Goal: Task Accomplishment & Management: Use online tool/utility

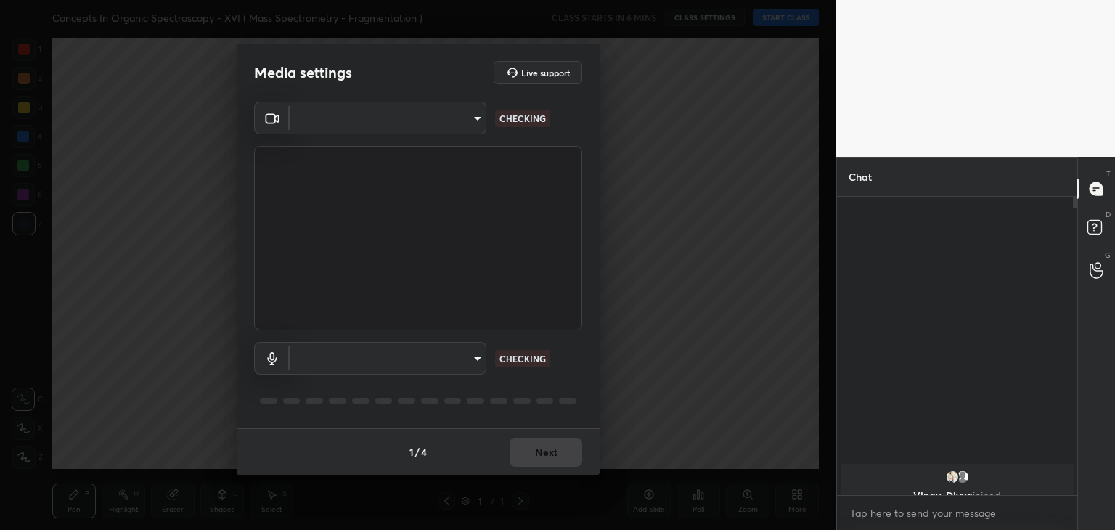
type input "de4106b95c37677a6120efb3dcf24c81f0ccba0b1220b41a6e765030ece4eabf"
type input "default"
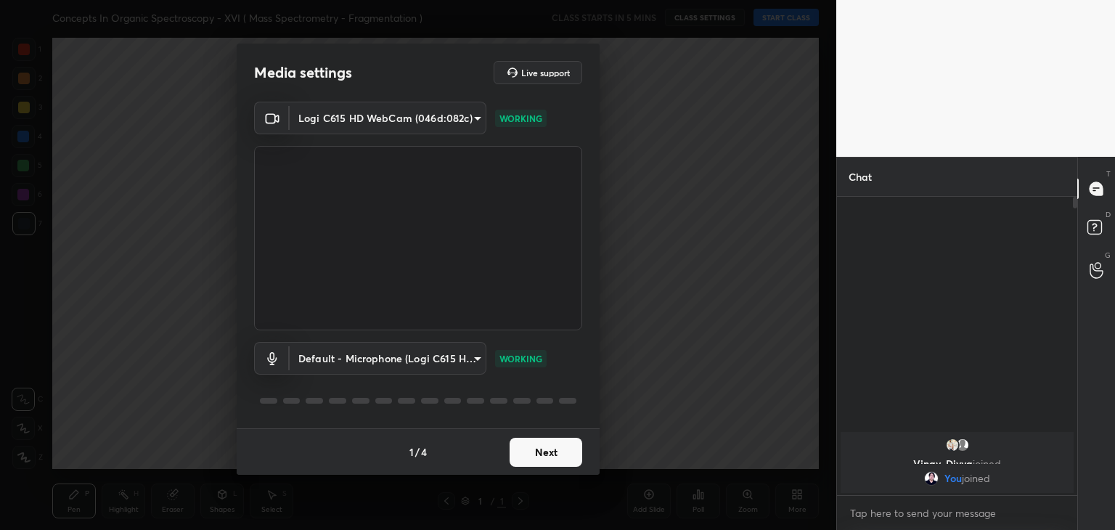
click at [532, 462] on button "Next" at bounding box center [546, 452] width 73 height 29
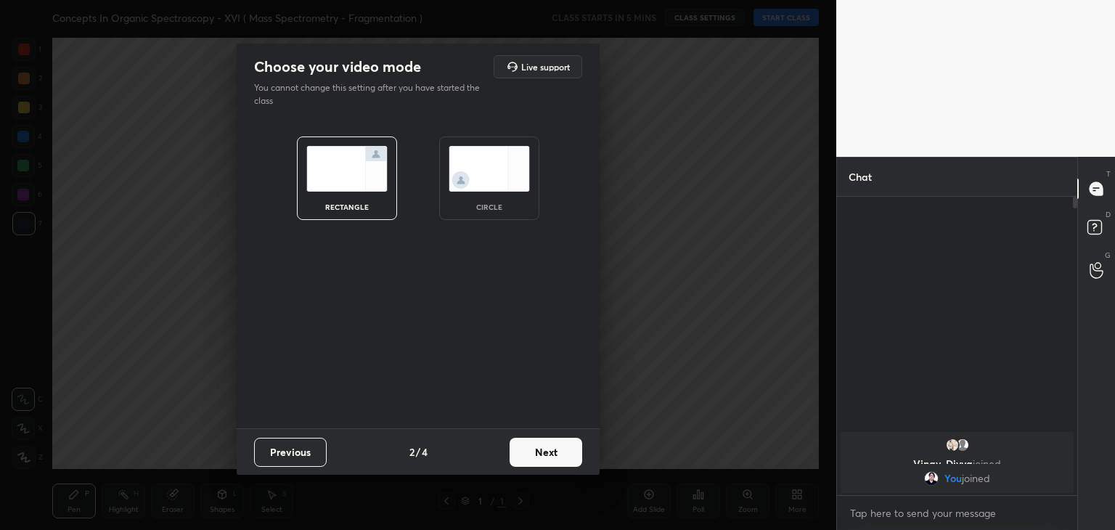
click at [516, 176] on img at bounding box center [489, 169] width 81 height 46
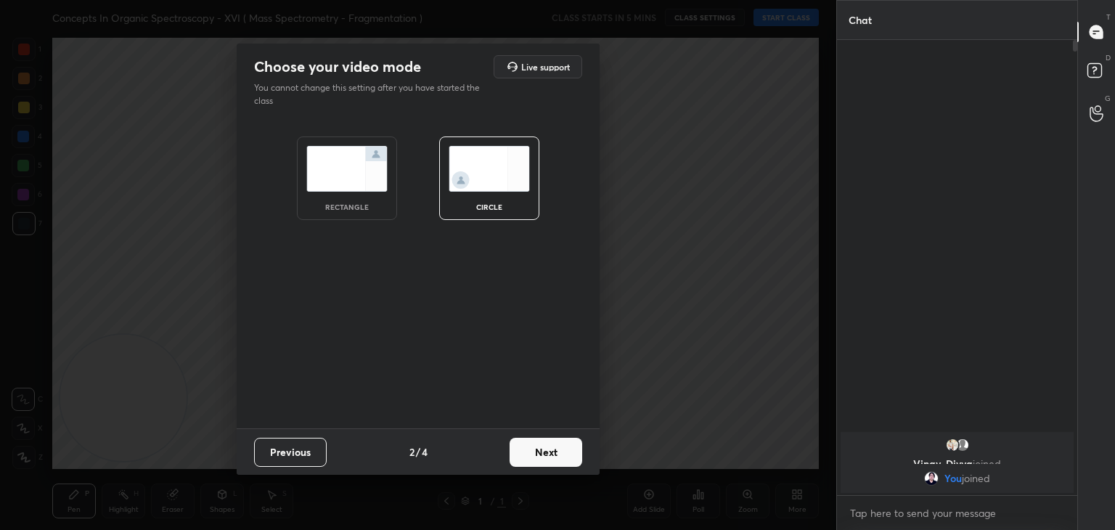
click at [555, 451] on button "Next" at bounding box center [546, 452] width 73 height 29
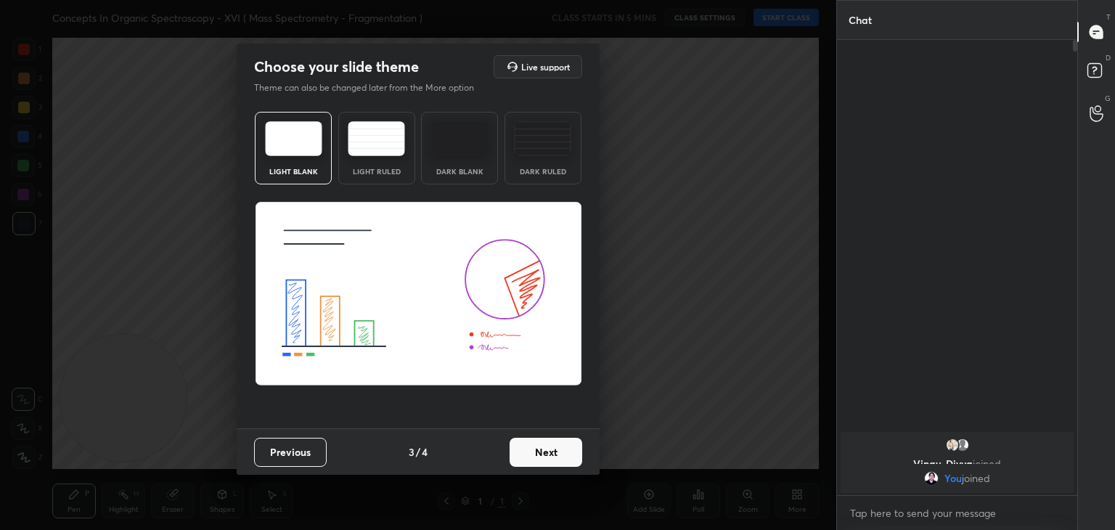
click at [555, 451] on button "Next" at bounding box center [546, 452] width 73 height 29
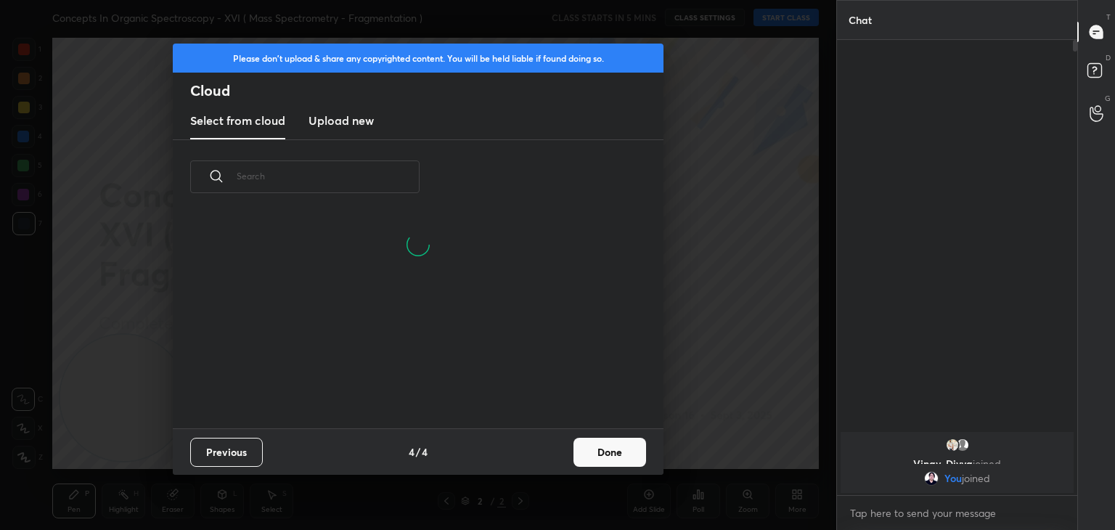
click at [343, 117] on h3 "Upload new" at bounding box center [341, 120] width 65 height 17
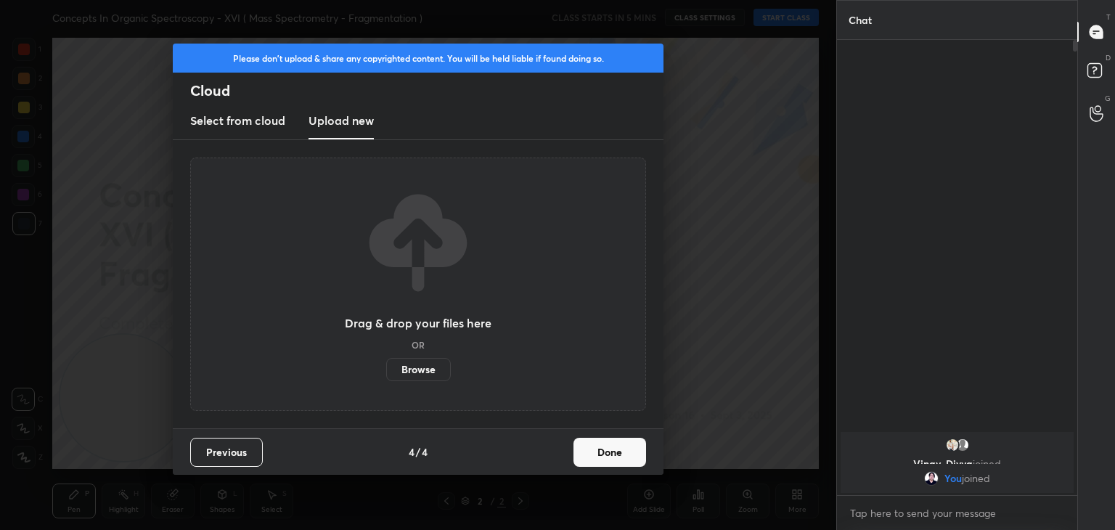
click at [427, 373] on label "Browse" at bounding box center [418, 369] width 65 height 23
click at [386, 373] on input "Browse" at bounding box center [386, 369] width 0 height 23
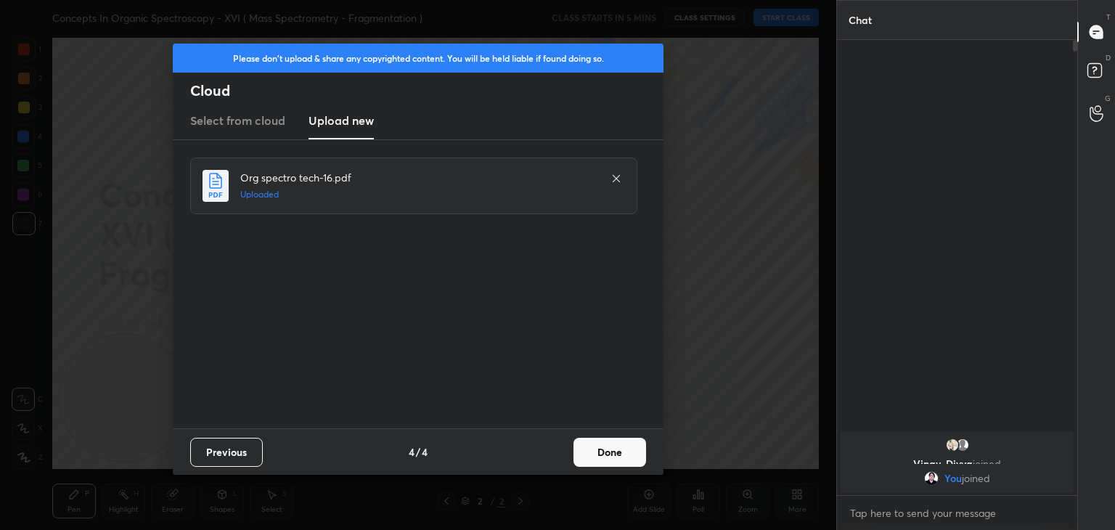
click at [608, 454] on button "Done" at bounding box center [610, 452] width 73 height 29
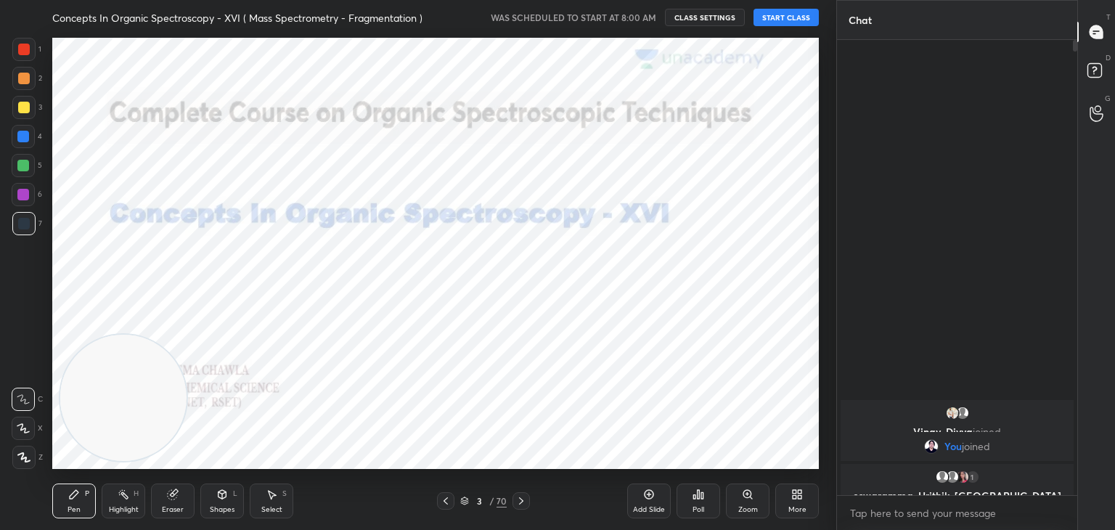
click at [775, 14] on button "START CLASS" at bounding box center [786, 17] width 65 height 17
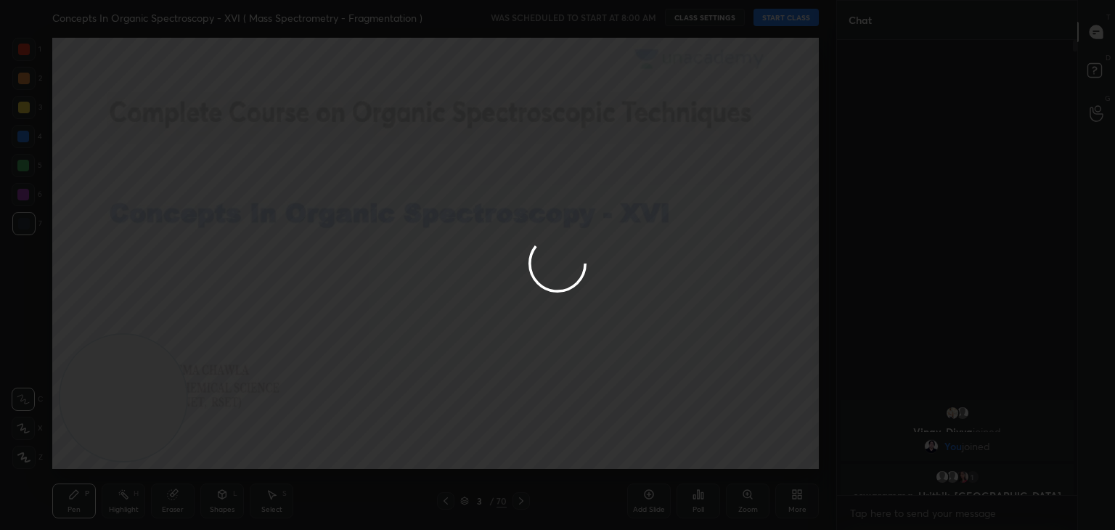
type textarea "x"
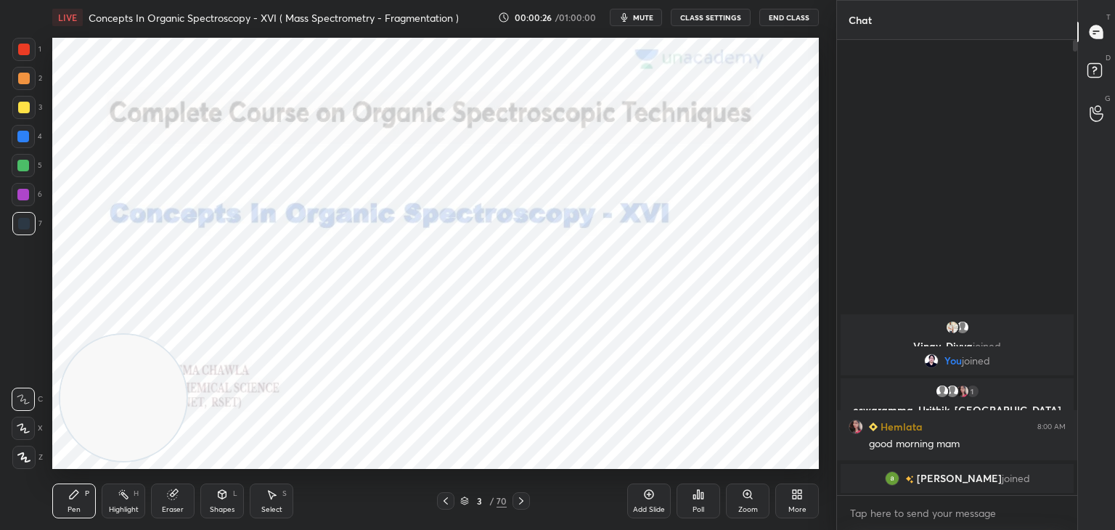
click at [25, 47] on div at bounding box center [24, 50] width 12 height 12
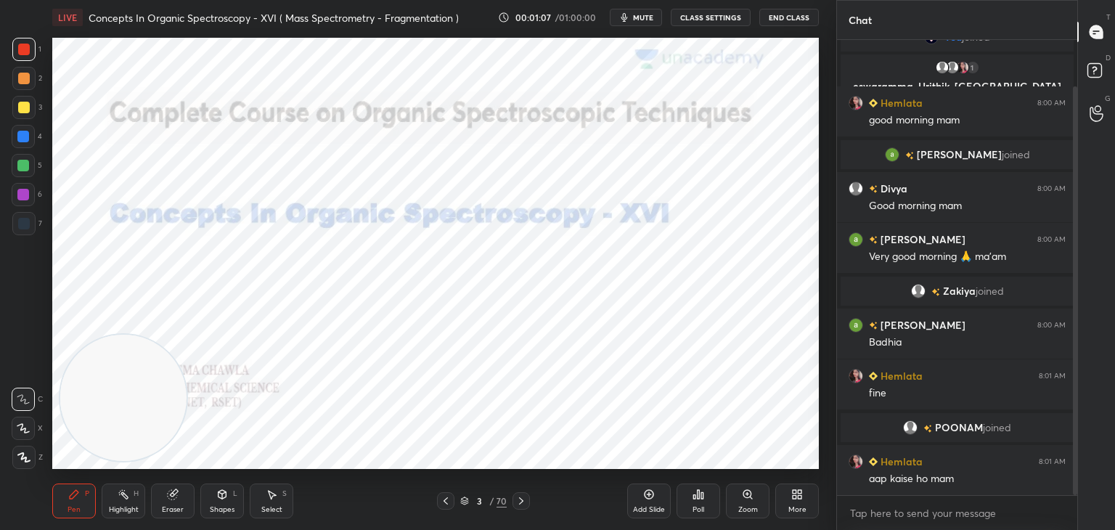
scroll to position [103, 0]
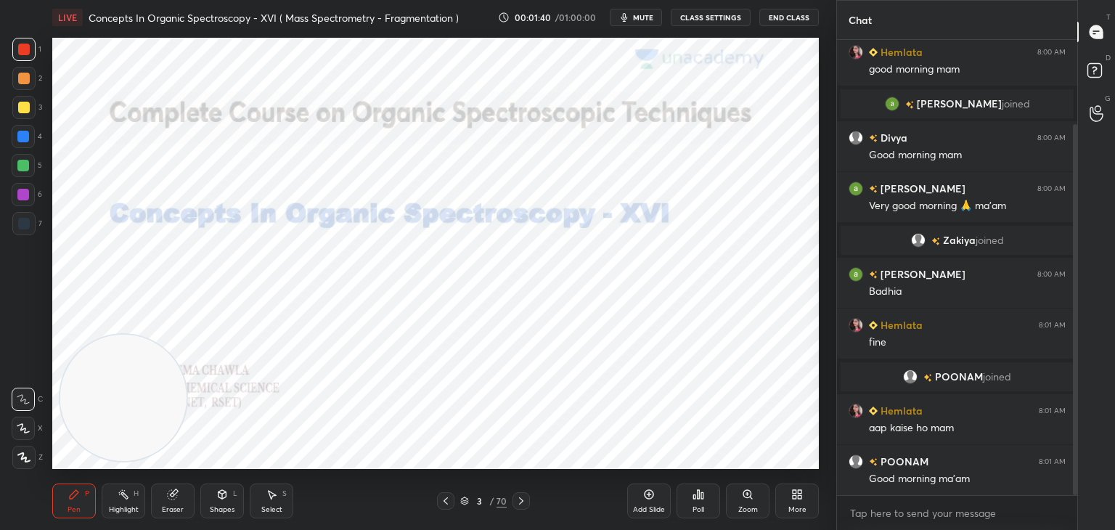
click at [524, 497] on icon at bounding box center [522, 501] width 12 height 12
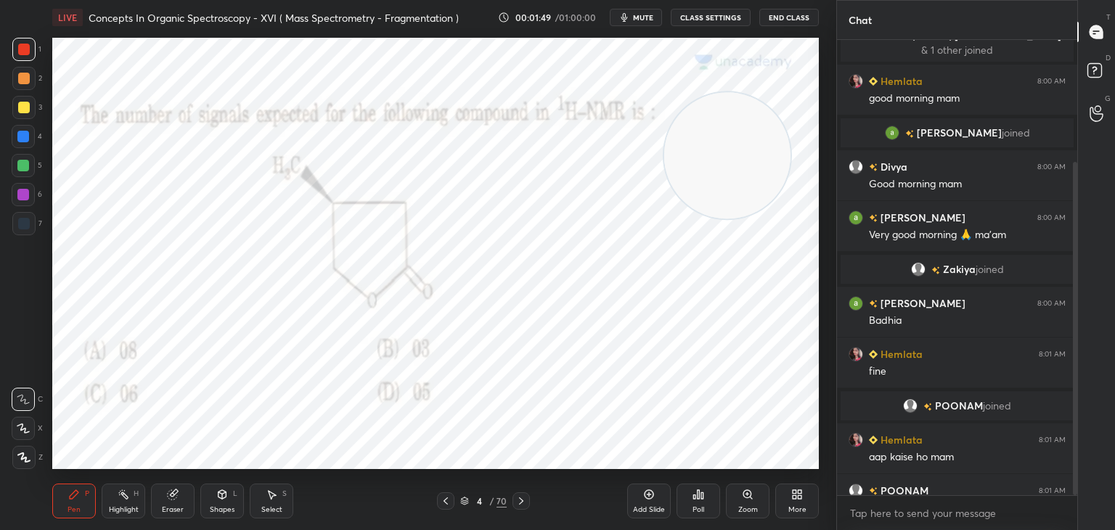
scroll to position [167, 0]
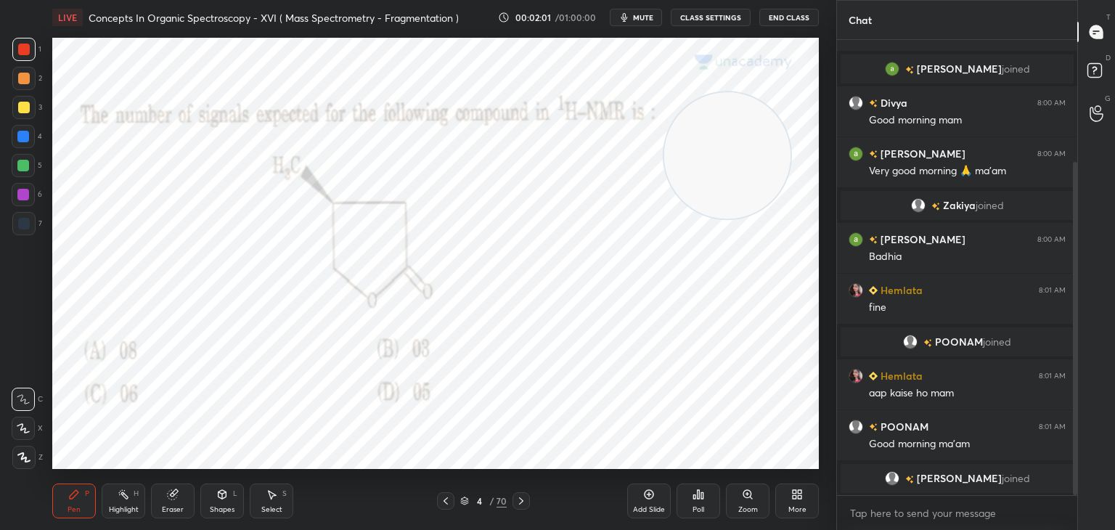
click at [696, 497] on icon at bounding box center [695, 497] width 2 height 4
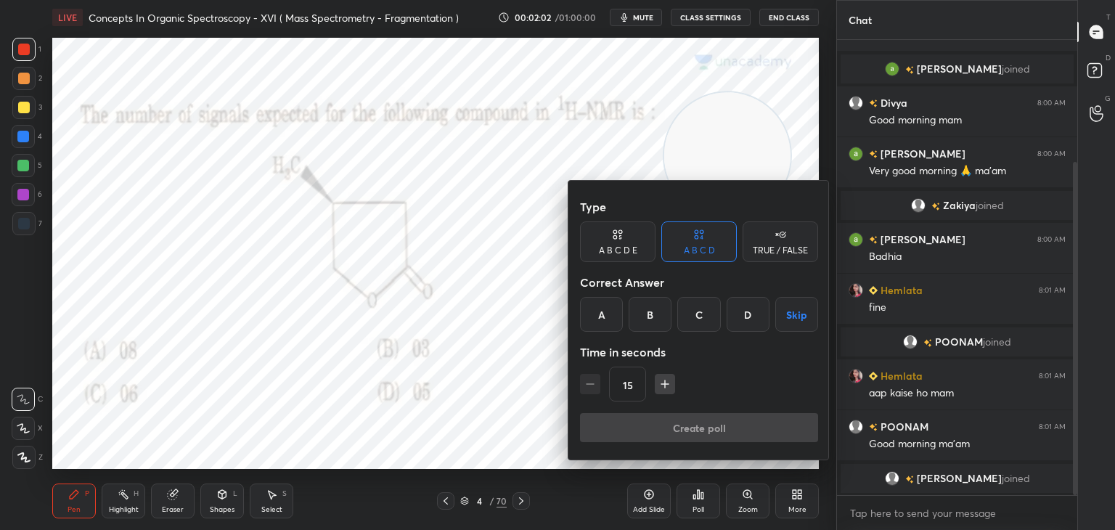
click at [667, 381] on icon "button" at bounding box center [665, 384] width 15 height 15
click at [665, 381] on icon "button" at bounding box center [665, 384] width 15 height 15
click at [662, 381] on icon "button" at bounding box center [665, 384] width 15 height 15
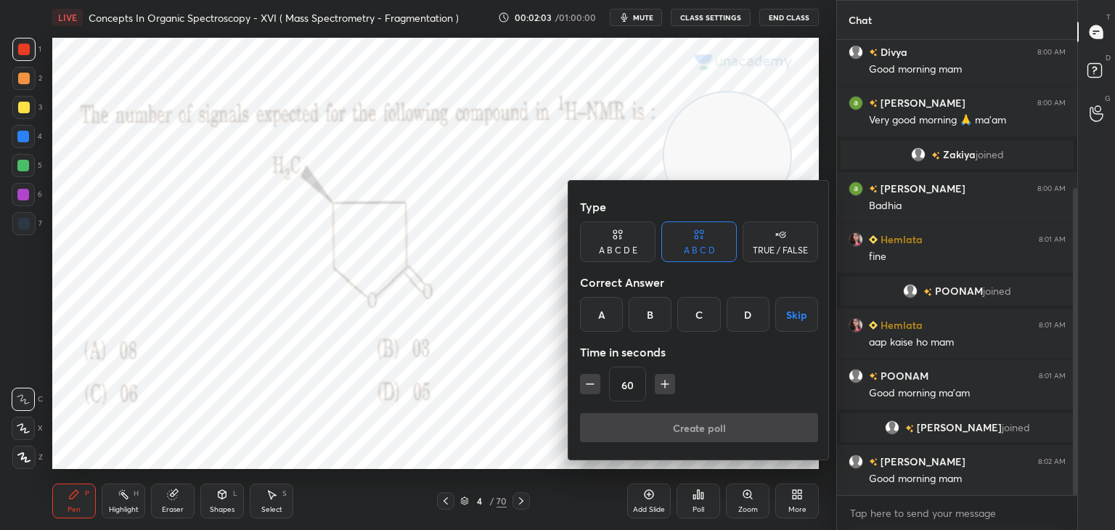
click at [662, 381] on icon "button" at bounding box center [665, 384] width 15 height 15
click at [669, 384] on icon "button" at bounding box center [671, 384] width 7 height 0
click at [591, 383] on icon "button" at bounding box center [590, 384] width 15 height 15
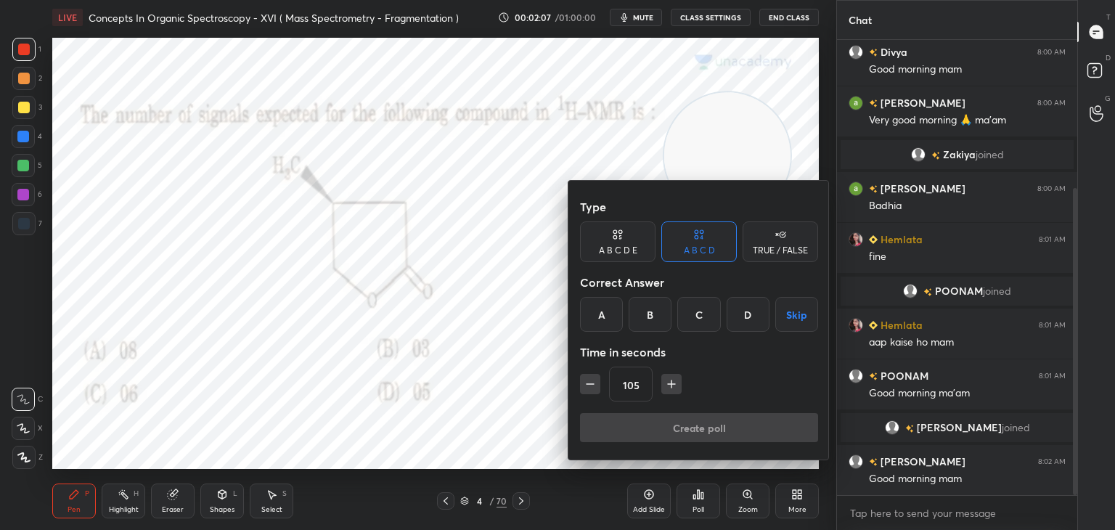
click at [591, 381] on icon "button" at bounding box center [590, 384] width 15 height 15
type input "90"
click at [703, 317] on div "C" at bounding box center [699, 314] width 43 height 35
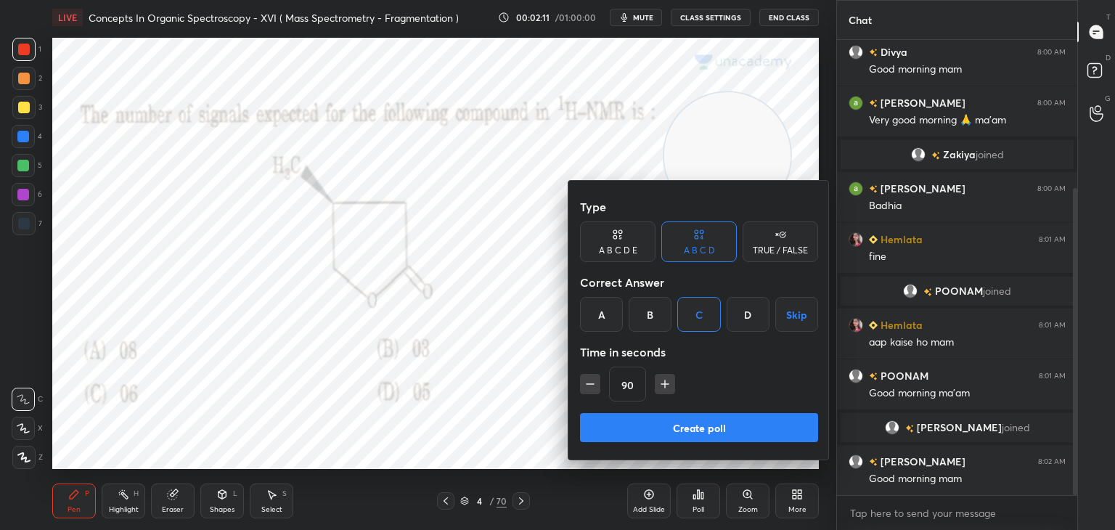
click at [684, 435] on button "Create poll" at bounding box center [699, 427] width 238 height 29
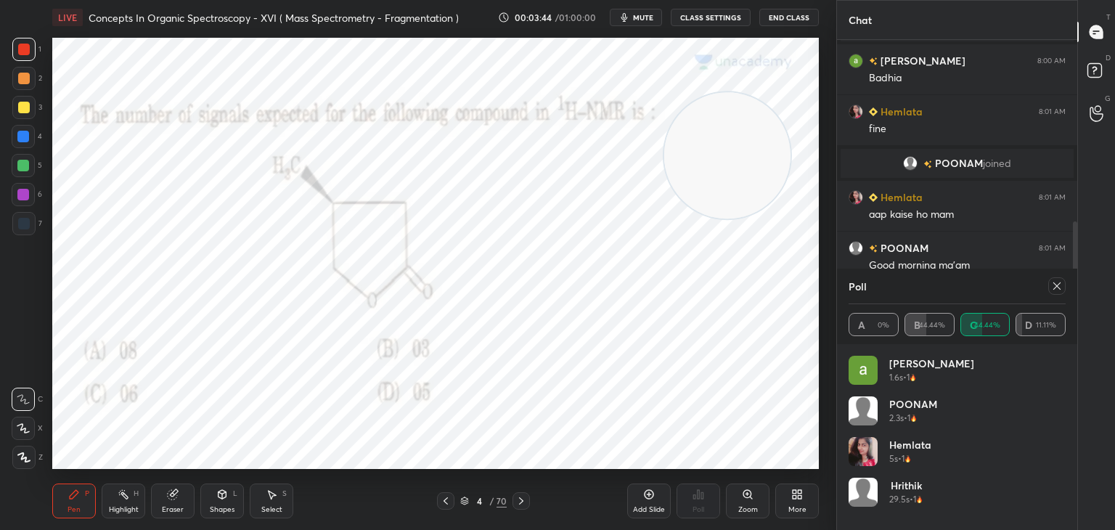
scroll to position [359, 0]
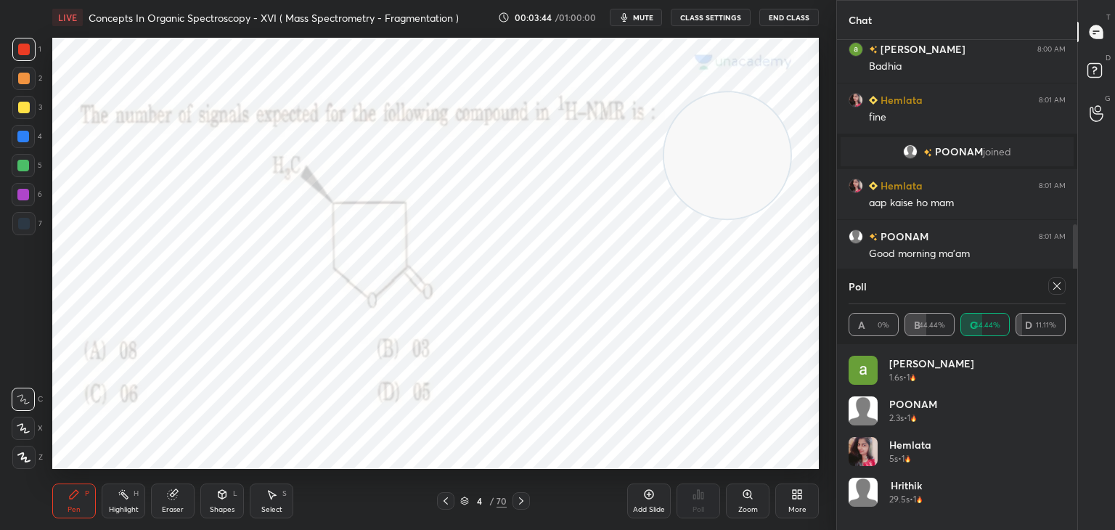
click at [1058, 285] on icon at bounding box center [1058, 286] width 12 height 12
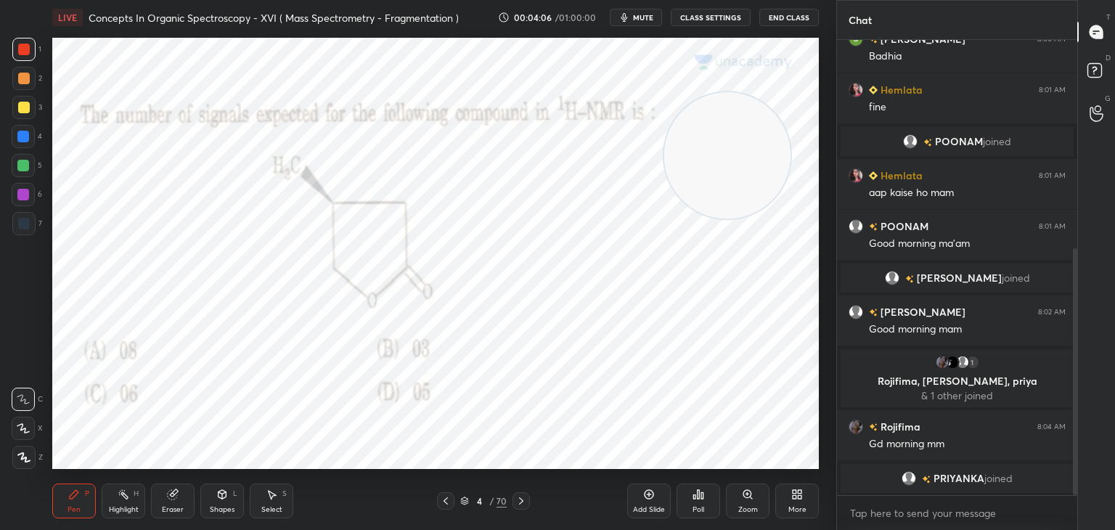
scroll to position [436, 0]
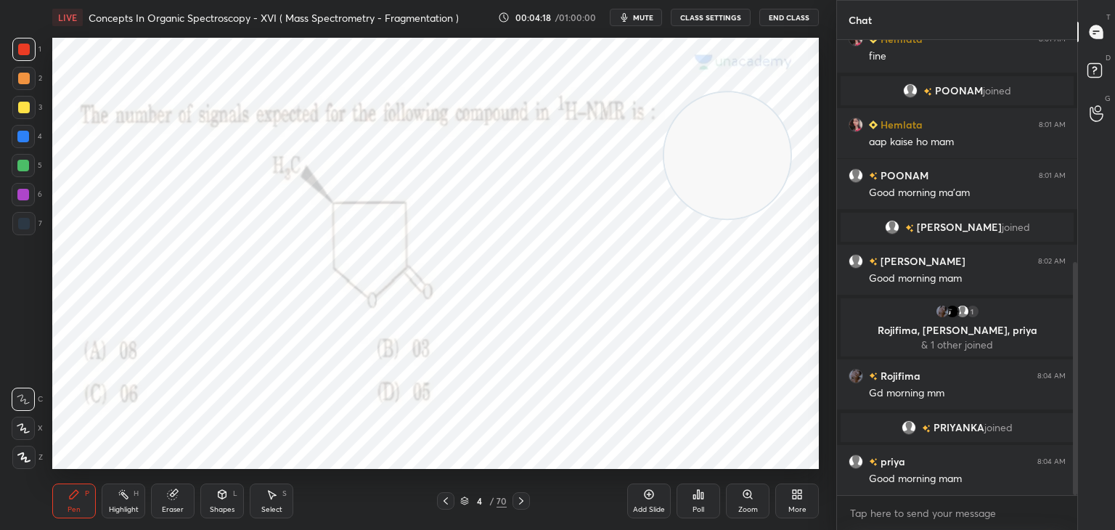
click at [176, 497] on icon at bounding box center [172, 494] width 9 height 9
click at [81, 501] on div "Pen P" at bounding box center [74, 501] width 44 height 35
click at [27, 224] on div at bounding box center [24, 224] width 12 height 12
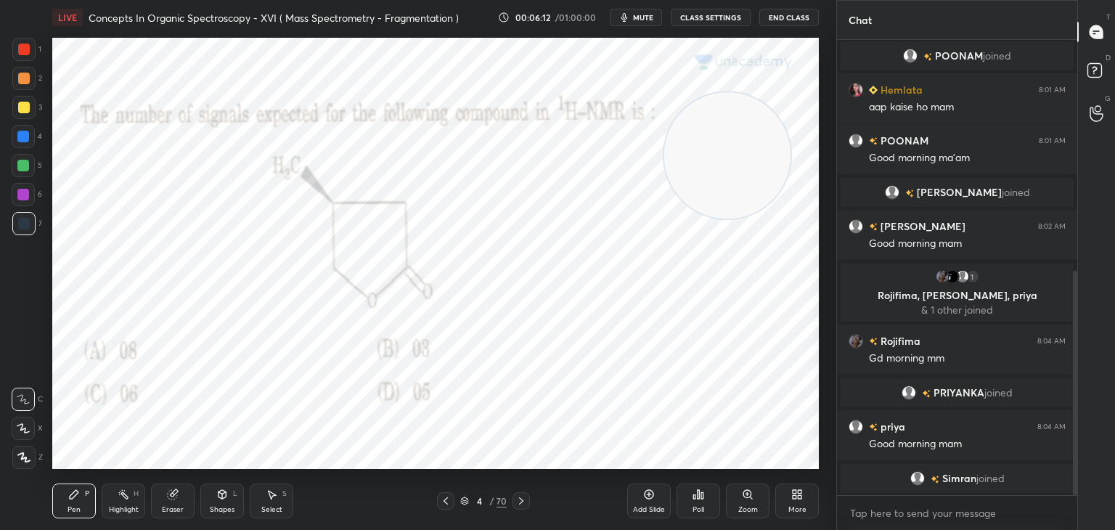
scroll to position [521, 0]
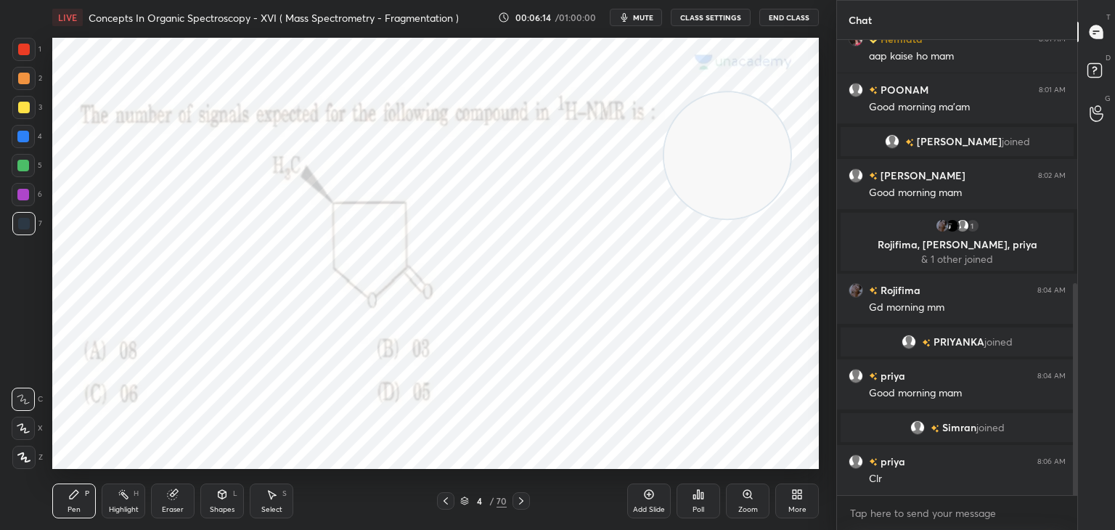
click at [524, 500] on icon at bounding box center [522, 501] width 12 height 12
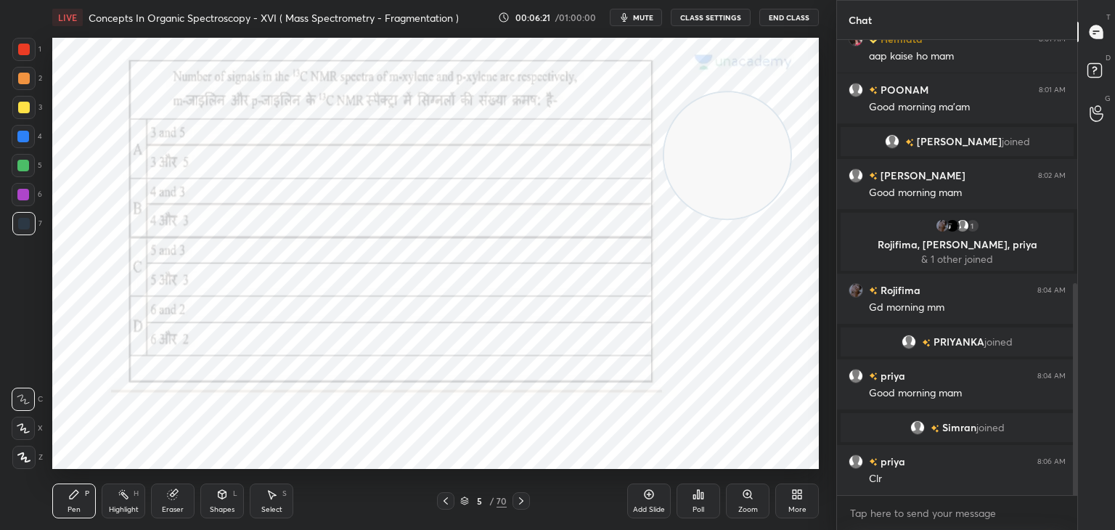
click at [23, 42] on div at bounding box center [23, 49] width 23 height 23
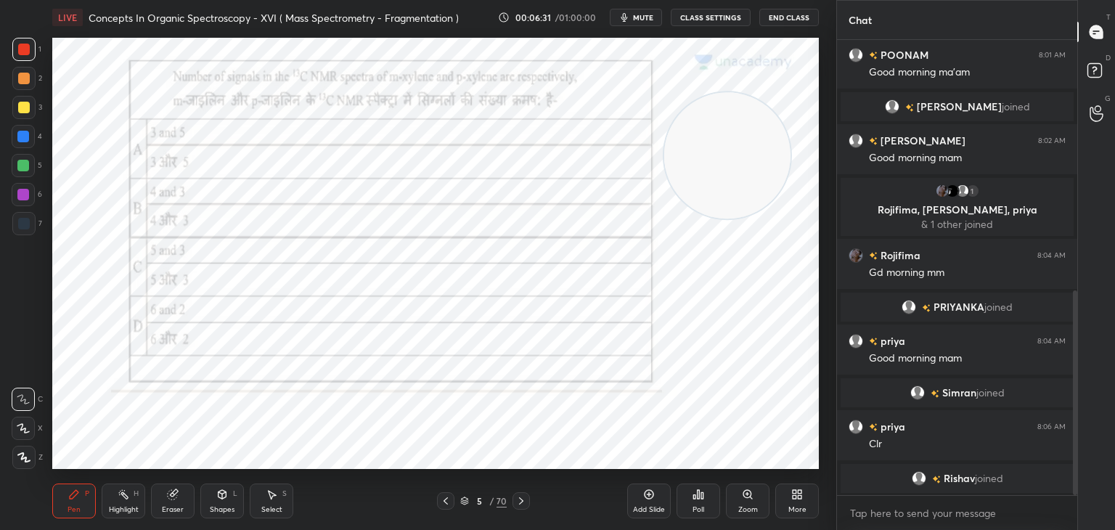
scroll to position [574, 0]
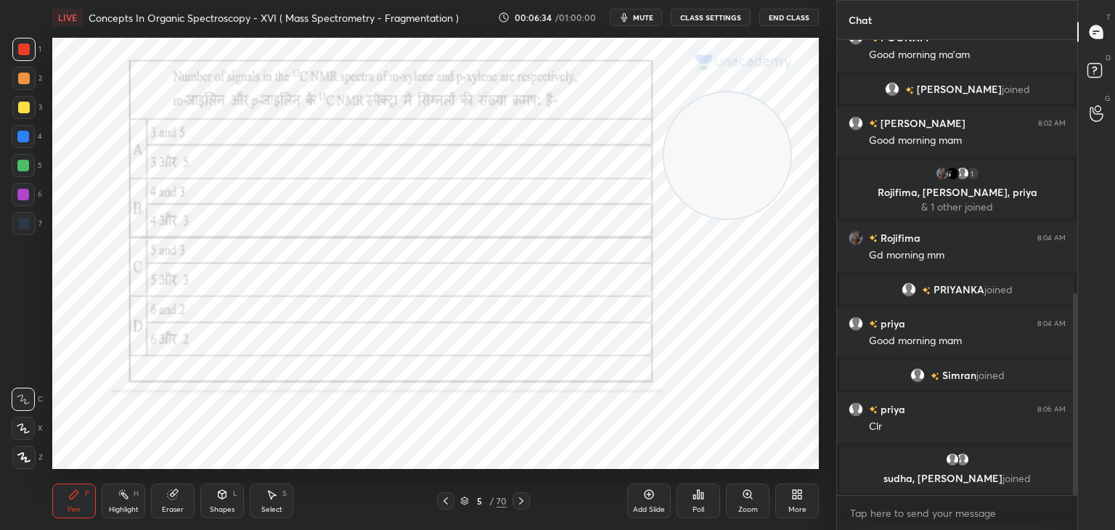
click at [703, 494] on icon at bounding box center [703, 495] width 2 height 7
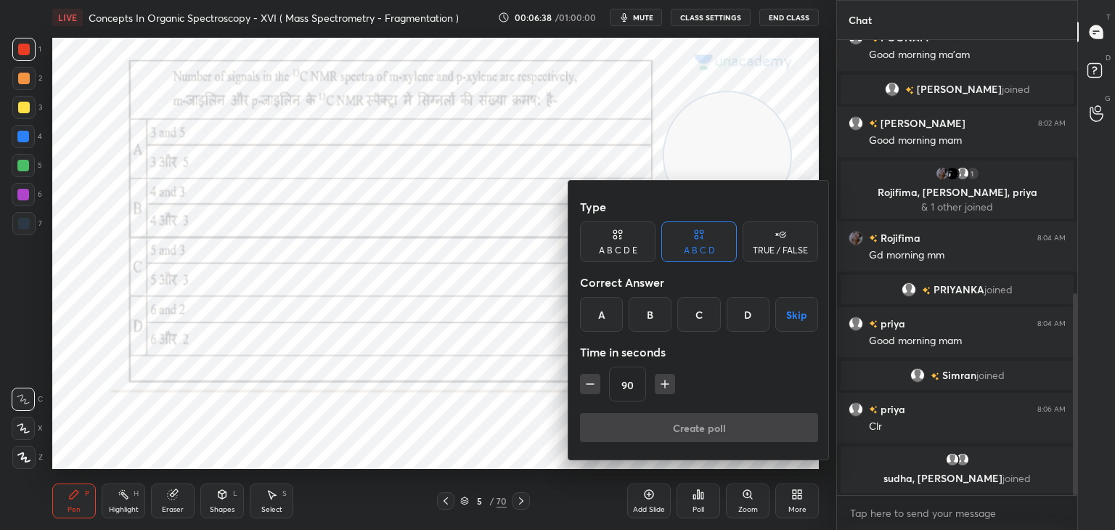
scroll to position [609, 0]
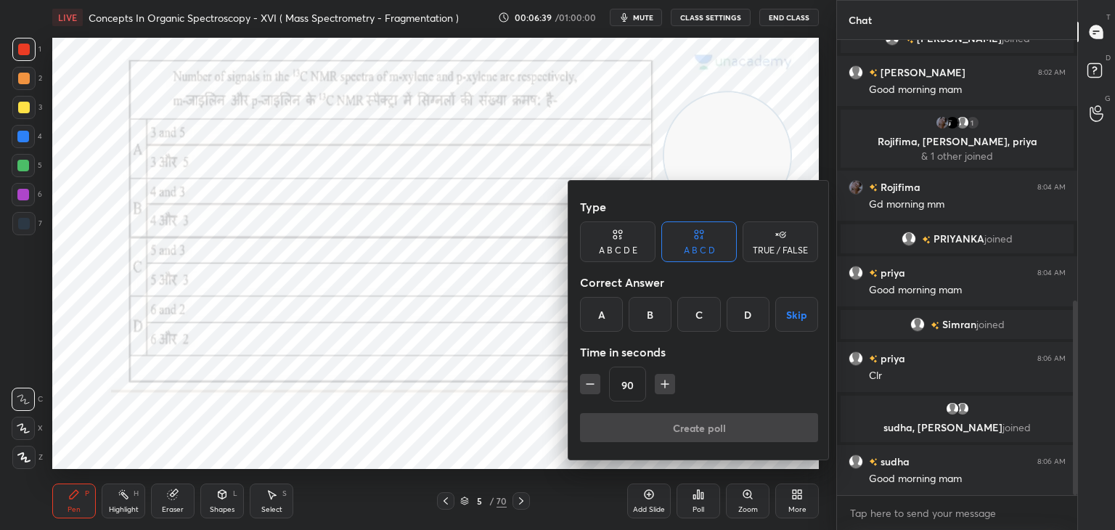
click at [699, 312] on div "C" at bounding box center [699, 314] width 43 height 35
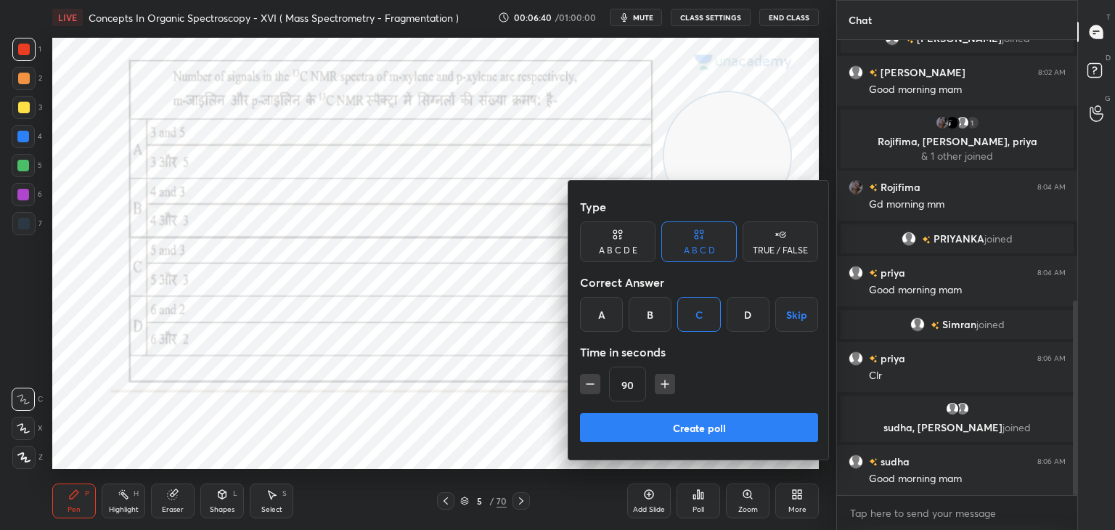
click at [654, 421] on button "Create poll" at bounding box center [699, 427] width 238 height 29
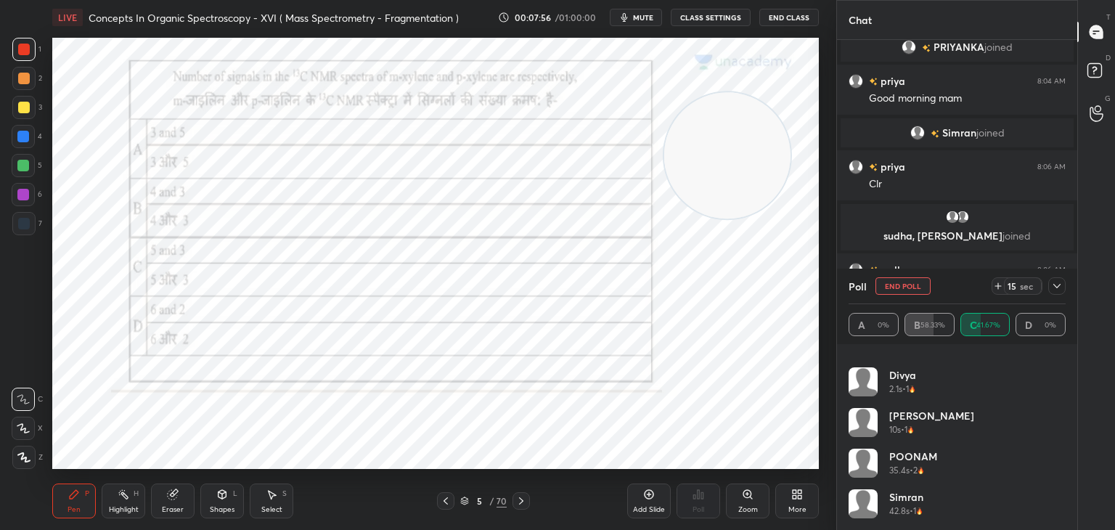
scroll to position [818, 0]
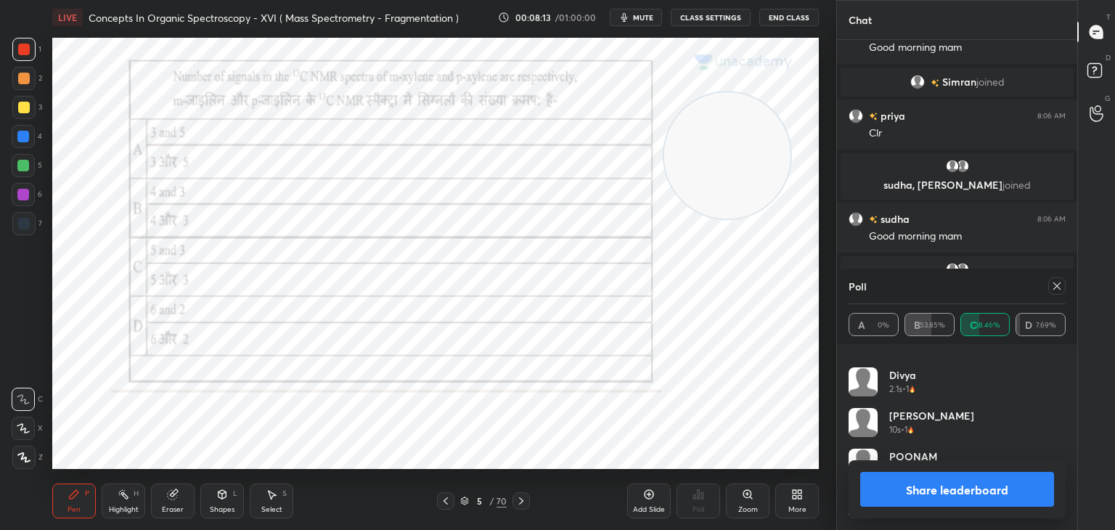
click at [942, 495] on button "Share leaderboard" at bounding box center [958, 489] width 194 height 35
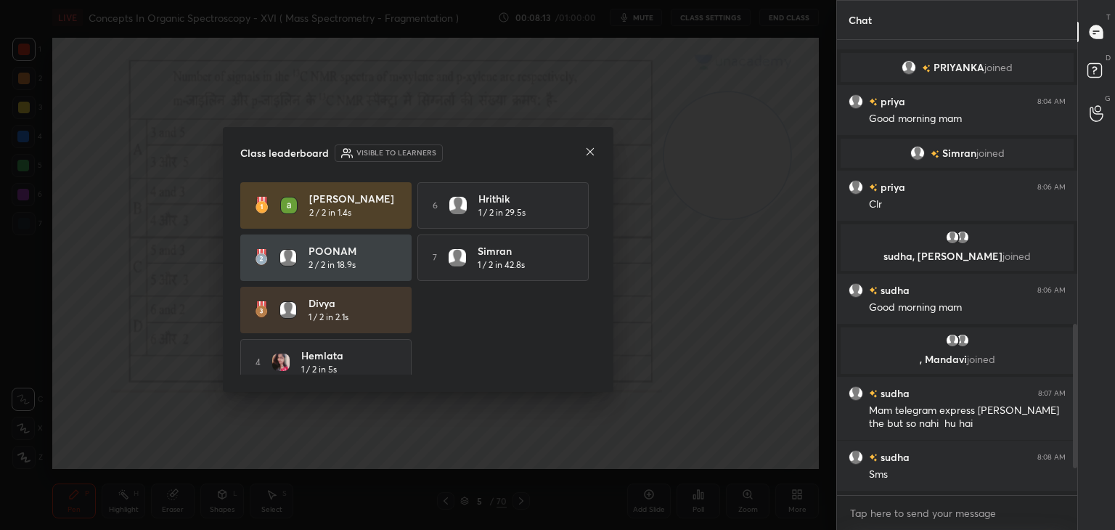
scroll to position [330, 236]
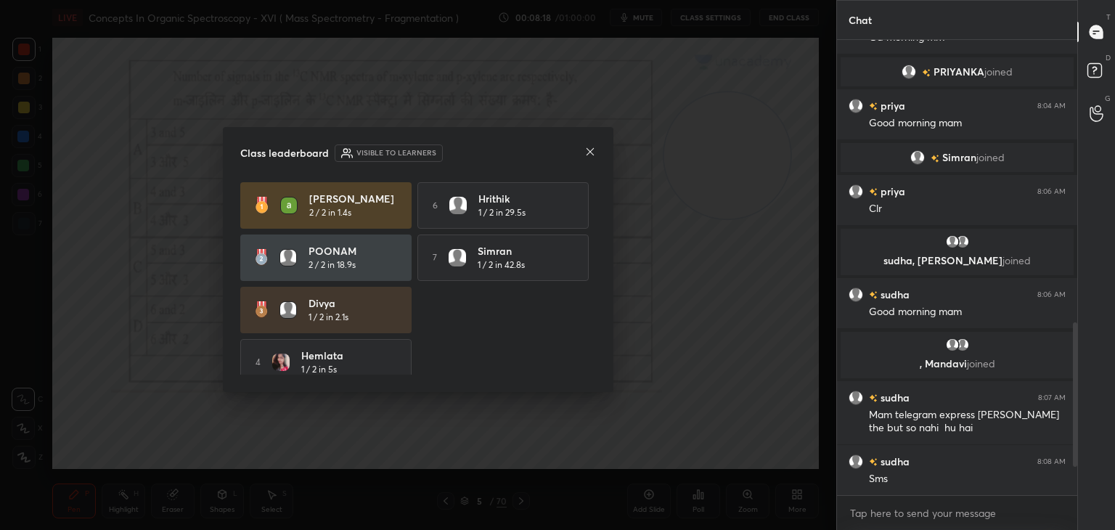
click at [591, 149] on icon at bounding box center [591, 152] width 12 height 12
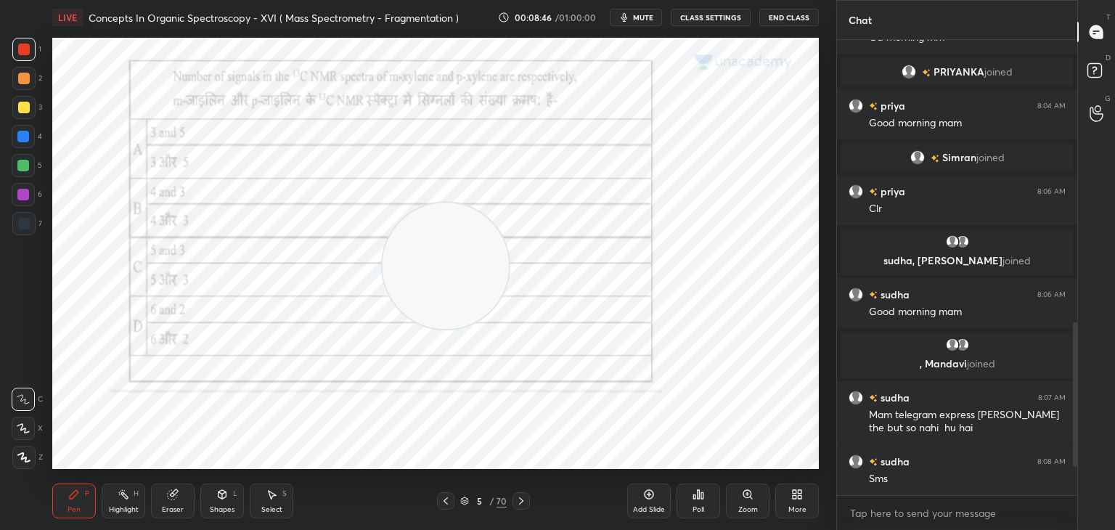
click at [26, 224] on div at bounding box center [24, 224] width 12 height 12
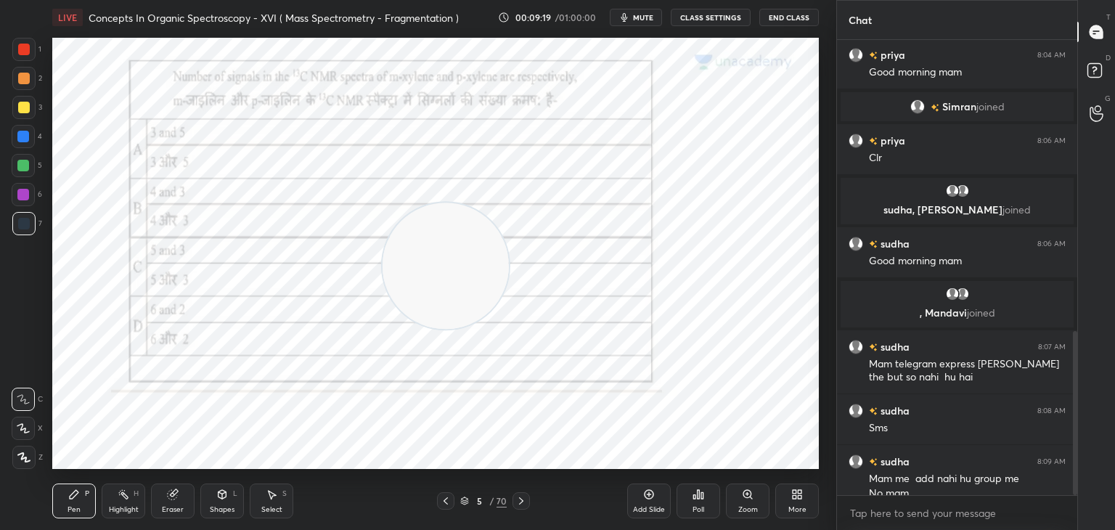
scroll to position [808, 0]
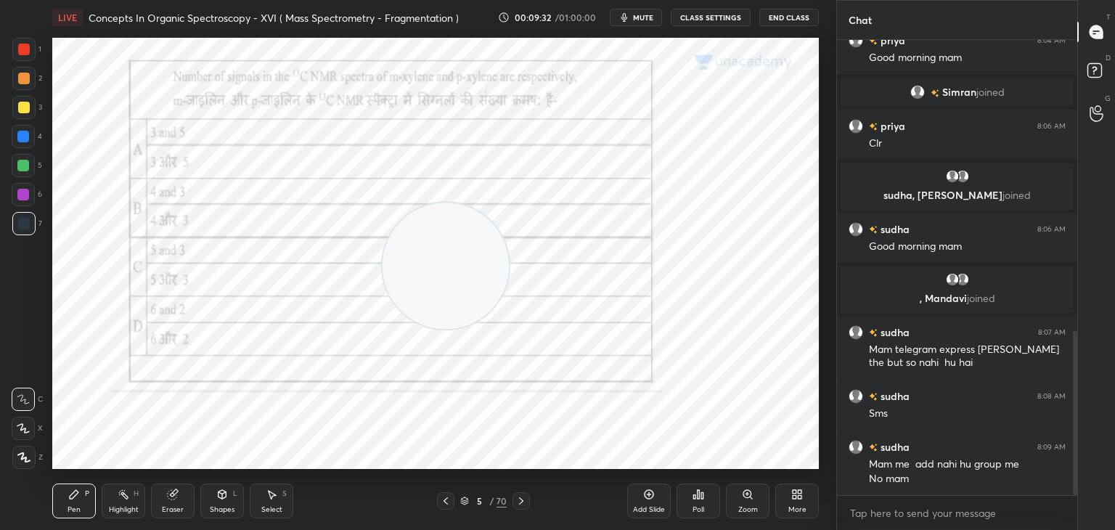
click at [25, 45] on div at bounding box center [24, 50] width 12 height 12
click at [27, 195] on div at bounding box center [23, 195] width 12 height 12
click at [23, 75] on div at bounding box center [24, 79] width 12 height 12
click at [18, 133] on div at bounding box center [23, 137] width 12 height 12
click at [23, 47] on div at bounding box center [24, 50] width 12 height 12
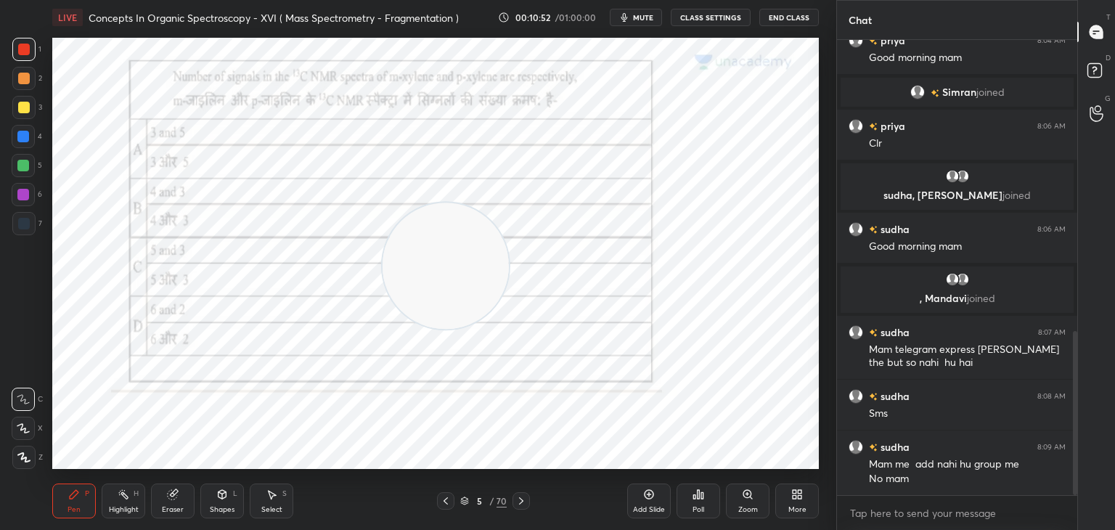
click at [523, 498] on icon at bounding box center [522, 501] width 12 height 12
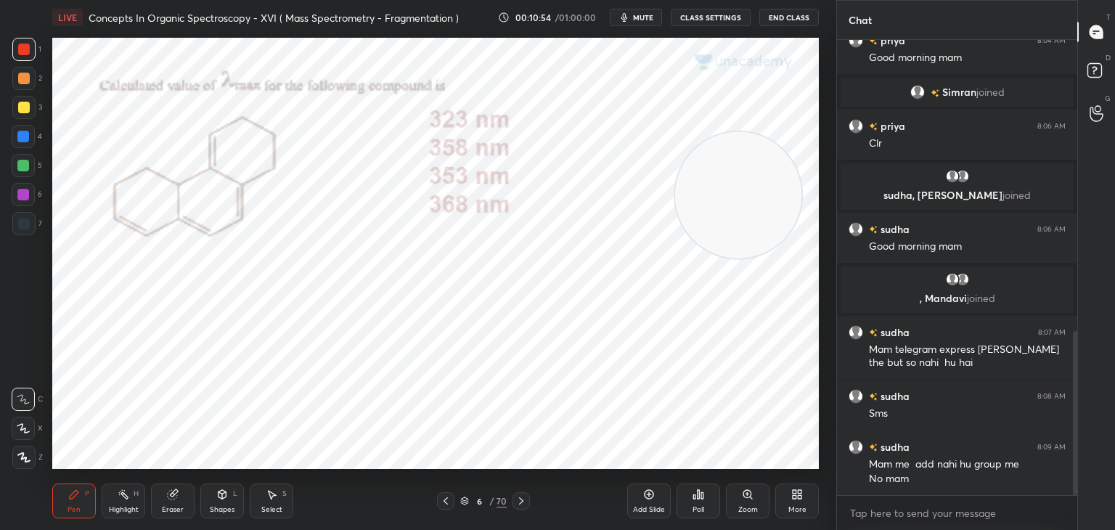
click at [699, 496] on icon at bounding box center [699, 494] width 2 height 9
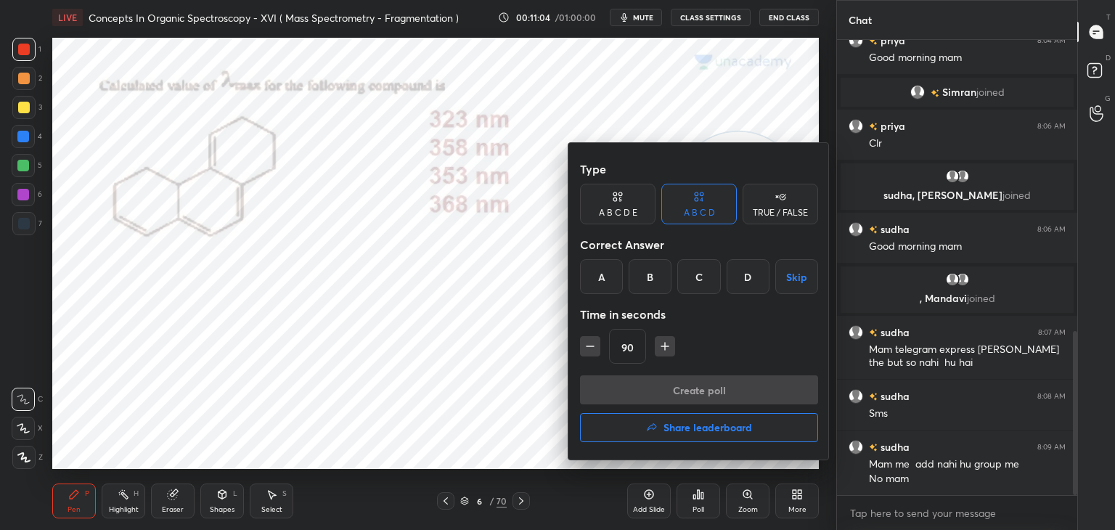
click at [699, 278] on div "C" at bounding box center [699, 276] width 43 height 35
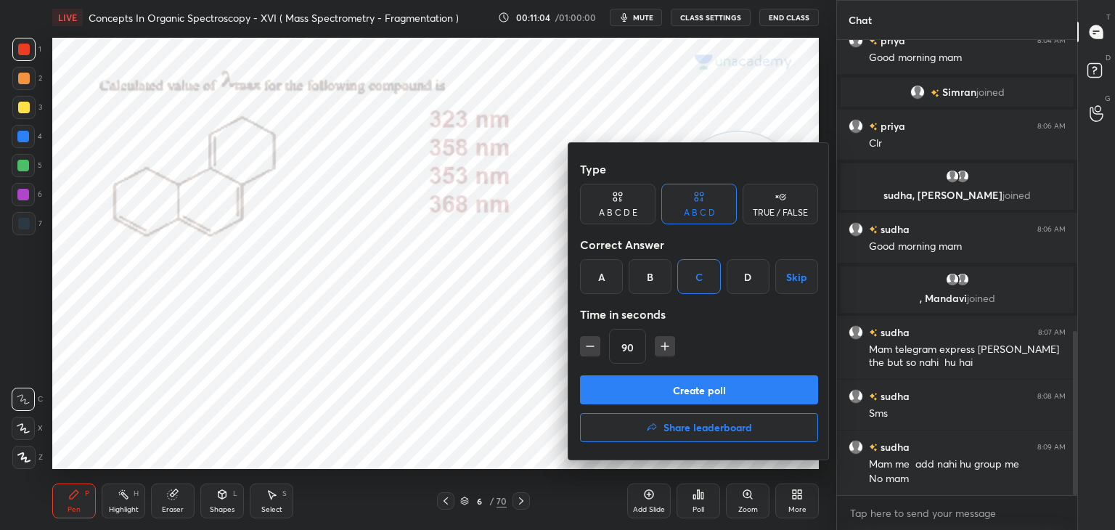
click at [667, 389] on button "Create poll" at bounding box center [699, 389] width 238 height 29
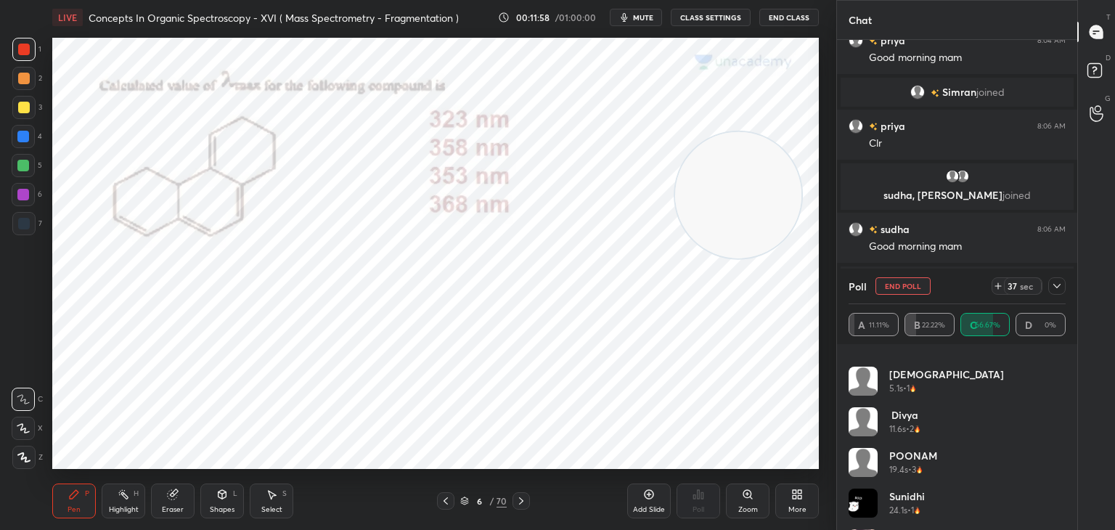
scroll to position [70, 0]
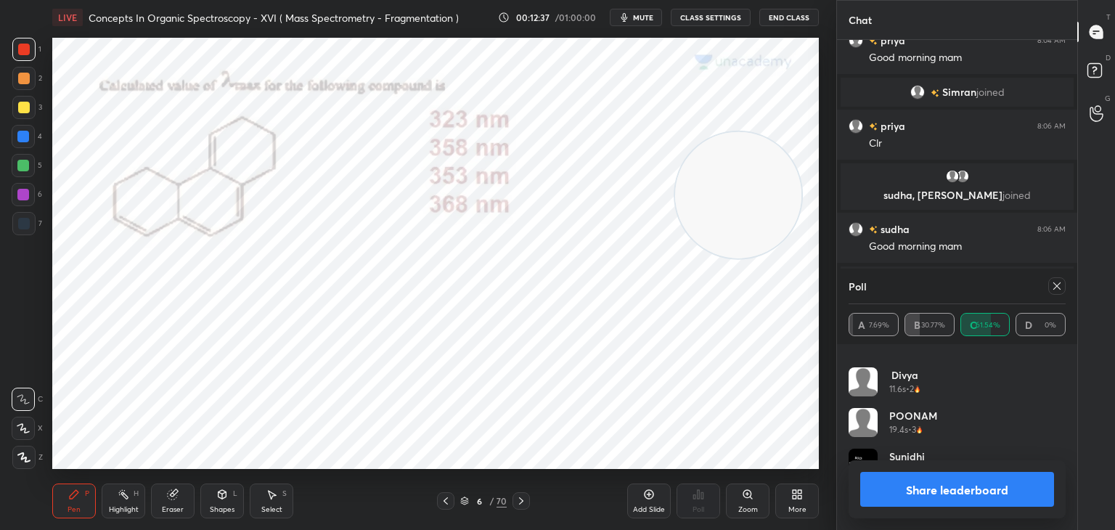
click at [961, 489] on button "Share leaderboard" at bounding box center [958, 489] width 194 height 35
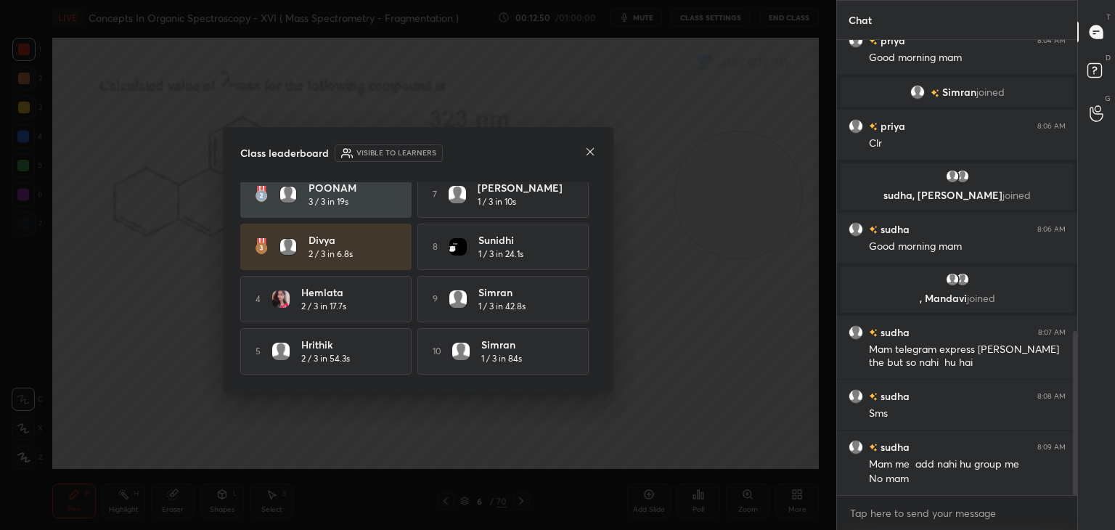
scroll to position [67, 0]
click at [587, 153] on icon at bounding box center [590, 151] width 7 height 7
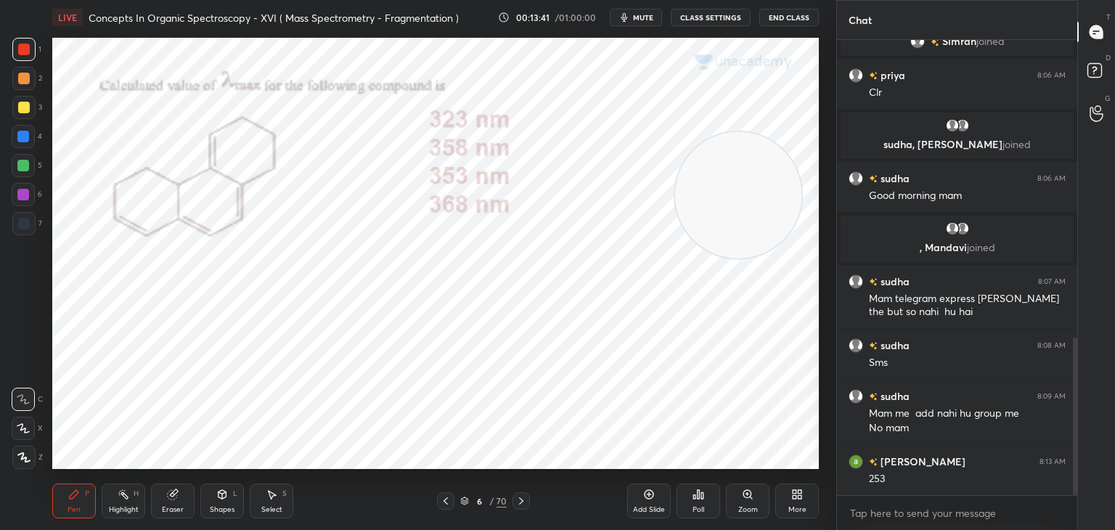
scroll to position [873, 0]
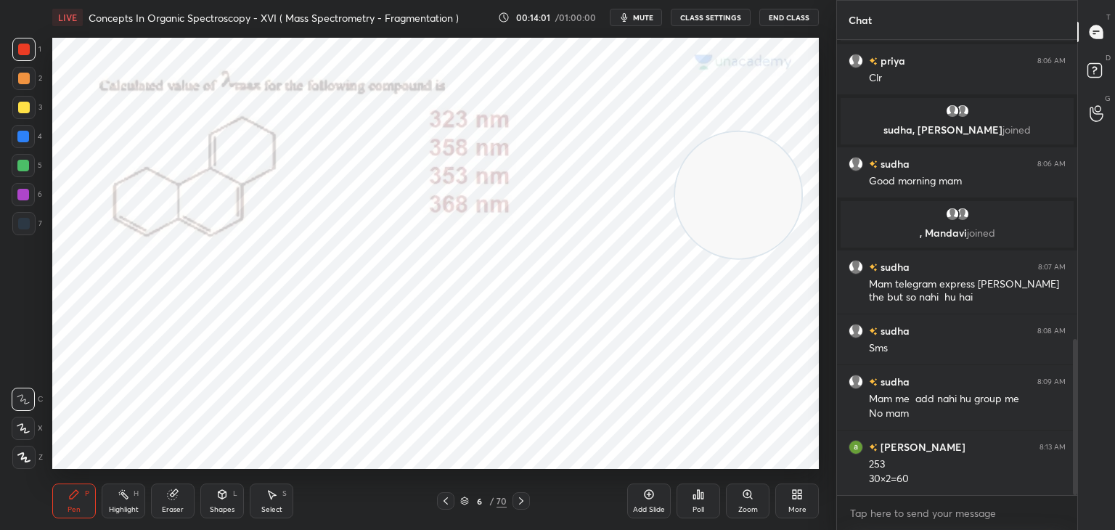
click at [25, 137] on div at bounding box center [23, 137] width 12 height 12
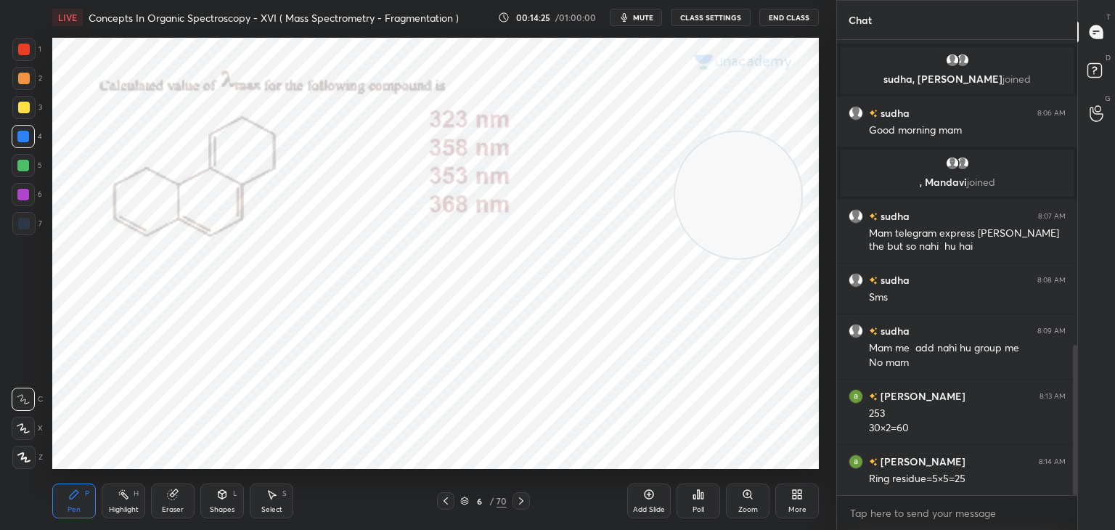
scroll to position [938, 0]
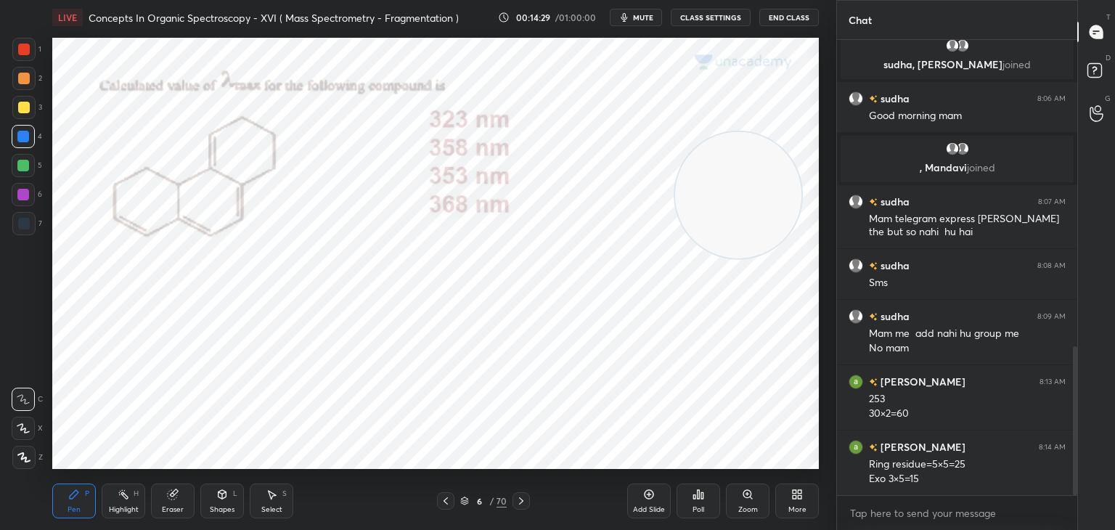
click at [25, 46] on div at bounding box center [24, 50] width 12 height 12
click at [22, 219] on div at bounding box center [24, 224] width 12 height 12
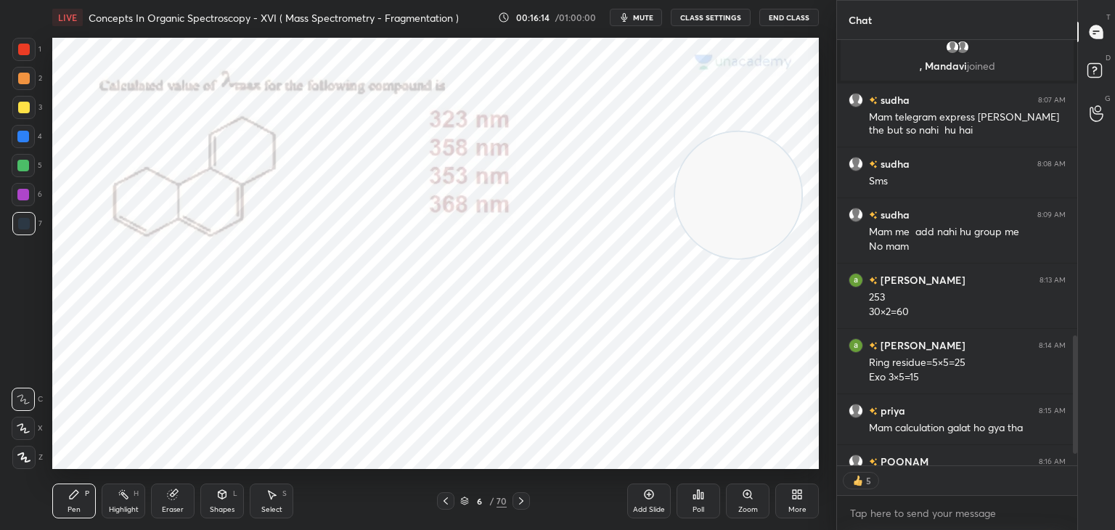
scroll to position [1121, 0]
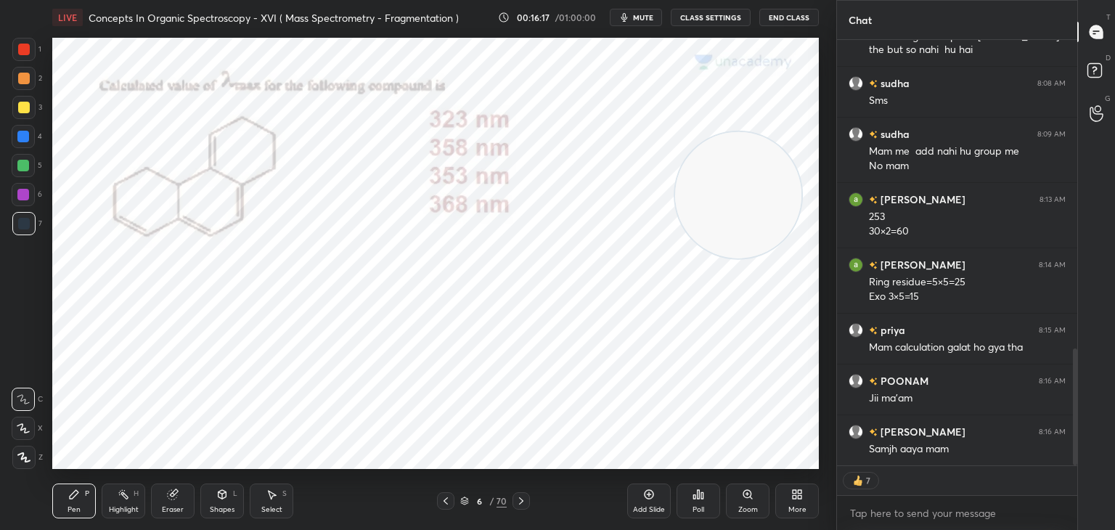
click at [528, 495] on div at bounding box center [521, 500] width 17 height 17
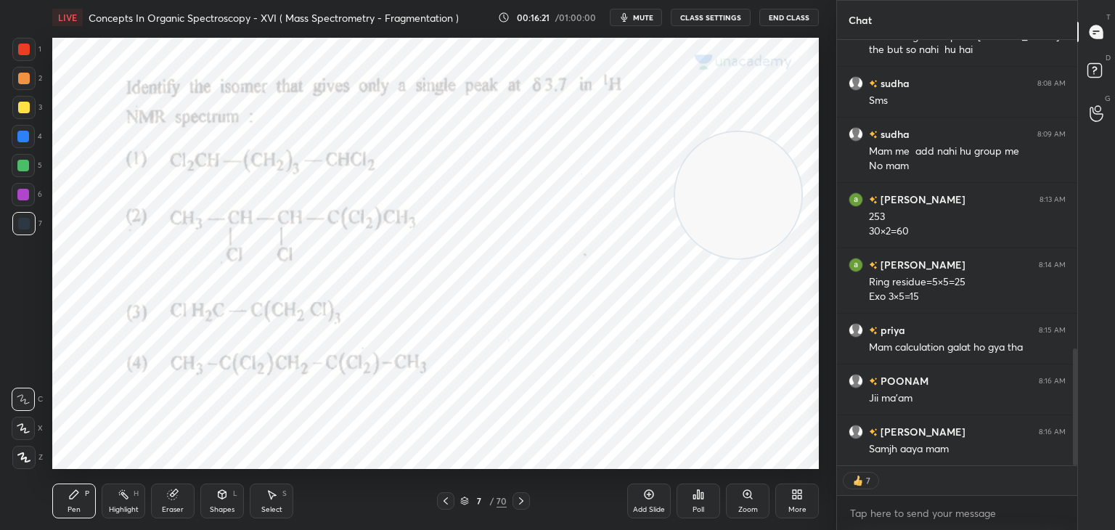
scroll to position [1171, 0]
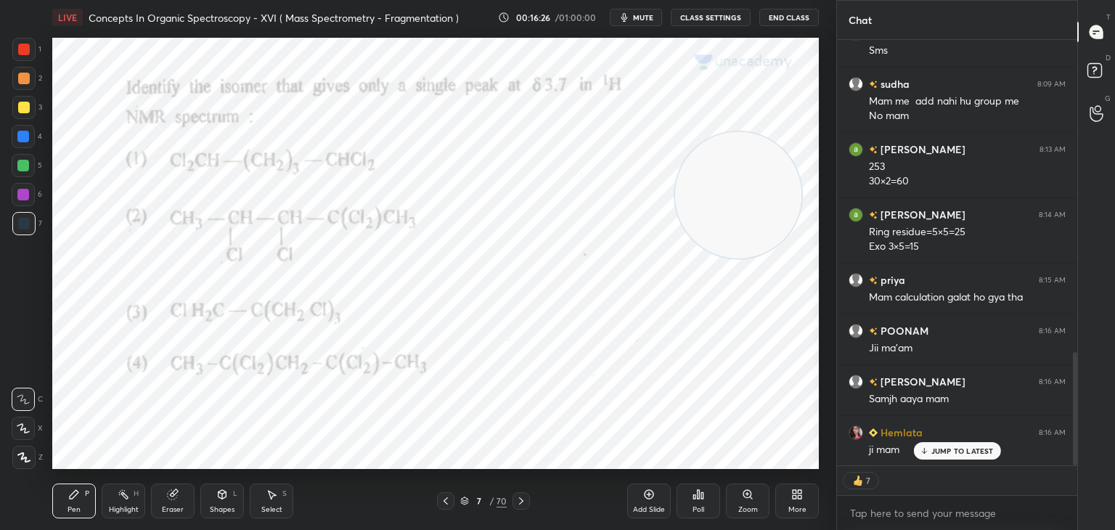
type textarea "x"
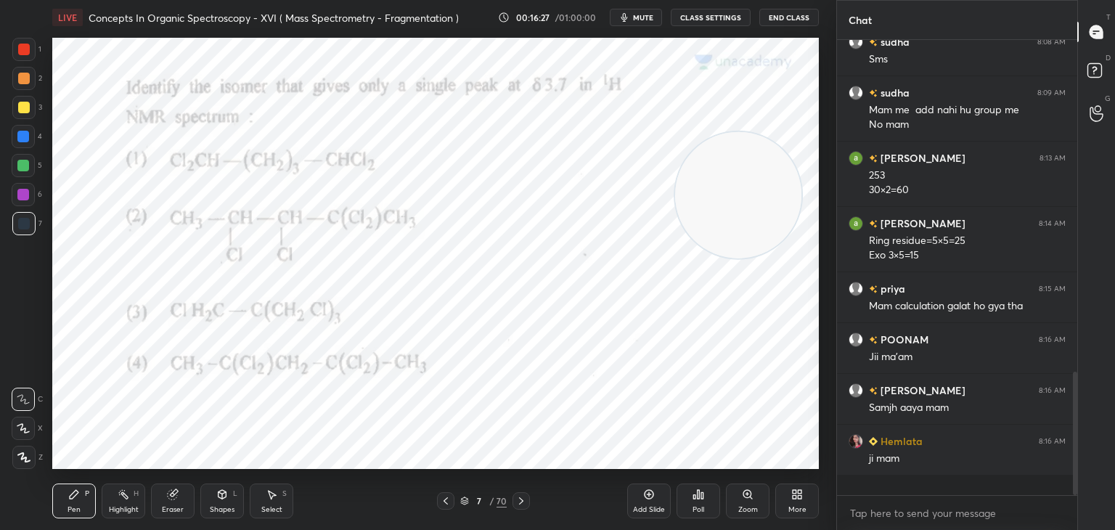
scroll to position [451, 236]
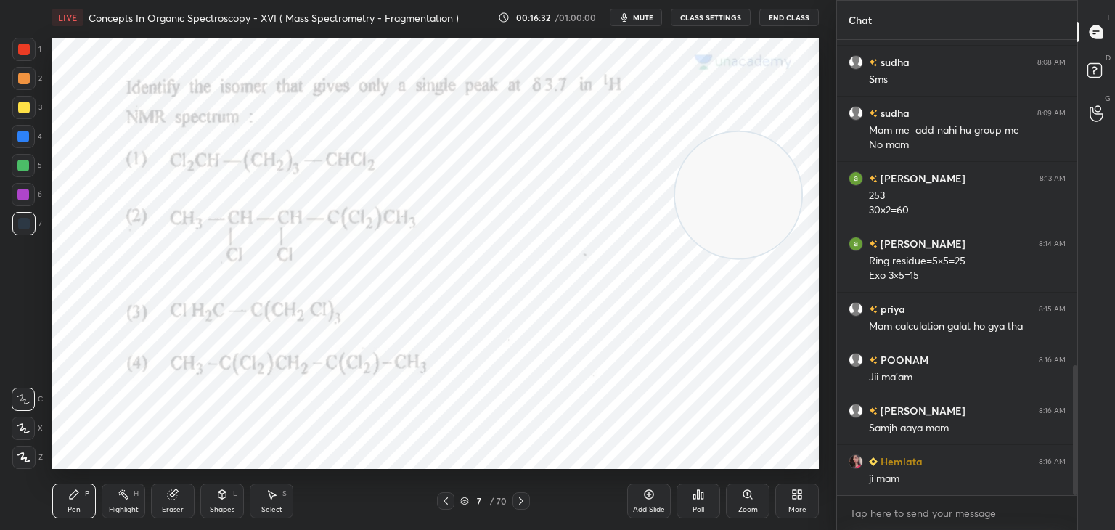
click at [702, 495] on icon at bounding box center [703, 495] width 2 height 7
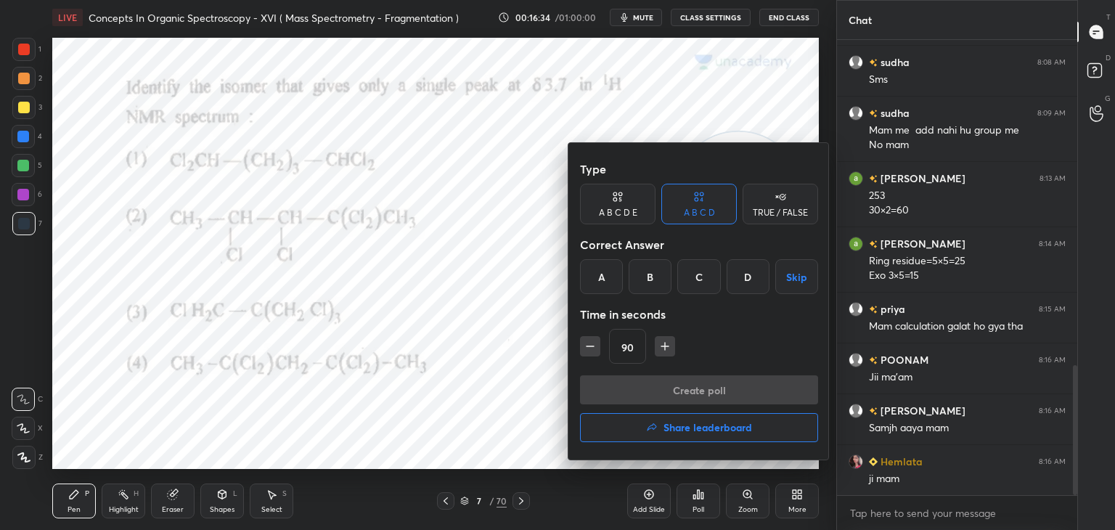
click at [588, 346] on icon "button" at bounding box center [590, 346] width 7 height 0
type input "75"
click at [700, 273] on div "C" at bounding box center [699, 276] width 43 height 35
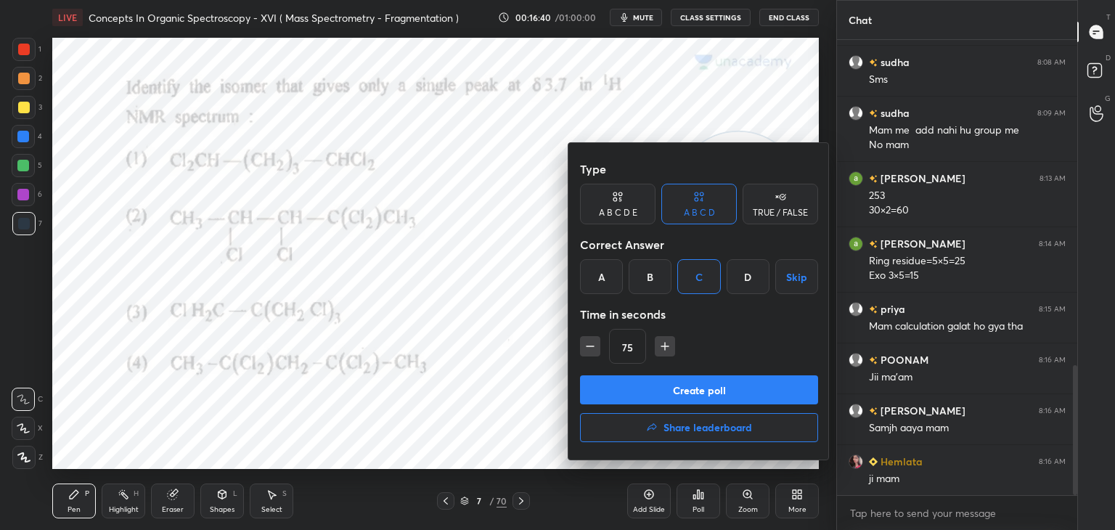
click at [654, 385] on button "Create poll" at bounding box center [699, 389] width 238 height 29
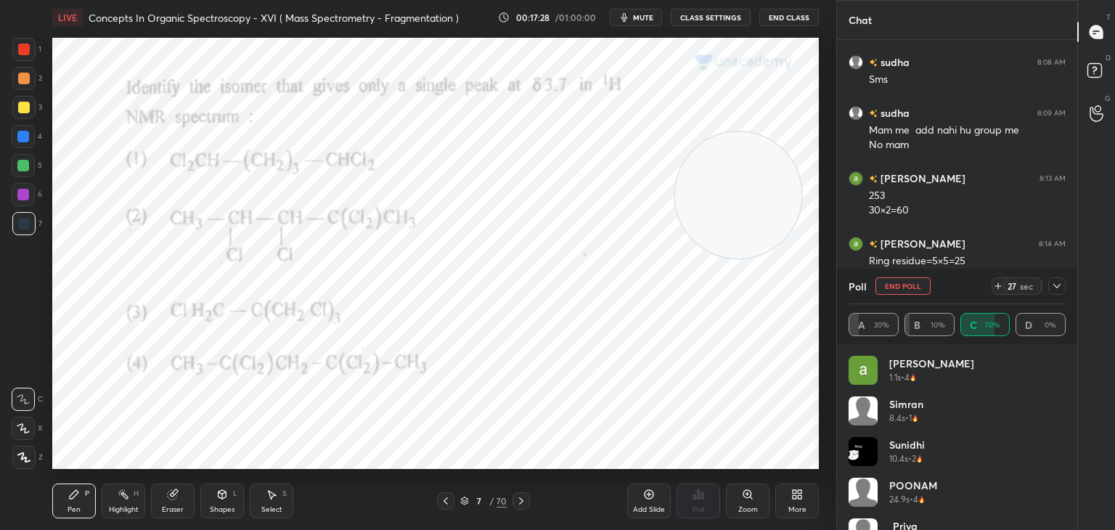
scroll to position [1252, 0]
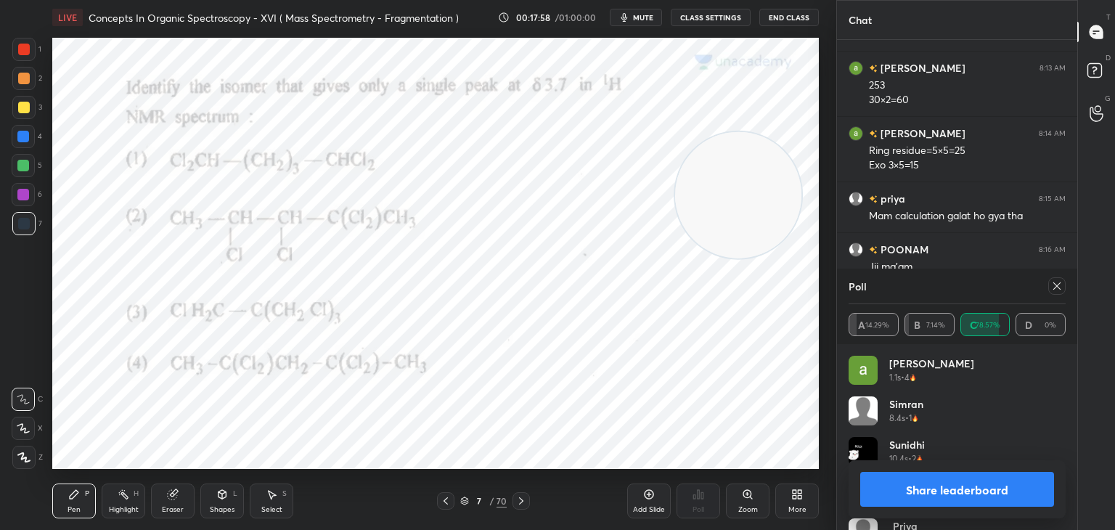
click at [1057, 285] on icon at bounding box center [1057, 285] width 7 height 7
type textarea "x"
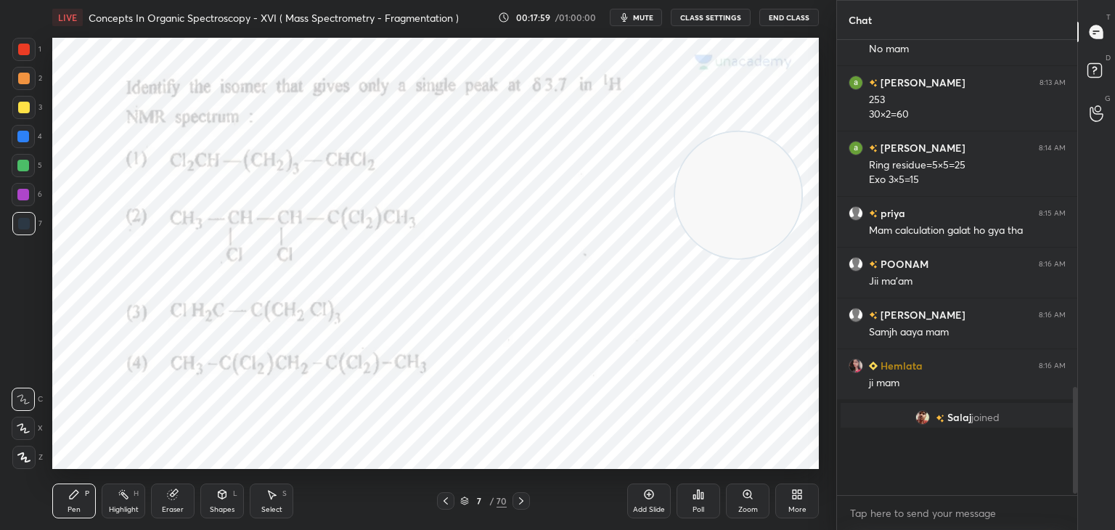
scroll to position [424, 236]
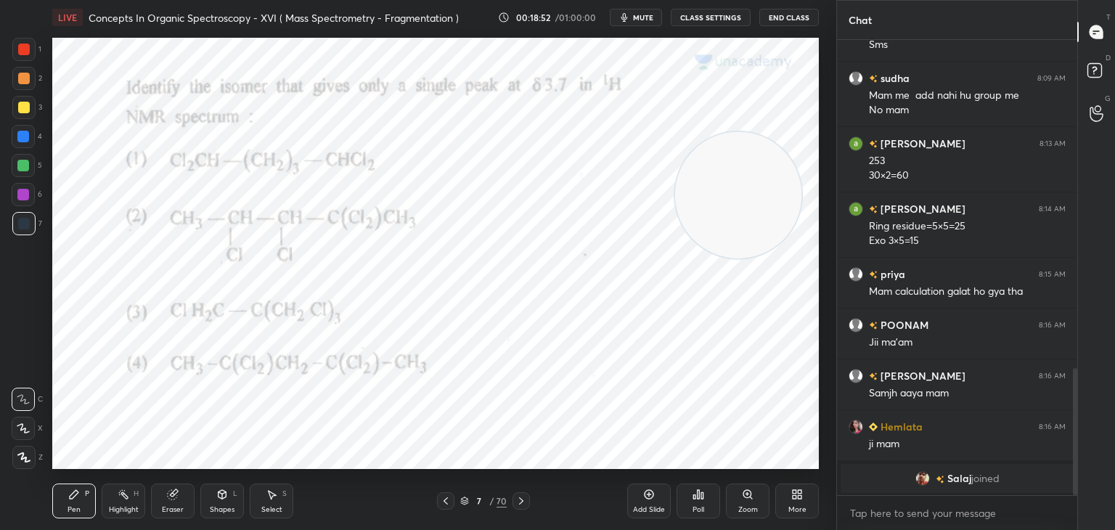
click at [525, 495] on div at bounding box center [521, 500] width 17 height 17
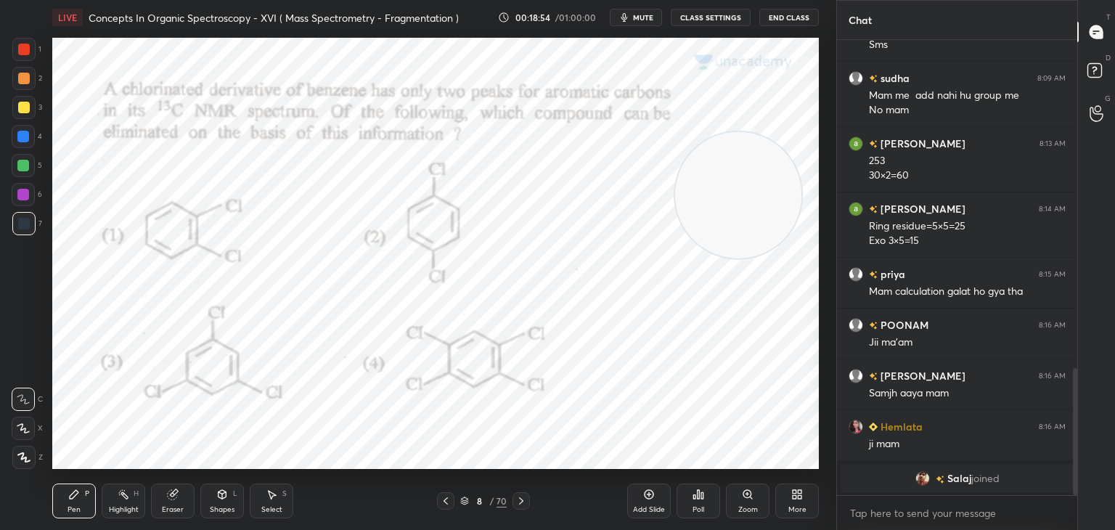
click at [698, 492] on icon at bounding box center [699, 494] width 2 height 9
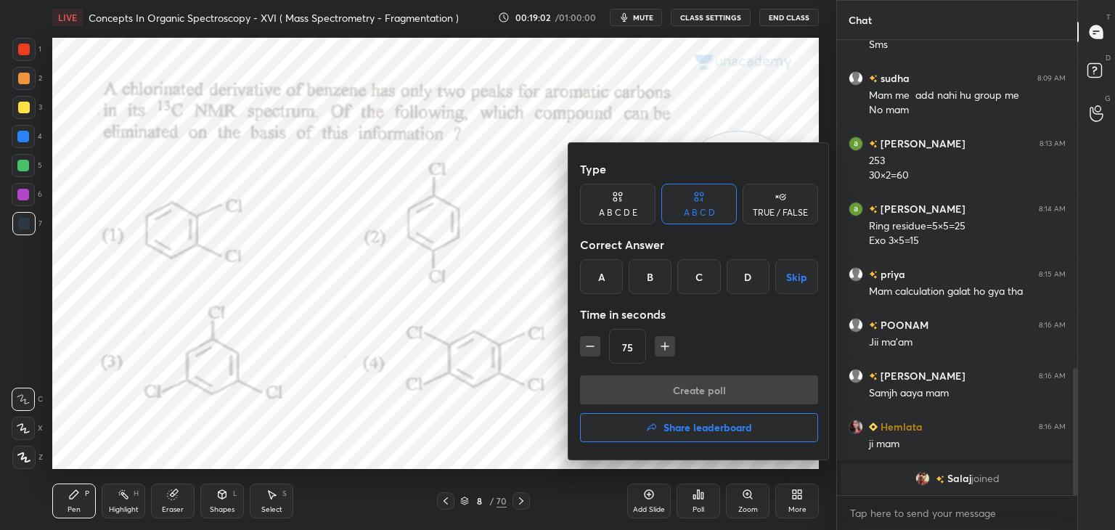
click at [668, 343] on icon "button" at bounding box center [665, 346] width 15 height 15
type input "90"
click at [604, 275] on div "A" at bounding box center [601, 276] width 43 height 35
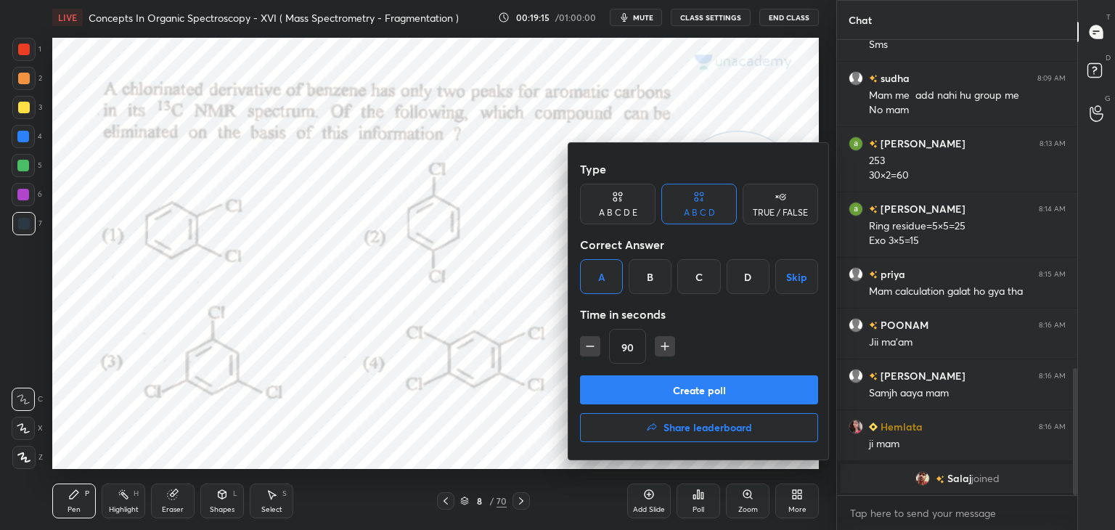
click at [623, 375] on div "Type A B C D E A B C D TRUE / FALSE Correct Answer A B C D Skip Time in seconds…" at bounding box center [699, 265] width 238 height 221
click at [626, 393] on button "Create poll" at bounding box center [699, 389] width 238 height 29
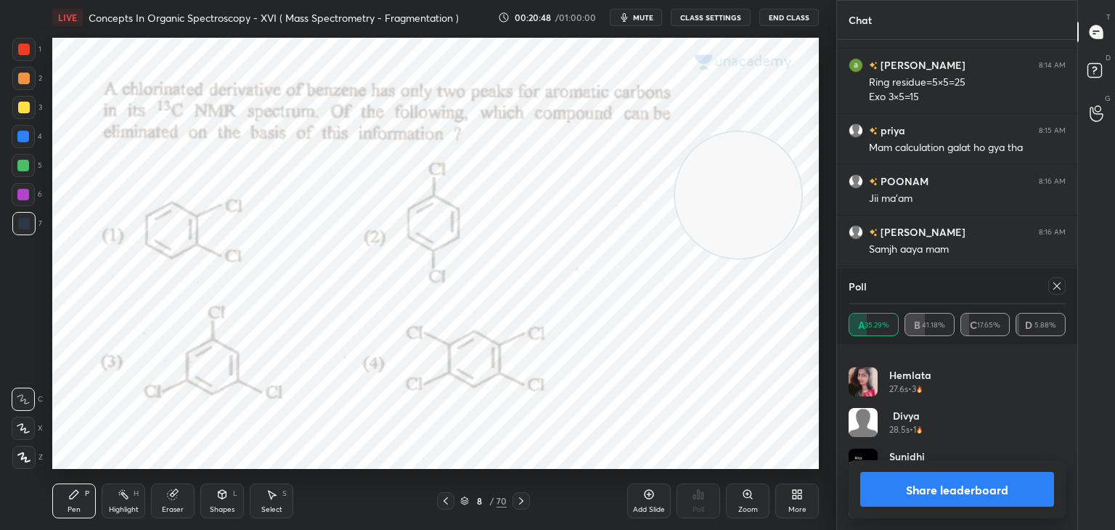
scroll to position [1223, 0]
click at [1057, 286] on icon at bounding box center [1057, 285] width 7 height 7
type textarea "x"
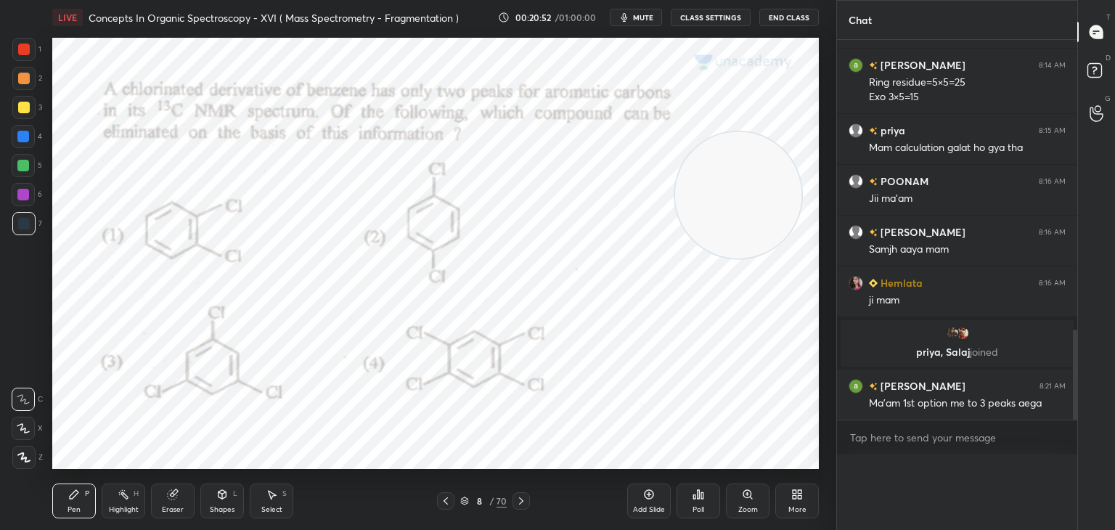
scroll to position [1203, 0]
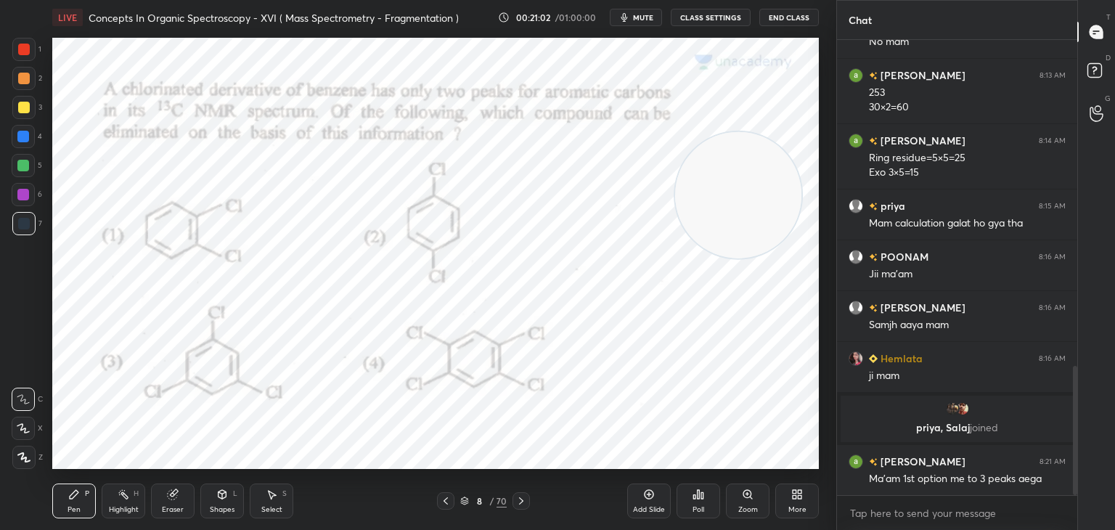
click at [20, 44] on div at bounding box center [24, 50] width 12 height 12
click at [20, 165] on div at bounding box center [23, 166] width 12 height 12
click at [23, 46] on div at bounding box center [24, 50] width 12 height 12
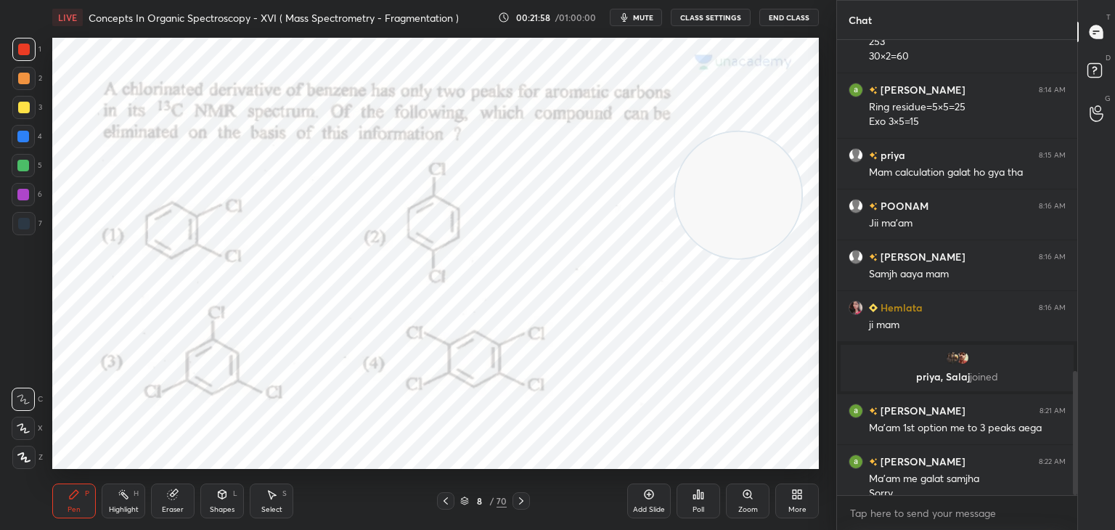
scroll to position [1213, 0]
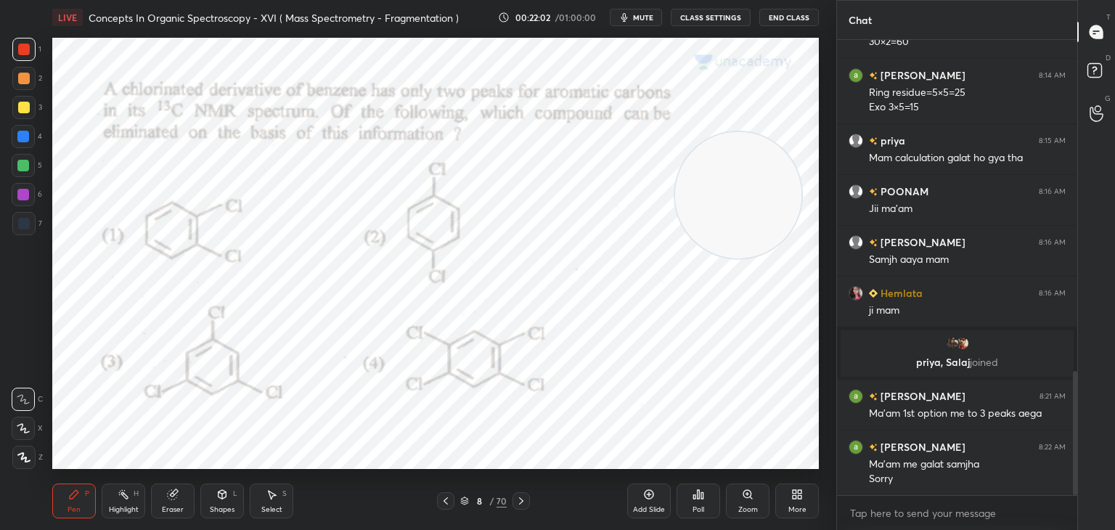
click at [23, 130] on div at bounding box center [23, 136] width 23 height 23
click at [22, 49] on div at bounding box center [24, 50] width 12 height 12
click at [22, 190] on div at bounding box center [23, 195] width 12 height 12
click at [21, 41] on div at bounding box center [23, 49] width 23 height 23
click at [20, 165] on div at bounding box center [23, 166] width 12 height 12
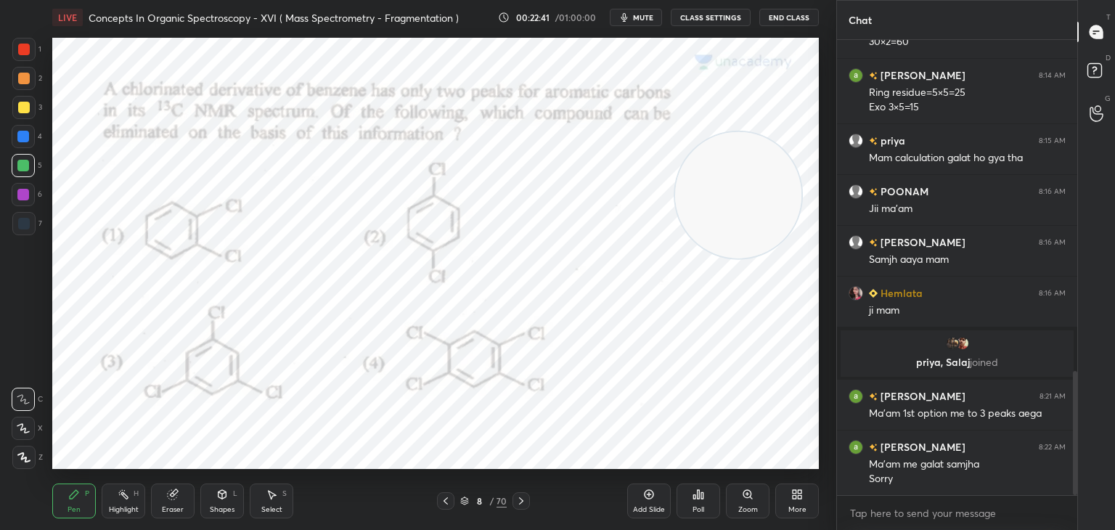
click at [23, 134] on div at bounding box center [23, 137] width 12 height 12
click at [524, 503] on icon at bounding box center [522, 501] width 12 height 12
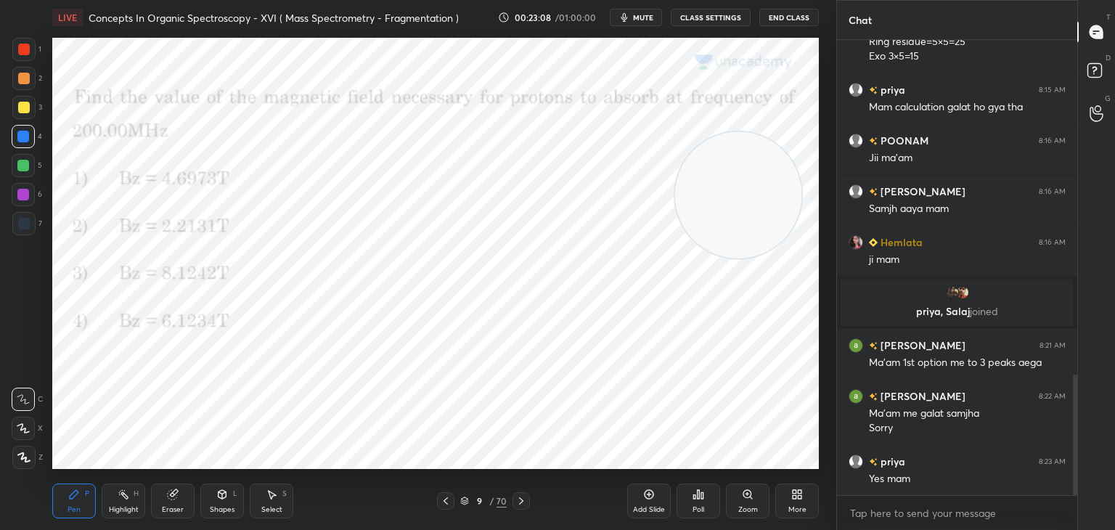
scroll to position [1314, 0]
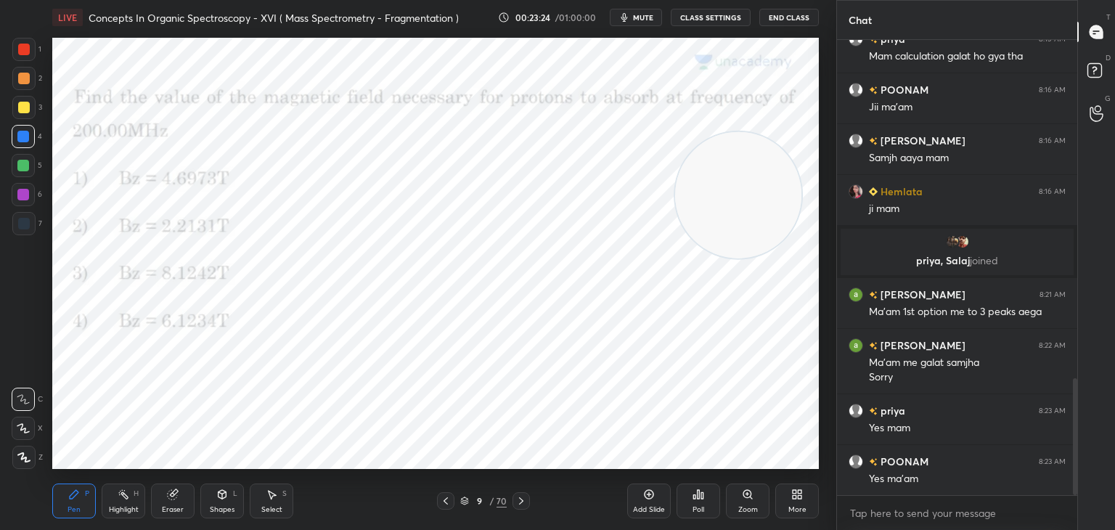
click at [699, 492] on icon at bounding box center [699, 494] width 2 height 9
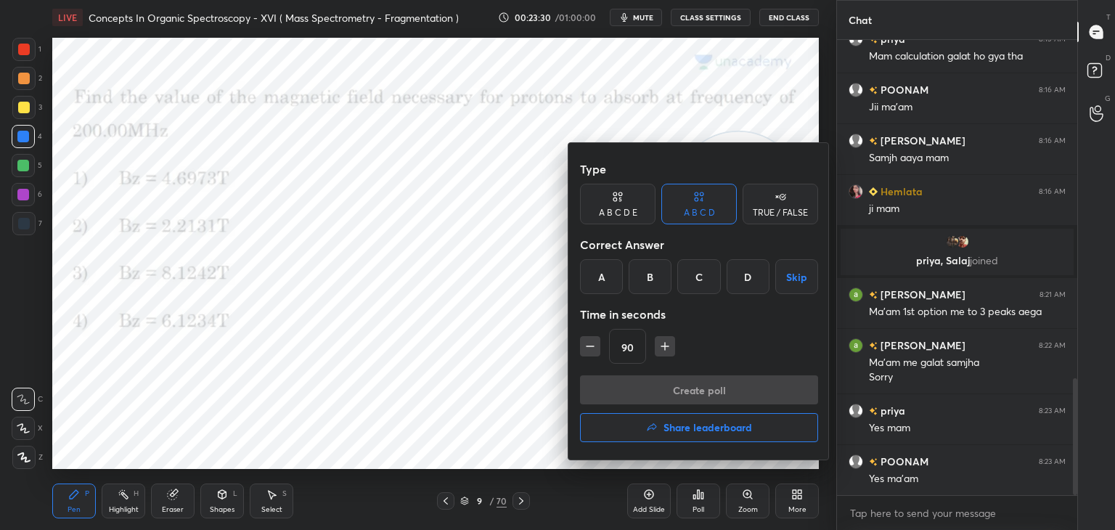
click at [598, 272] on div "A" at bounding box center [601, 276] width 43 height 35
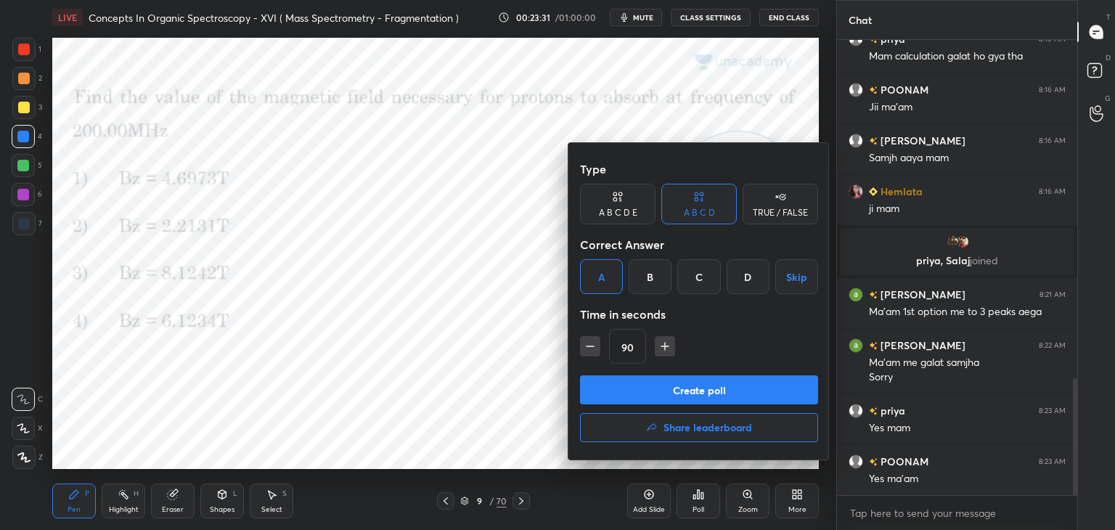
click at [586, 341] on icon "button" at bounding box center [590, 346] width 15 height 15
click at [665, 345] on icon "button" at bounding box center [665, 346] width 0 height 7
type input "90"
click at [645, 379] on button "Create poll" at bounding box center [699, 389] width 238 height 29
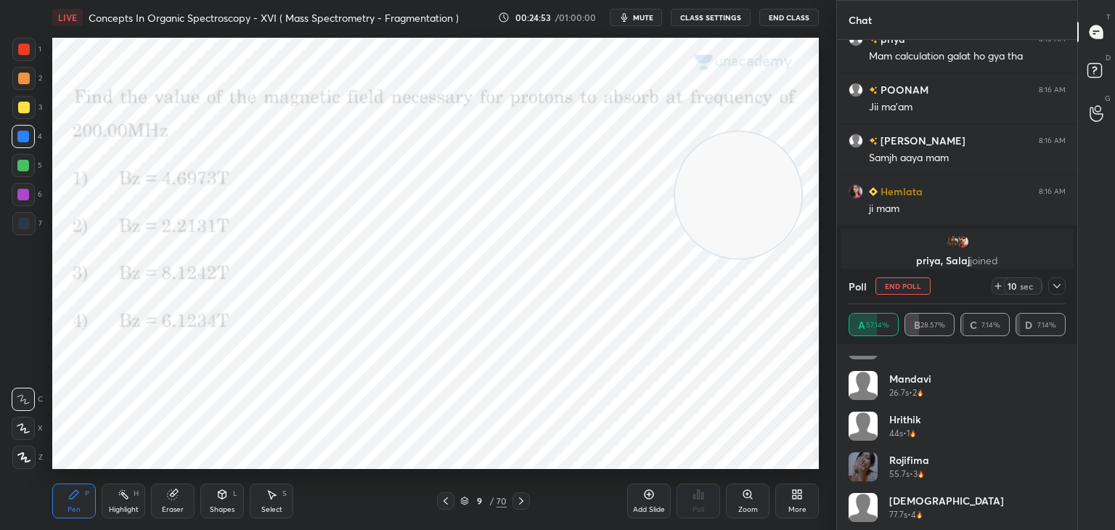
scroll to position [192, 0]
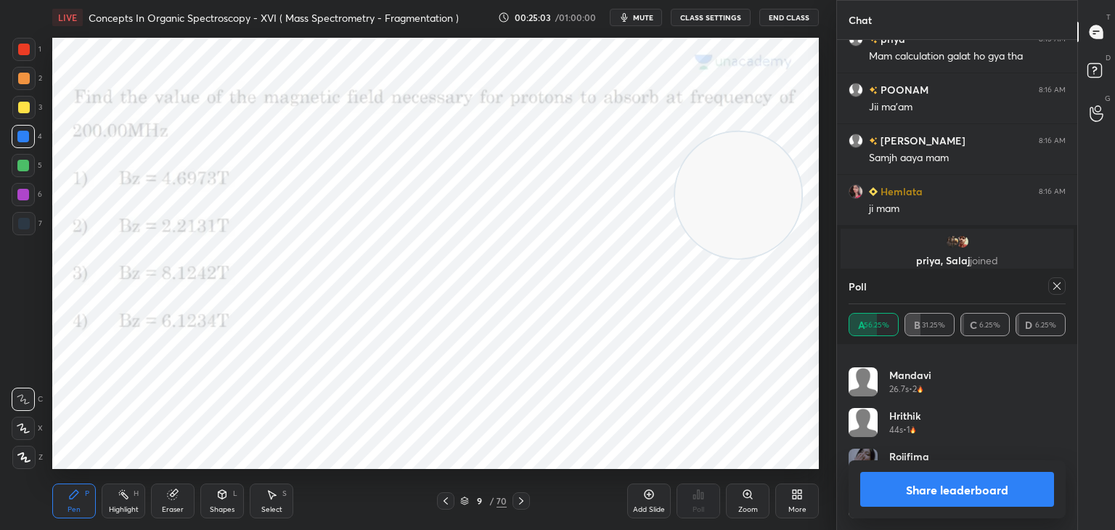
click at [1060, 280] on icon at bounding box center [1058, 286] width 12 height 12
type textarea "x"
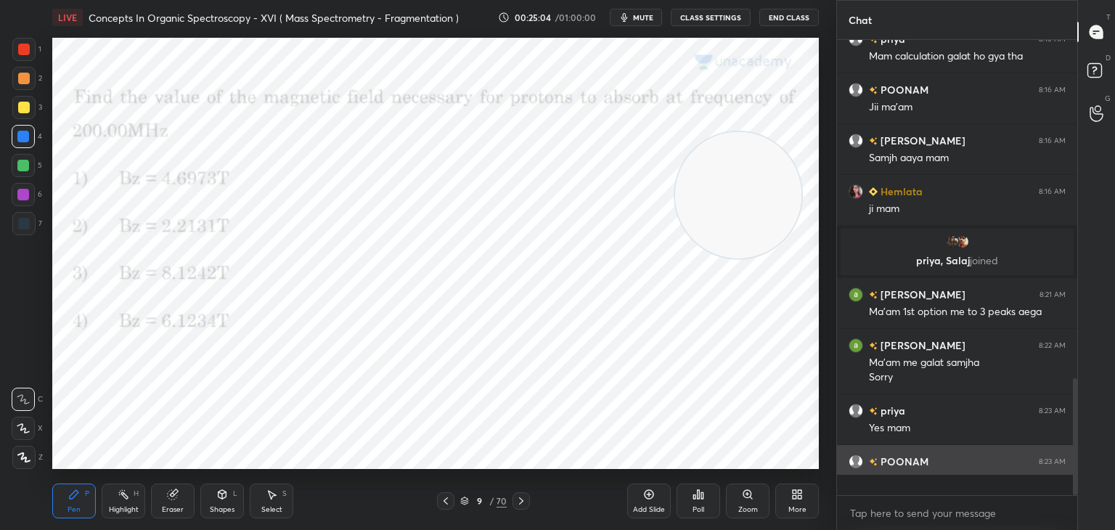
scroll to position [451, 236]
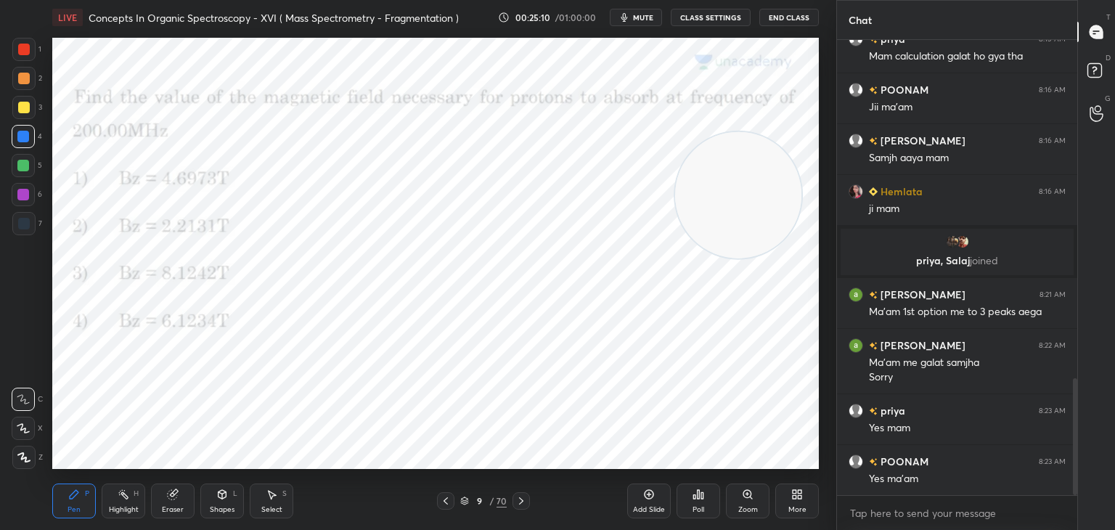
click at [519, 497] on icon at bounding box center [522, 501] width 12 height 12
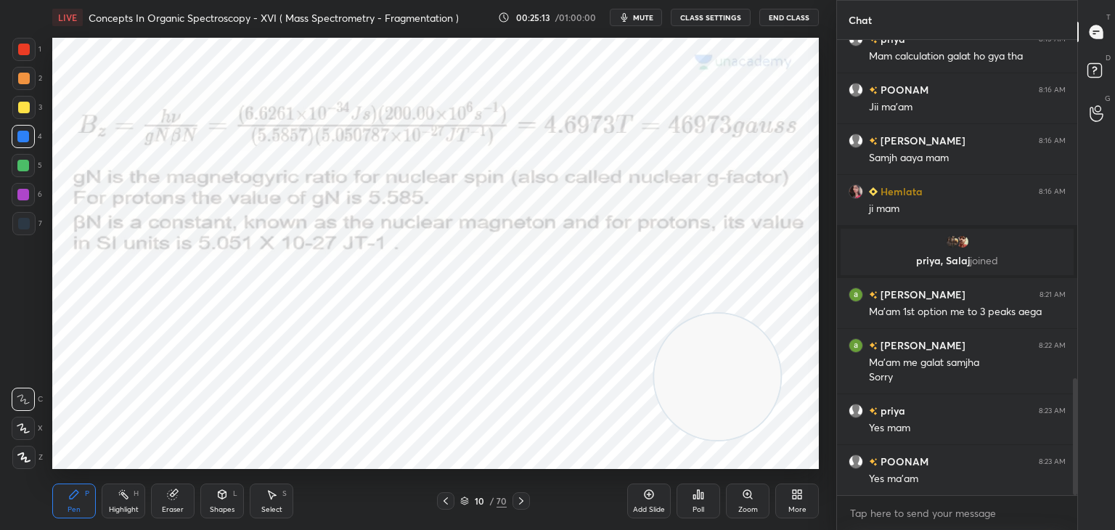
click at [25, 46] on div at bounding box center [24, 50] width 12 height 12
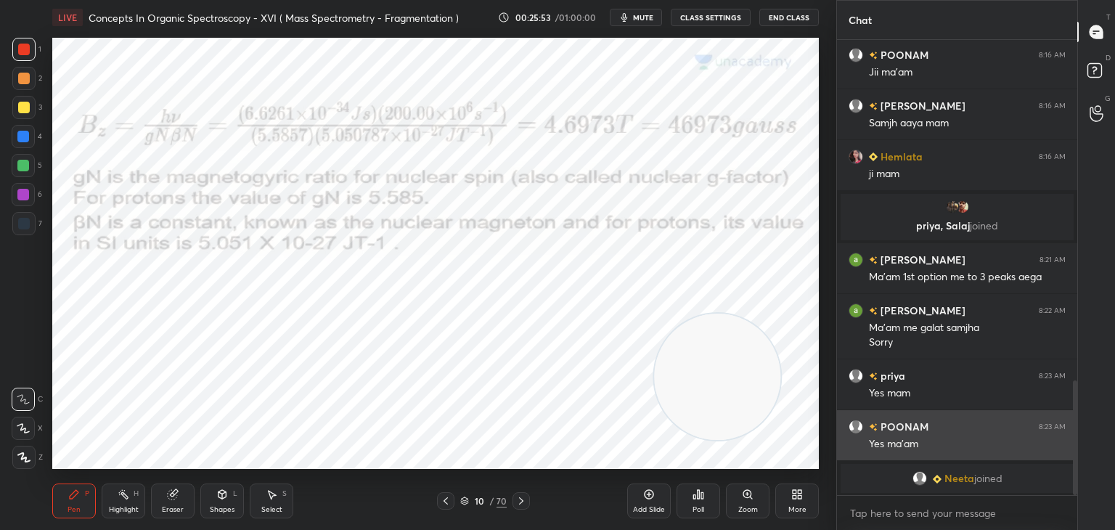
scroll to position [1345, 0]
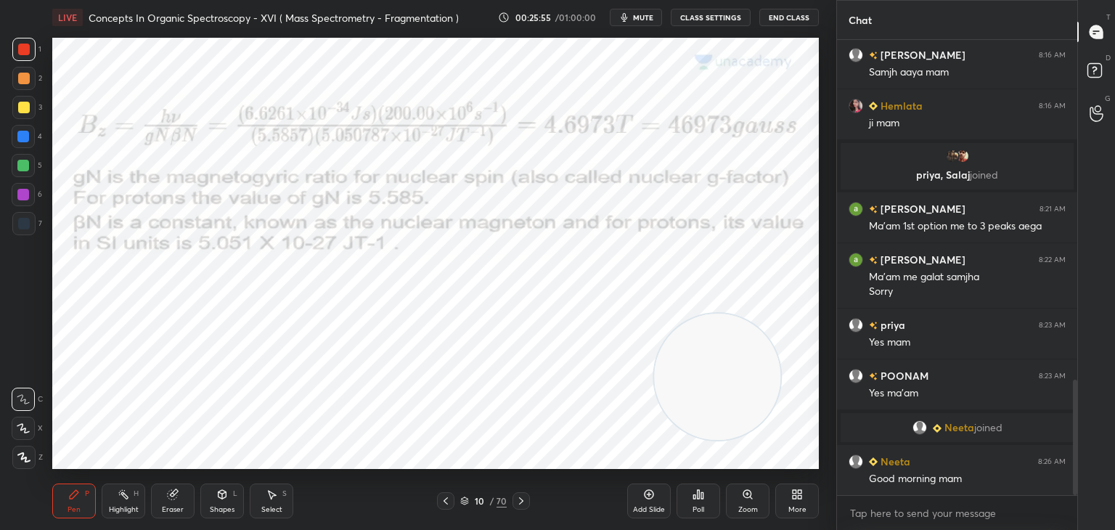
click at [526, 499] on icon at bounding box center [522, 501] width 12 height 12
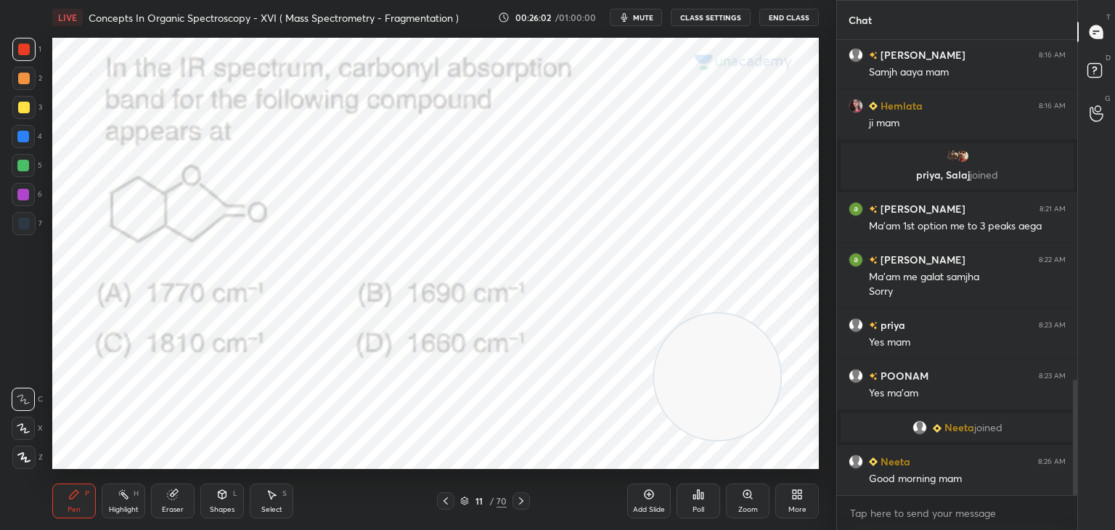
click at [693, 492] on icon at bounding box center [699, 495] width 12 height 12
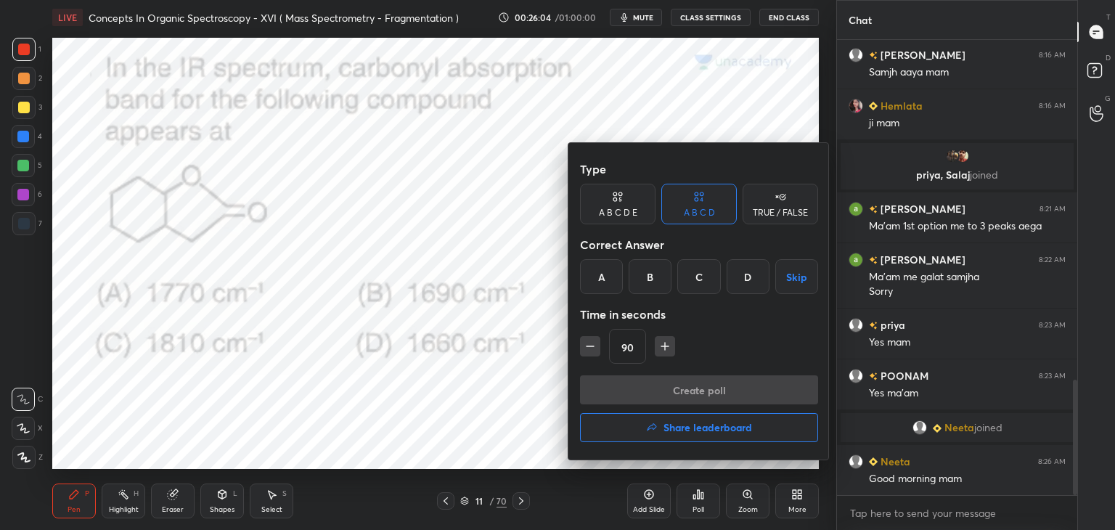
click at [587, 347] on icon "button" at bounding box center [590, 346] width 15 height 15
type input "75"
click at [603, 270] on div "A" at bounding box center [601, 276] width 43 height 35
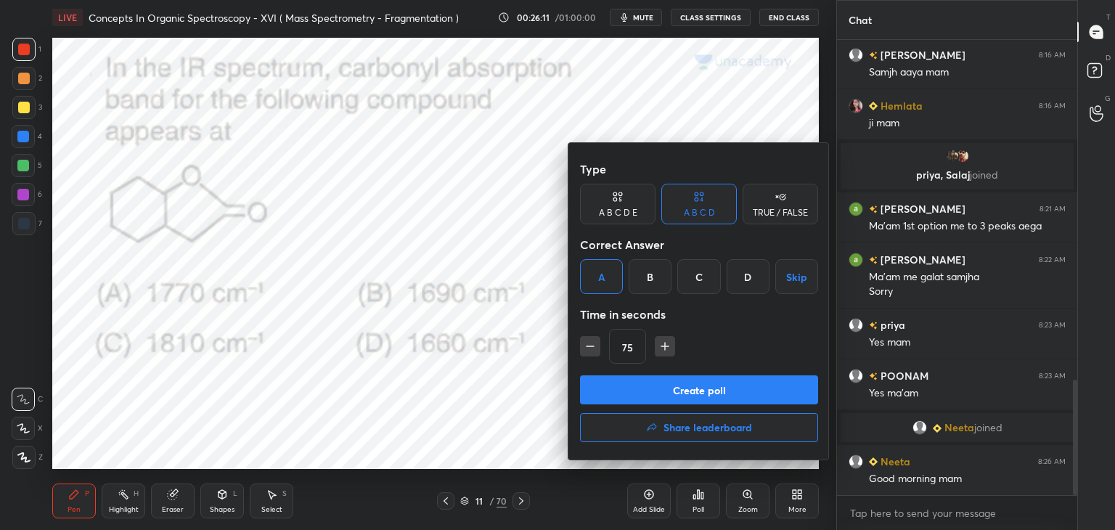
click at [636, 390] on button "Create poll" at bounding box center [699, 389] width 238 height 29
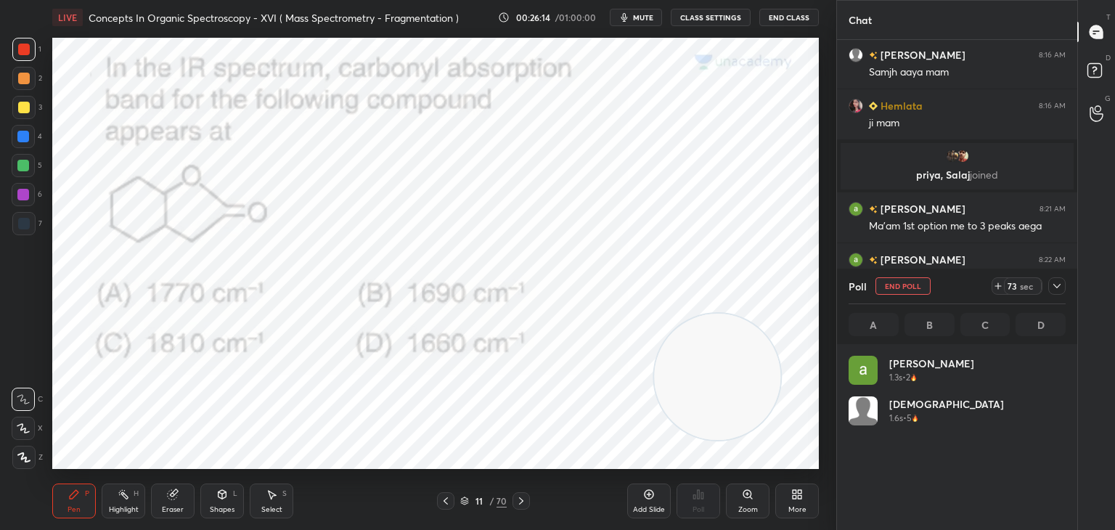
scroll to position [170, 213]
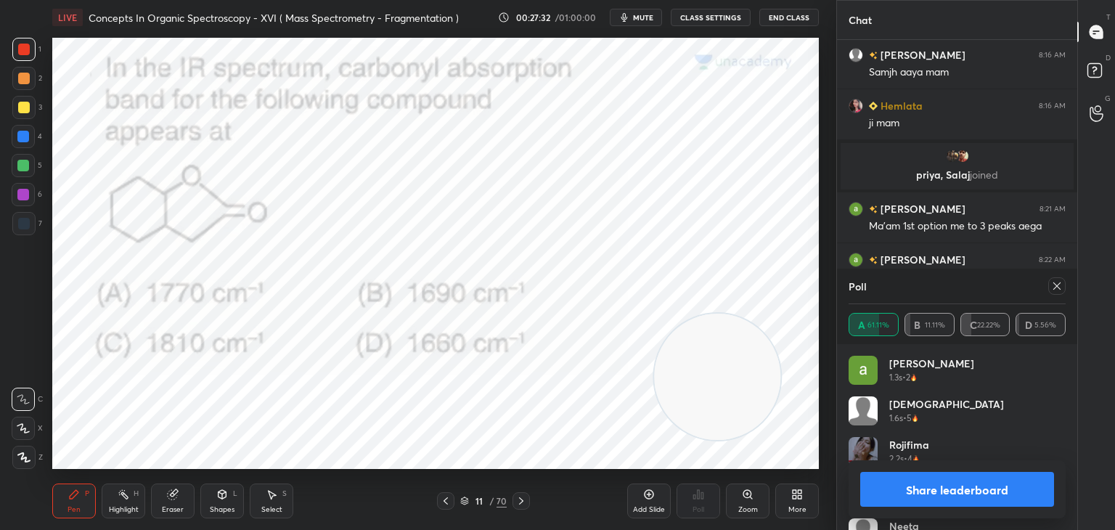
click at [1067, 280] on div "Poll A 61.11% B 11.11% C 22.22% D 5.56%" at bounding box center [957, 307] width 240 height 76
click at [1059, 288] on icon at bounding box center [1057, 285] width 7 height 7
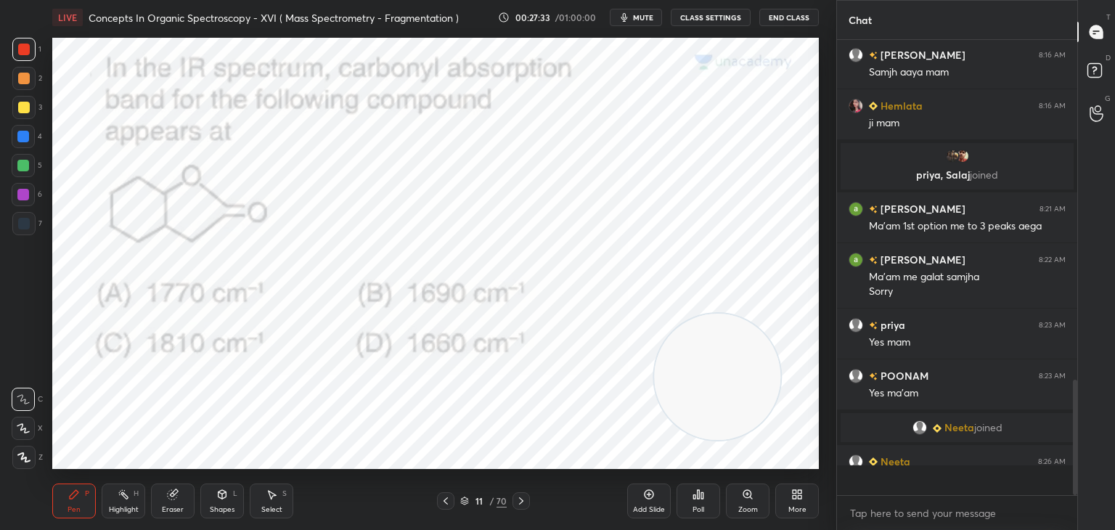
scroll to position [307, 236]
click at [519, 500] on icon at bounding box center [522, 501] width 12 height 12
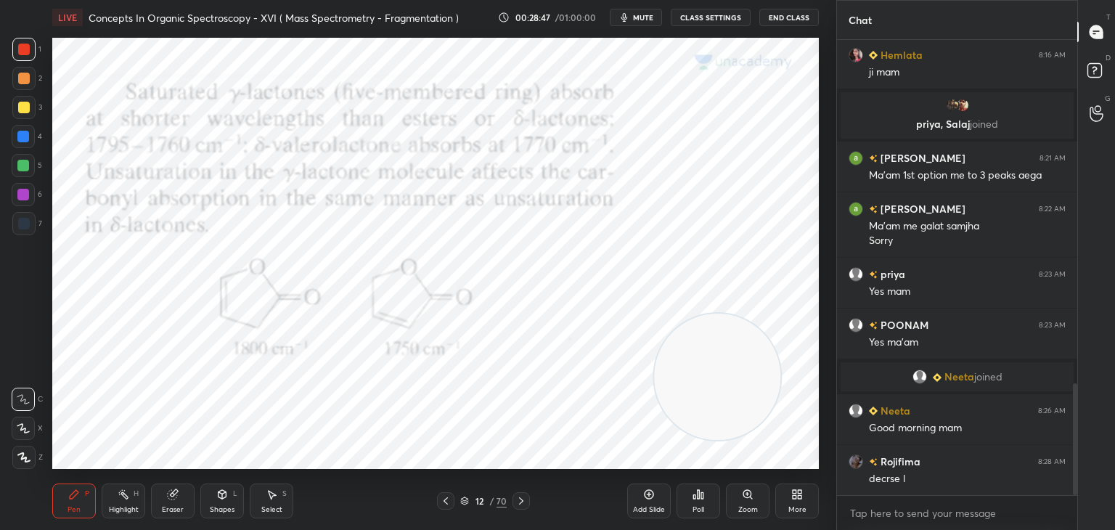
scroll to position [1447, 0]
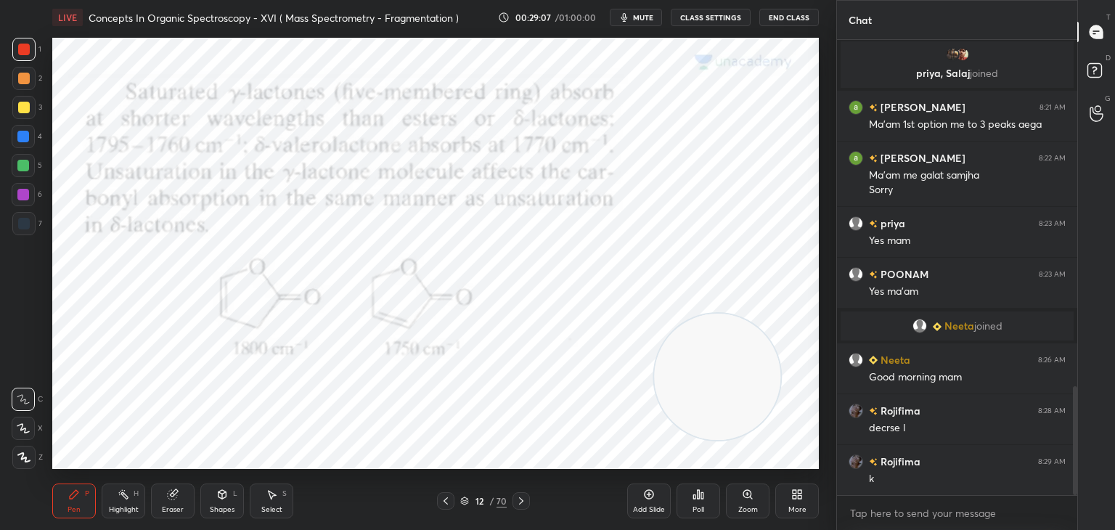
click at [521, 500] on icon at bounding box center [521, 500] width 4 height 7
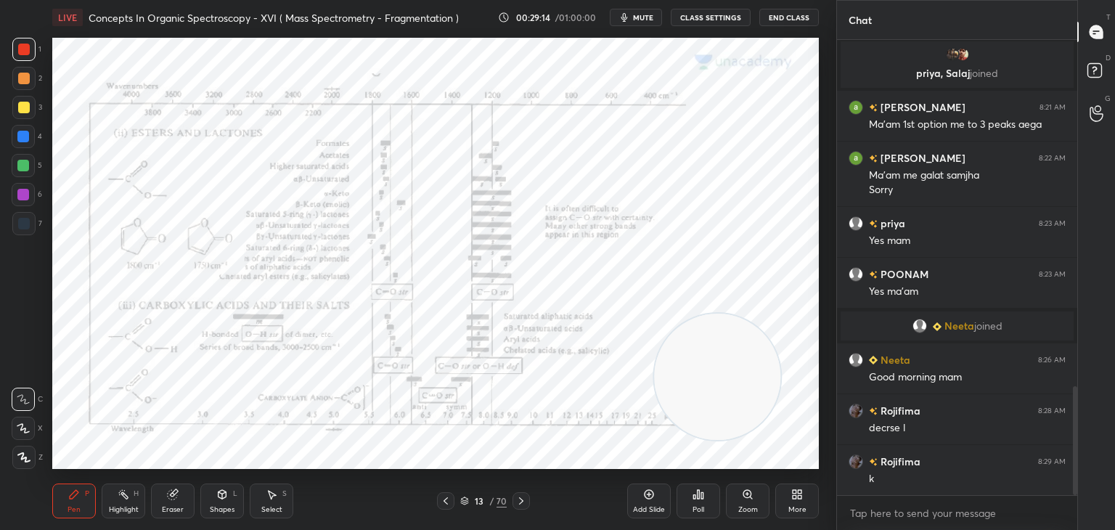
scroll to position [1497, 0]
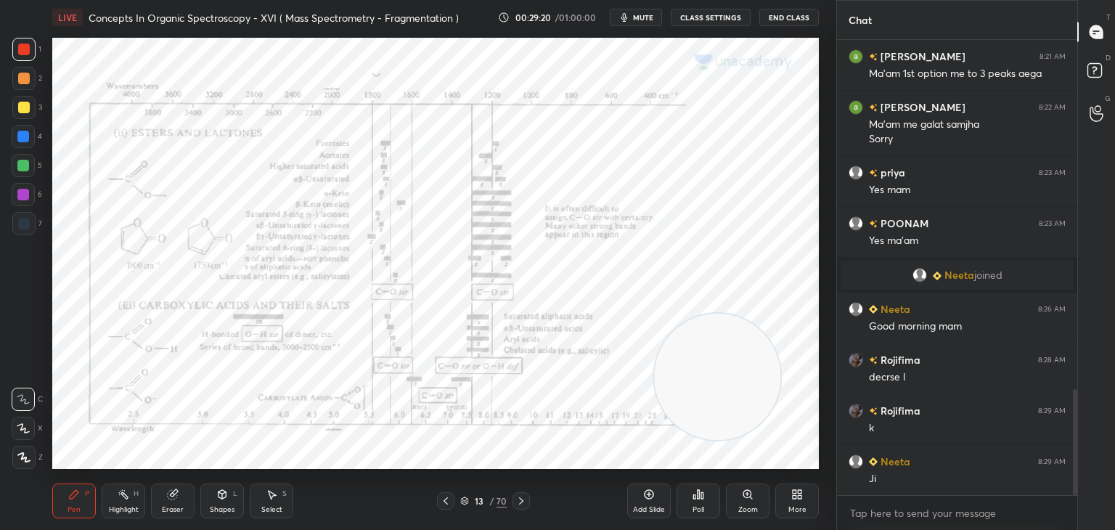
click at [523, 502] on icon at bounding box center [521, 500] width 4 height 7
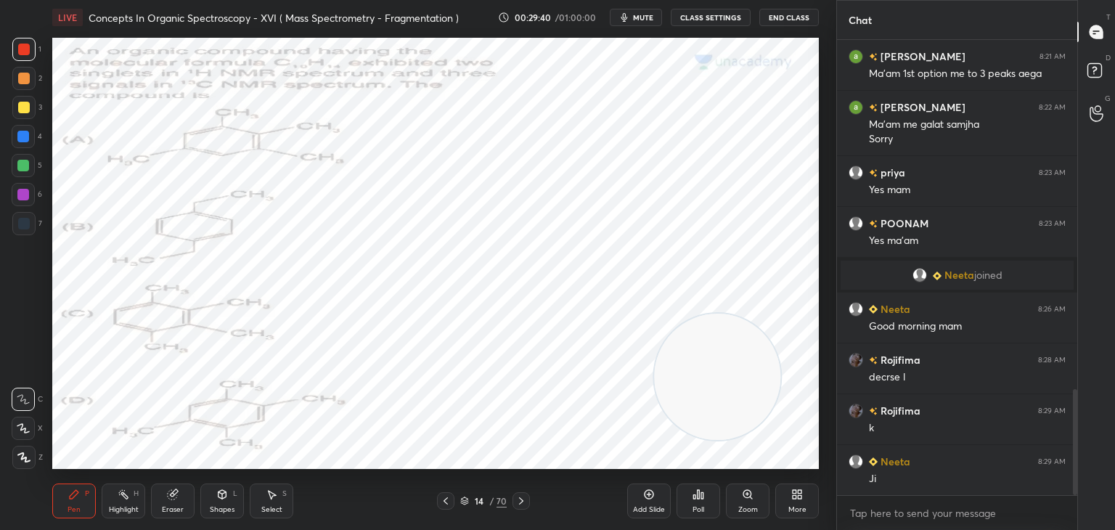
click at [700, 492] on icon at bounding box center [699, 495] width 12 height 12
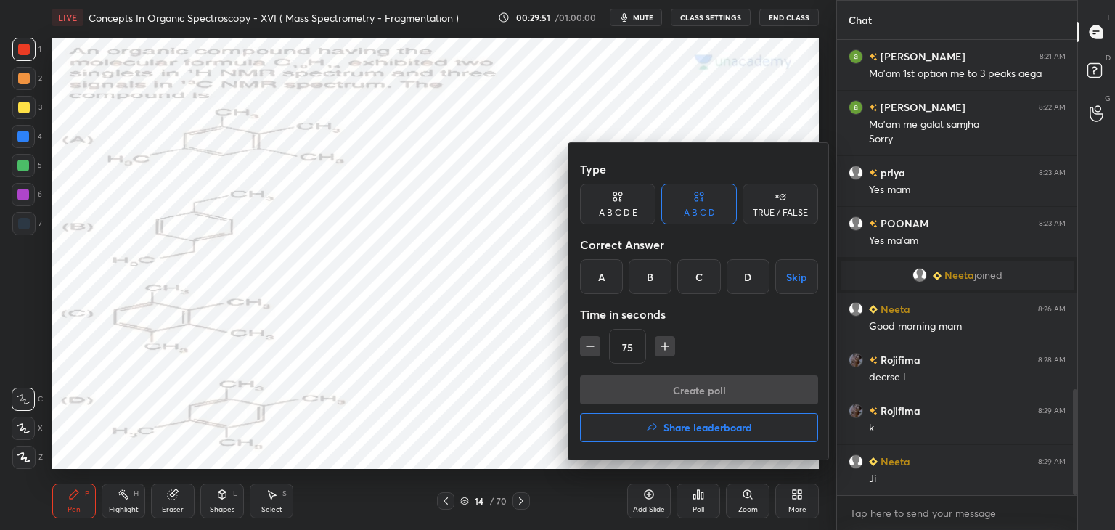
click at [754, 270] on div "D" at bounding box center [748, 276] width 43 height 35
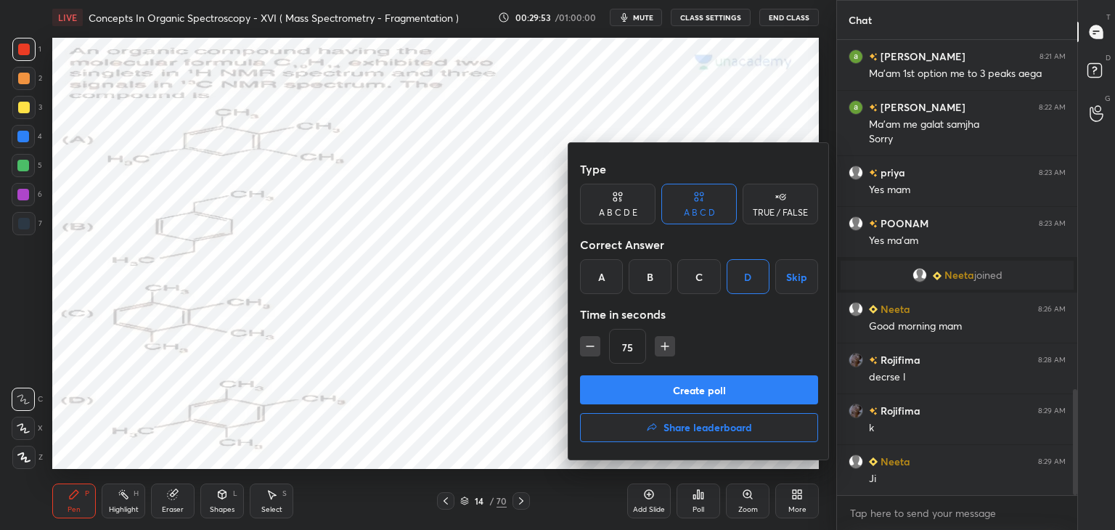
click at [660, 389] on button "Create poll" at bounding box center [699, 389] width 238 height 29
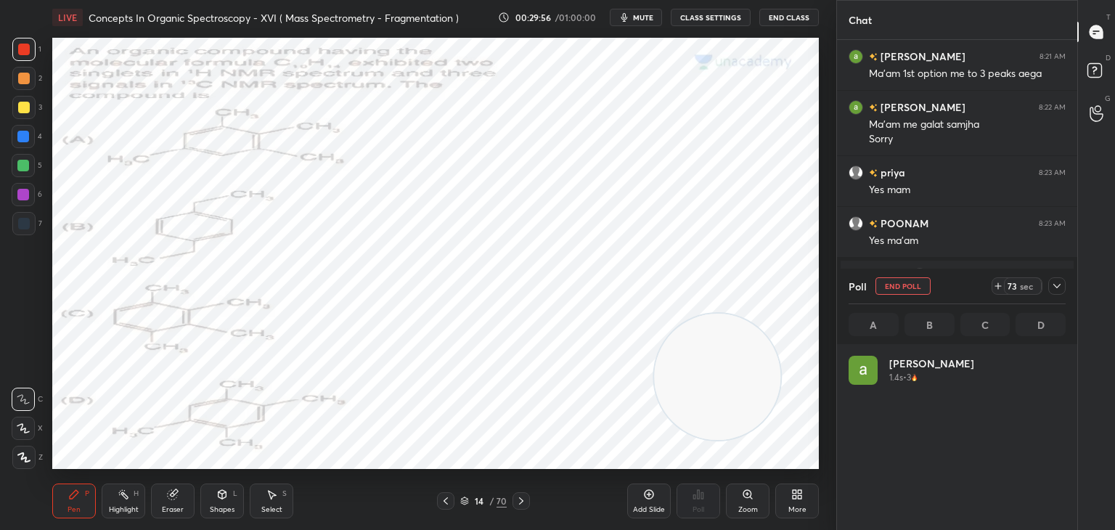
scroll to position [170, 213]
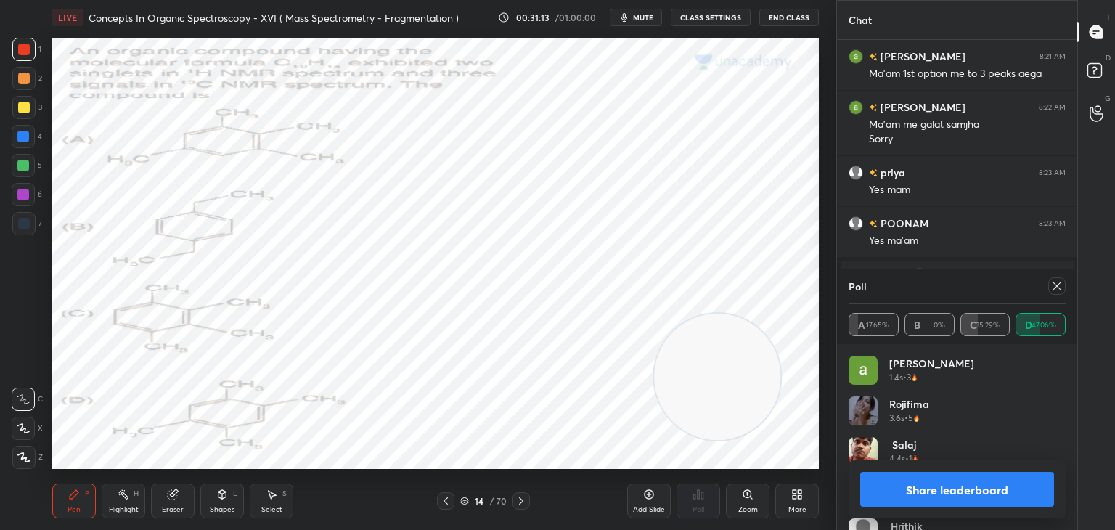
click at [1056, 285] on icon at bounding box center [1057, 285] width 7 height 7
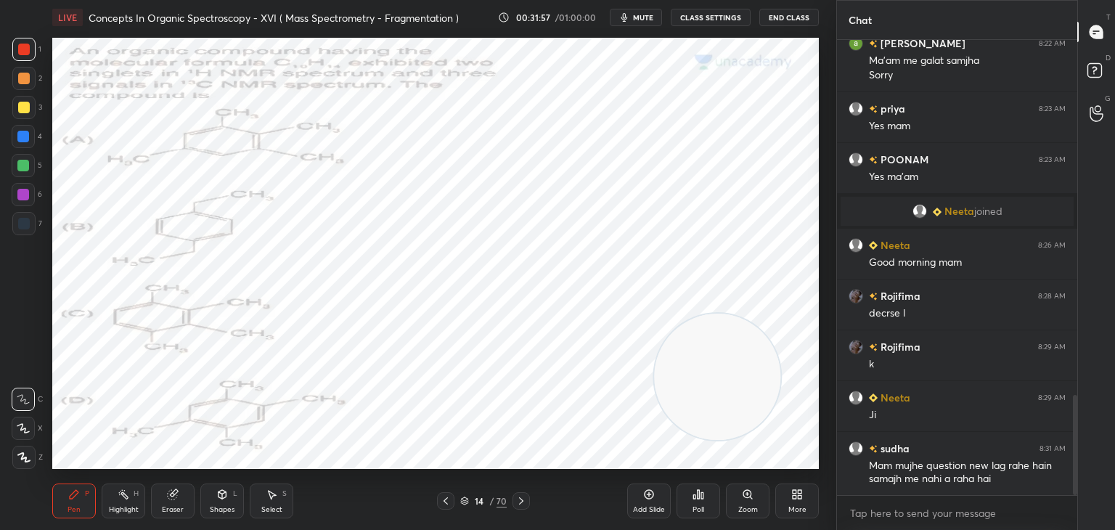
scroll to position [1612, 0]
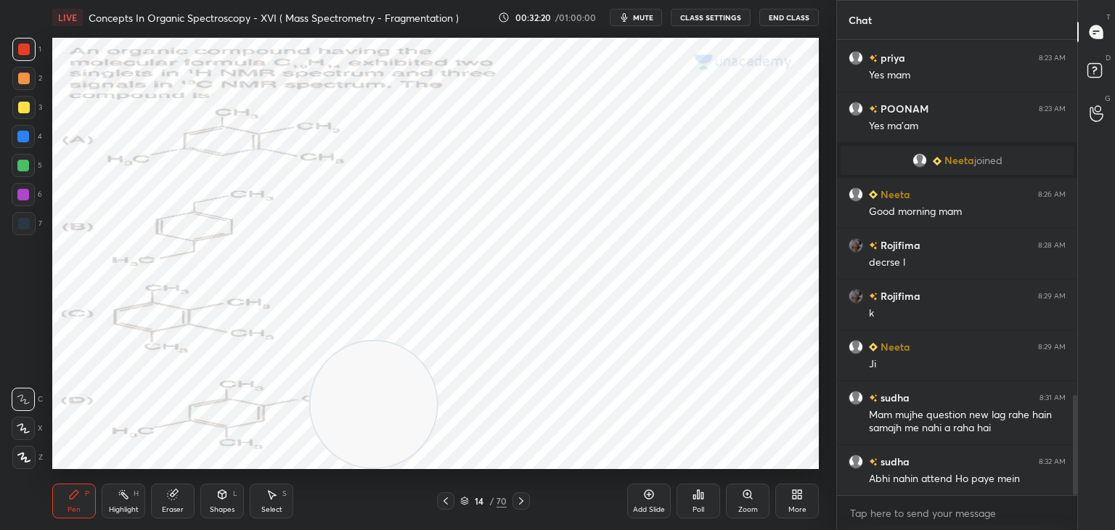
click at [26, 221] on div at bounding box center [24, 224] width 12 height 12
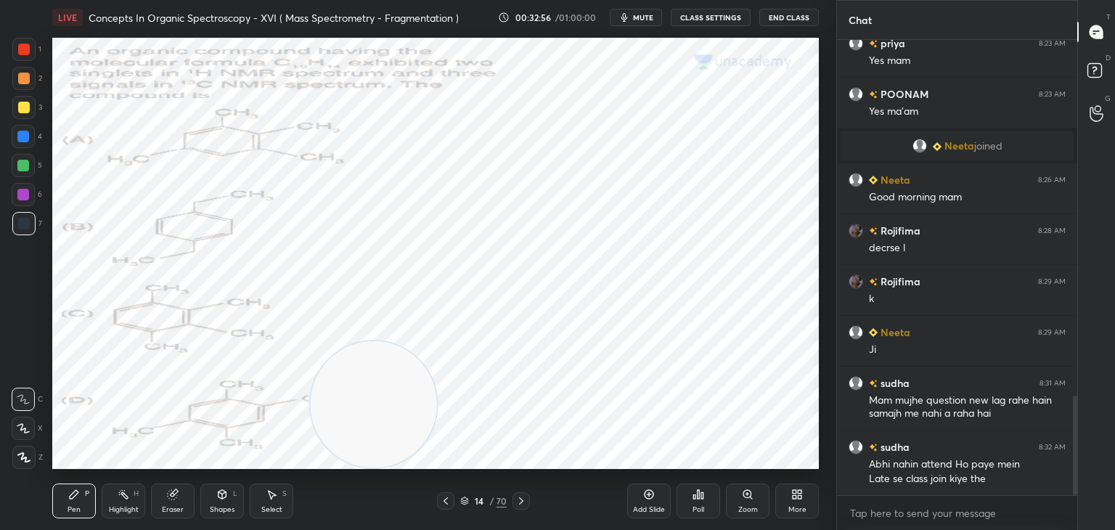
click at [23, 131] on div at bounding box center [23, 137] width 12 height 12
click at [23, 76] on div at bounding box center [24, 79] width 12 height 12
click at [22, 136] on div at bounding box center [23, 137] width 12 height 12
click at [23, 161] on div at bounding box center [23, 166] width 12 height 12
click at [22, 46] on div at bounding box center [24, 50] width 12 height 12
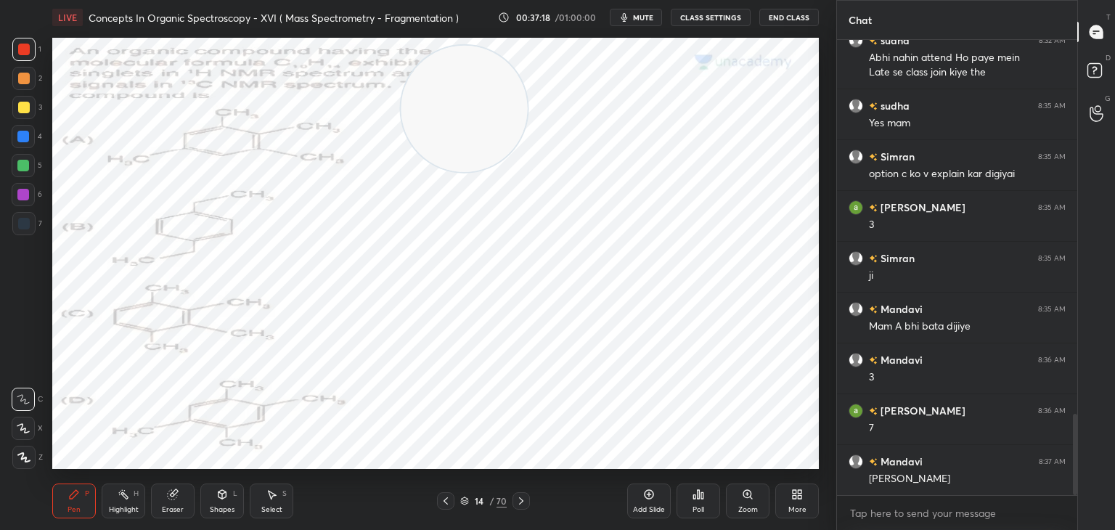
scroll to position [2084, 0]
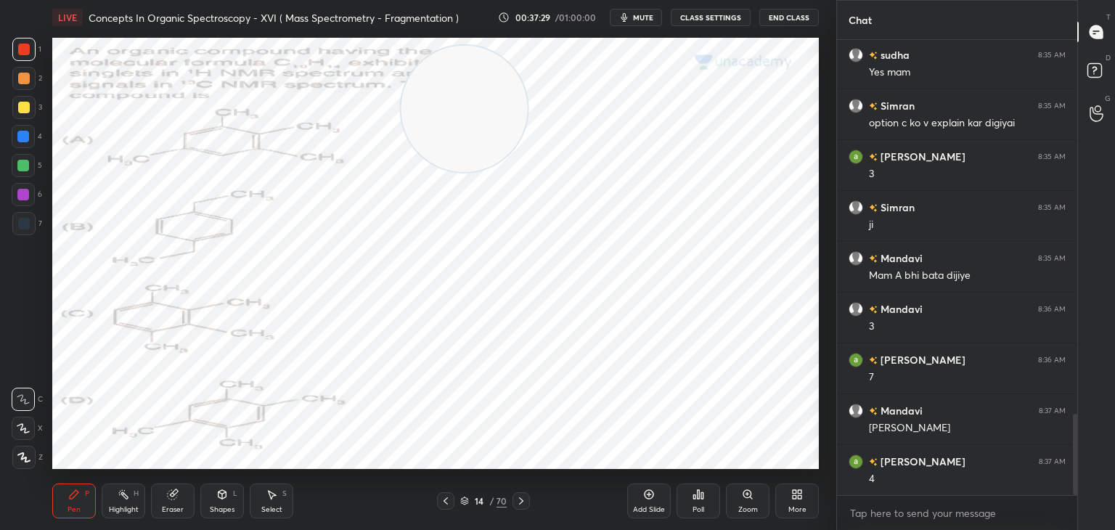
click at [521, 497] on icon at bounding box center [522, 501] width 12 height 12
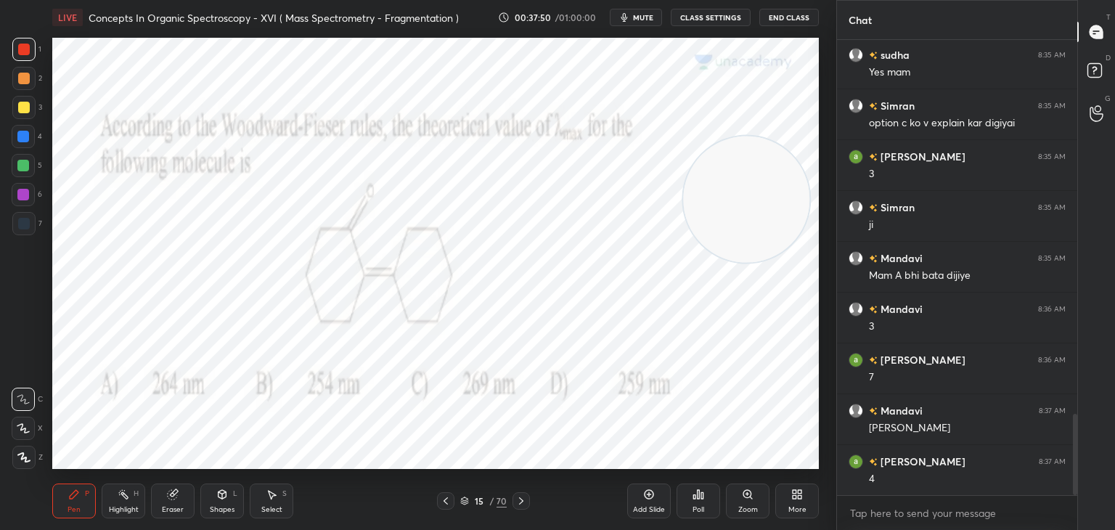
click at [707, 487] on div "Poll" at bounding box center [699, 501] width 44 height 35
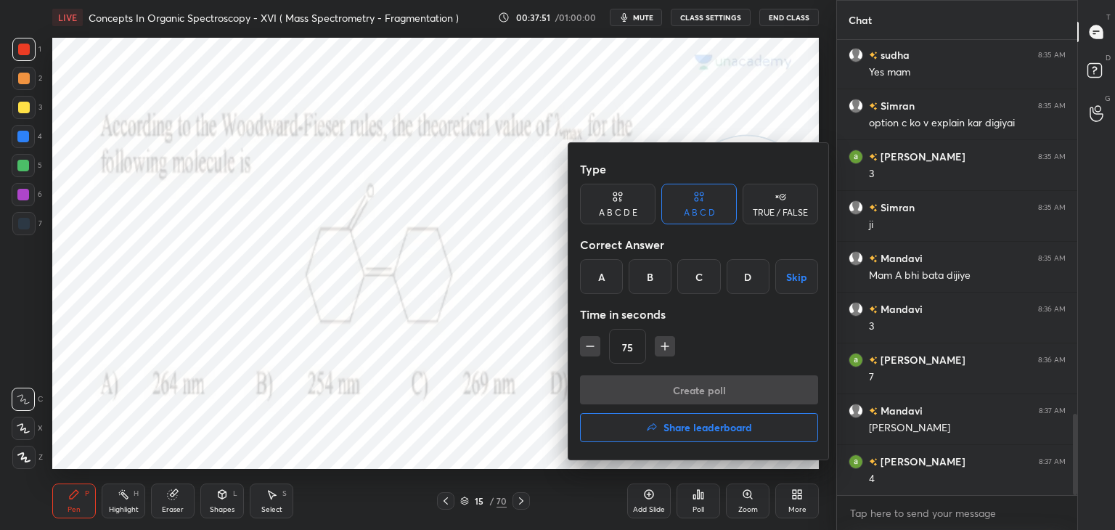
click at [529, 427] on div at bounding box center [557, 265] width 1115 height 530
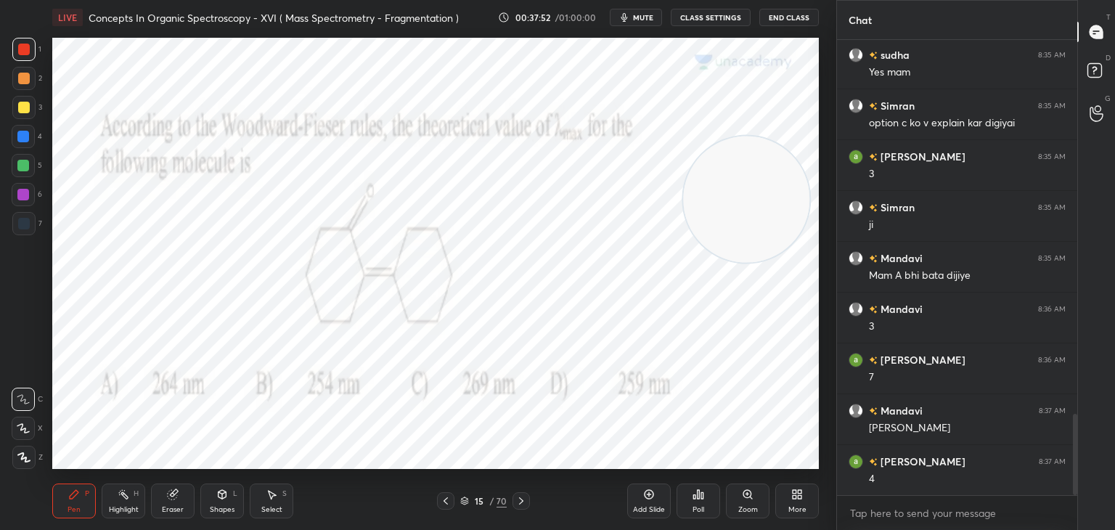
click at [695, 492] on icon at bounding box center [699, 495] width 12 height 12
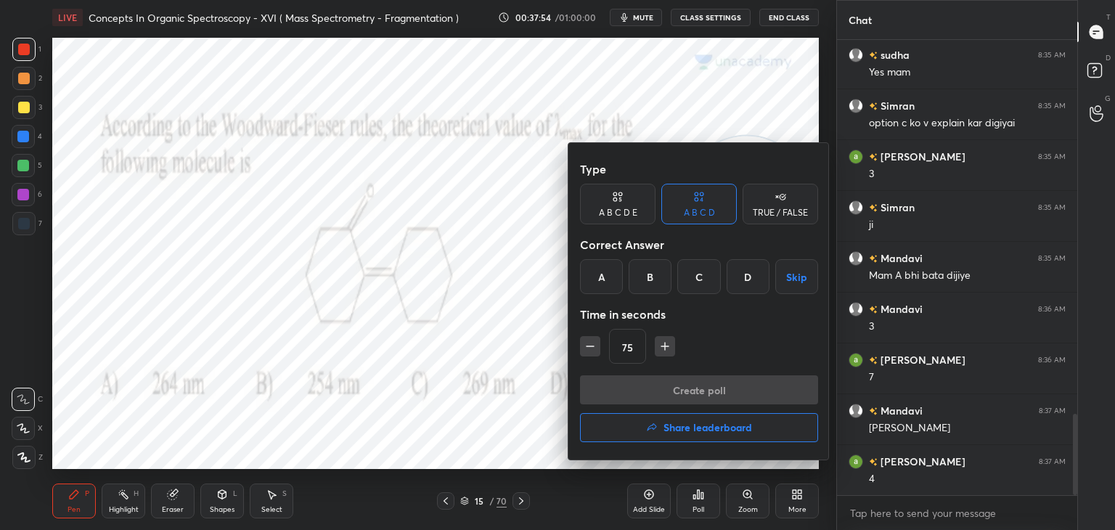
click at [746, 272] on div "D" at bounding box center [748, 276] width 43 height 35
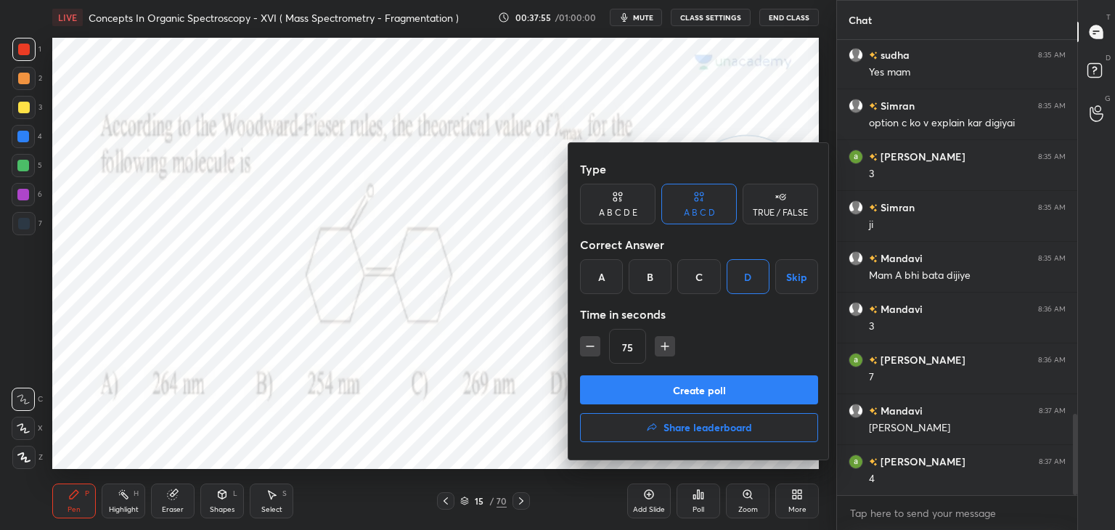
click at [682, 390] on button "Create poll" at bounding box center [699, 389] width 238 height 29
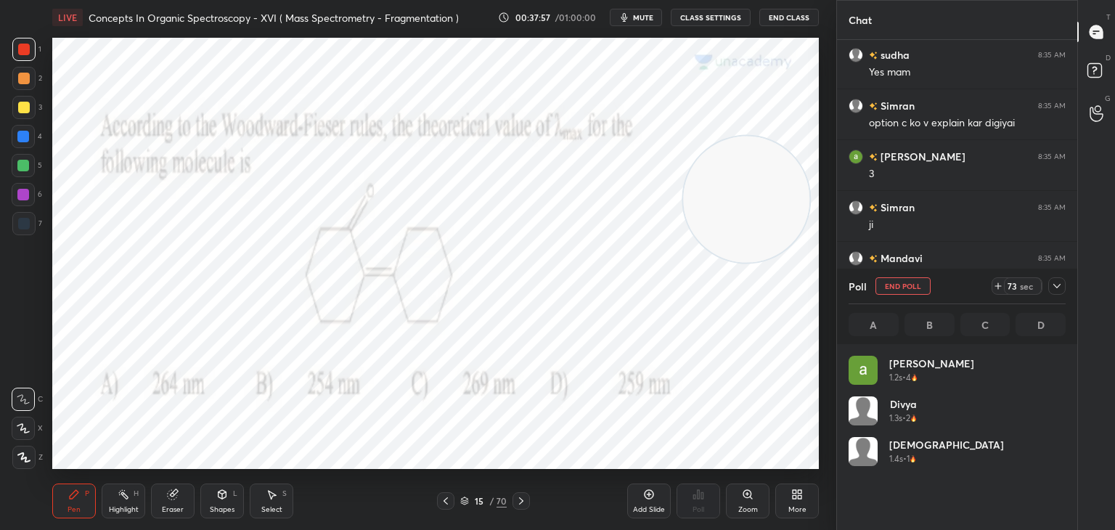
scroll to position [170, 213]
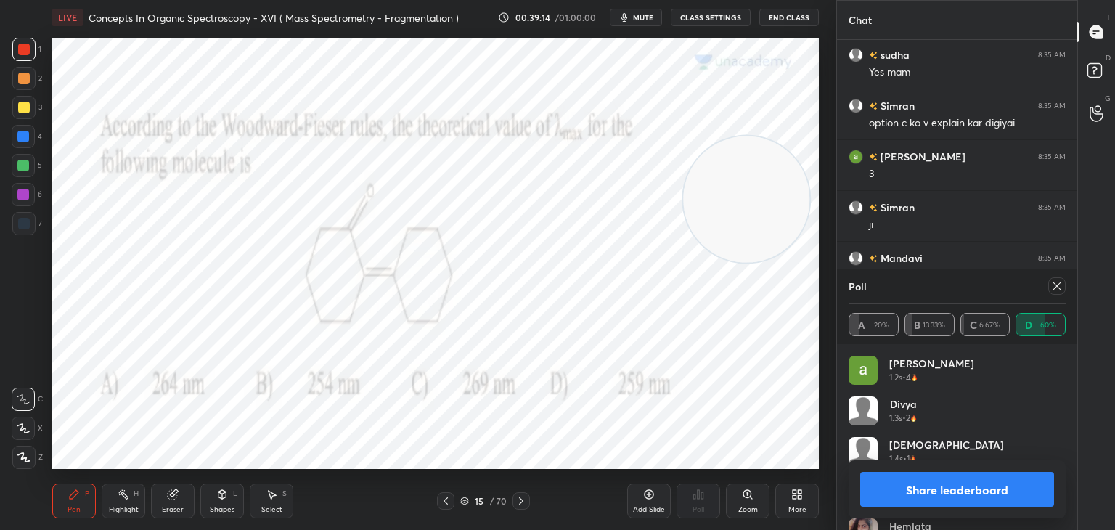
click at [1060, 282] on icon at bounding box center [1058, 286] width 12 height 12
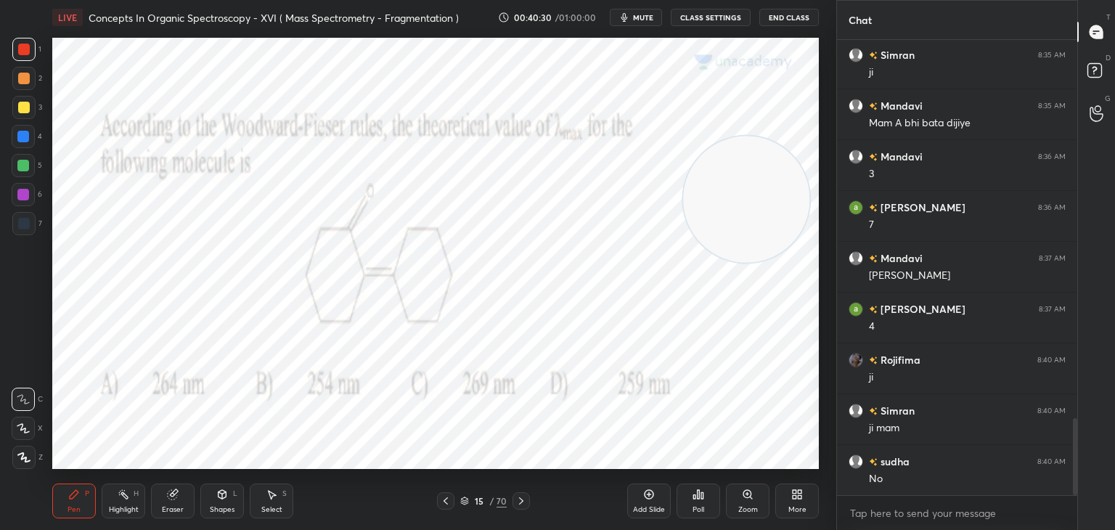
scroll to position [2288, 0]
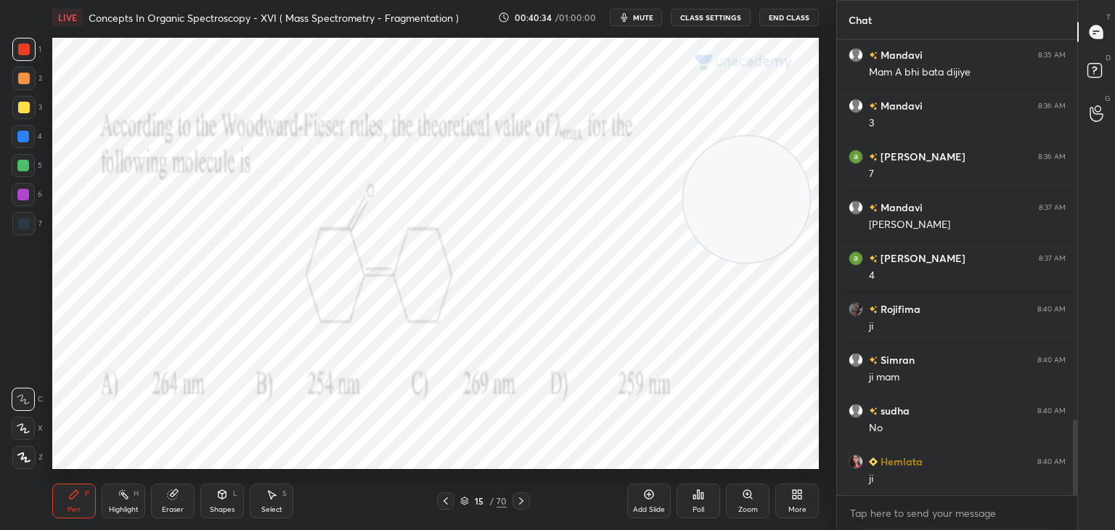
click at [523, 499] on icon at bounding box center [522, 501] width 12 height 12
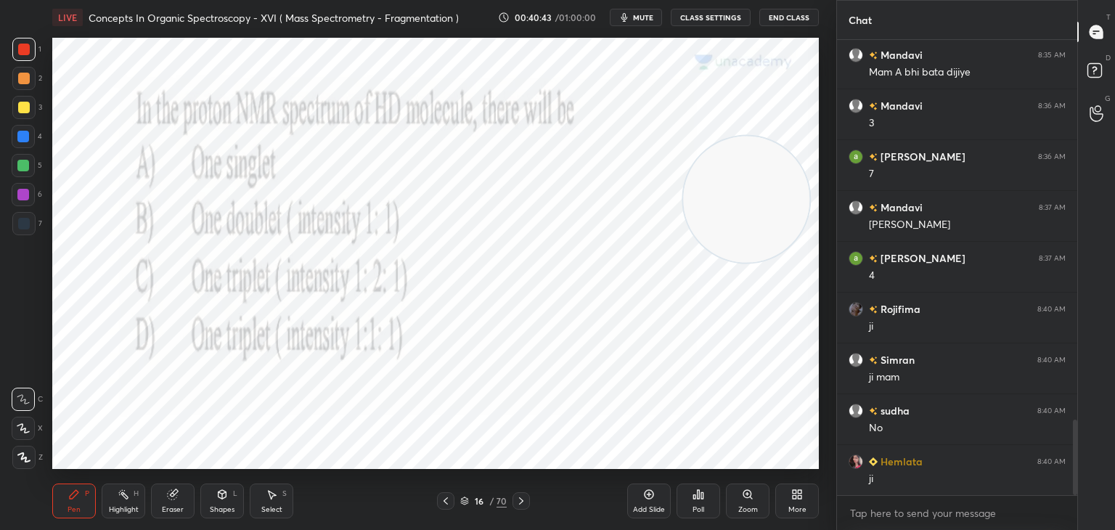
click at [700, 492] on icon at bounding box center [699, 495] width 12 height 12
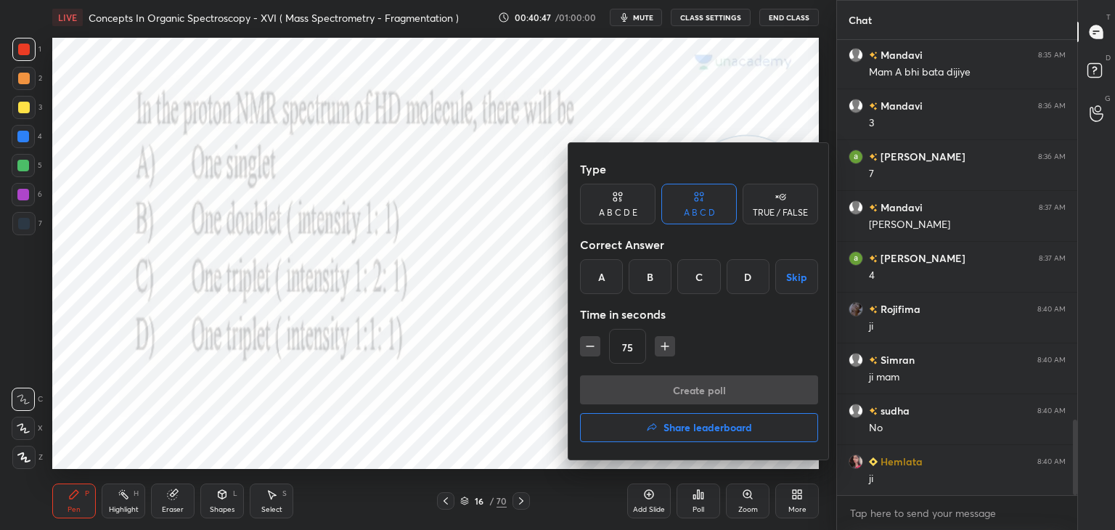
click at [750, 281] on div "D" at bounding box center [748, 276] width 43 height 35
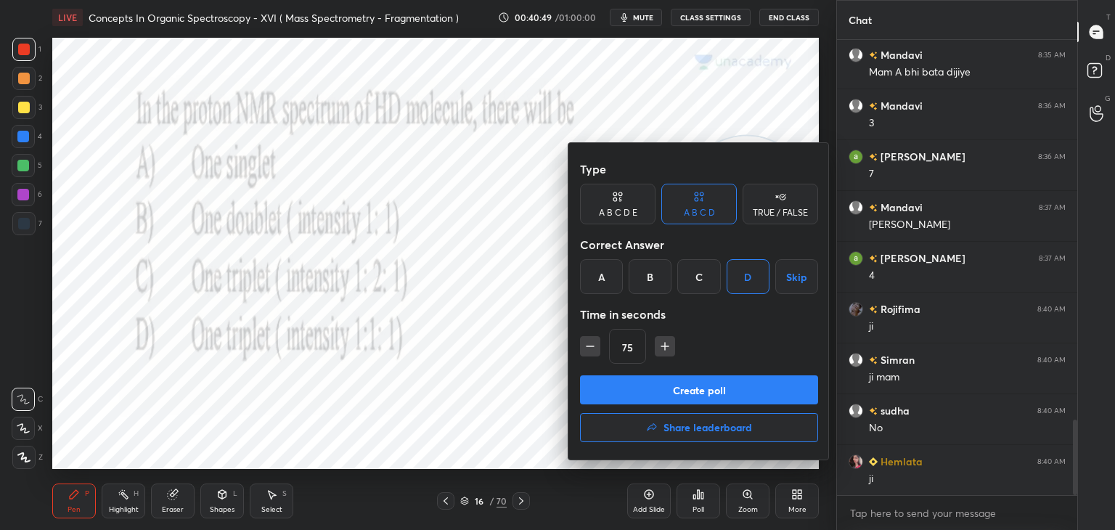
click at [695, 391] on button "Create poll" at bounding box center [699, 389] width 238 height 29
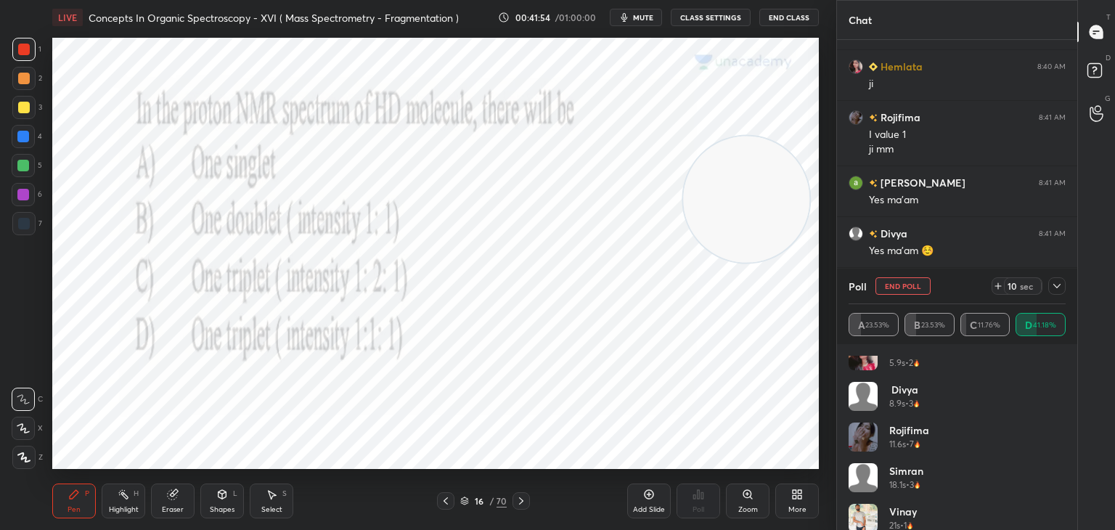
scroll to position [110, 0]
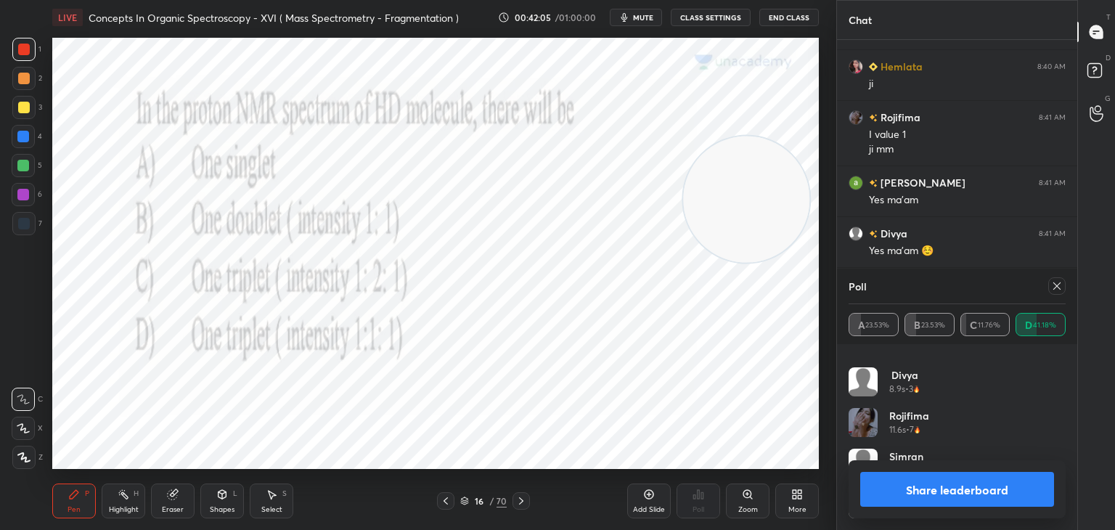
click at [1055, 285] on icon at bounding box center [1058, 286] width 12 height 12
type textarea "x"
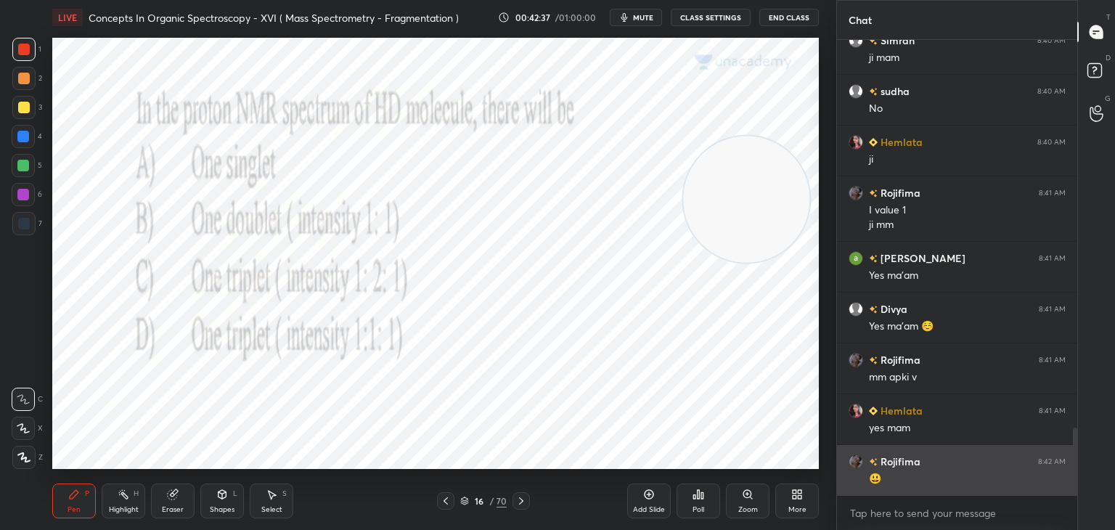
scroll to position [2658, 0]
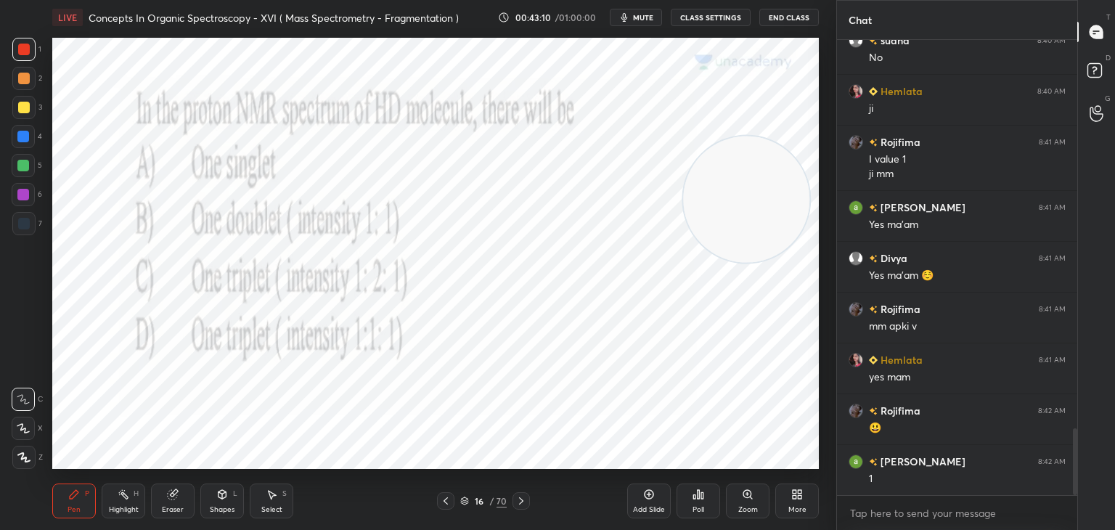
click at [523, 496] on icon at bounding box center [522, 501] width 12 height 12
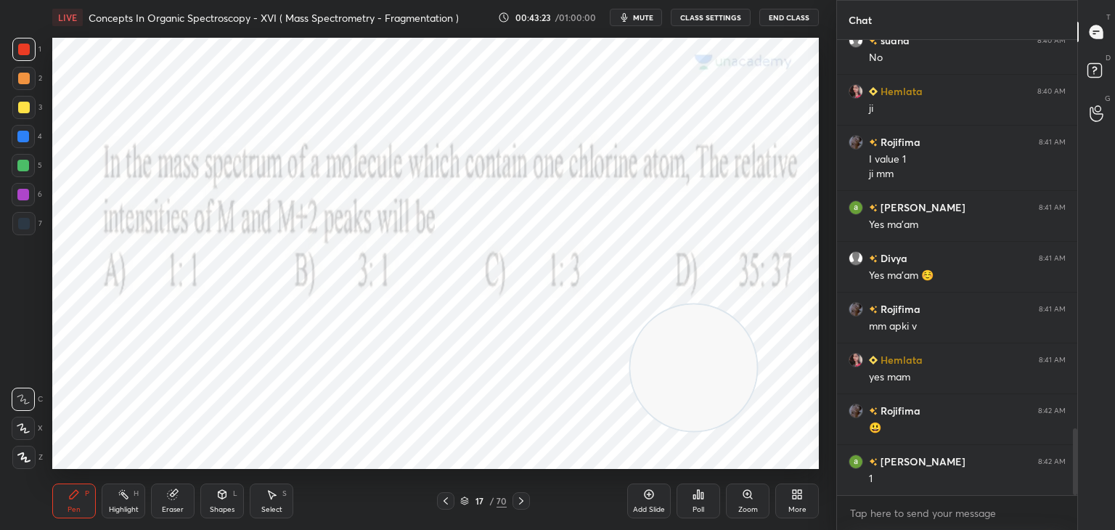
click at [704, 494] on div "Poll" at bounding box center [699, 501] width 44 height 35
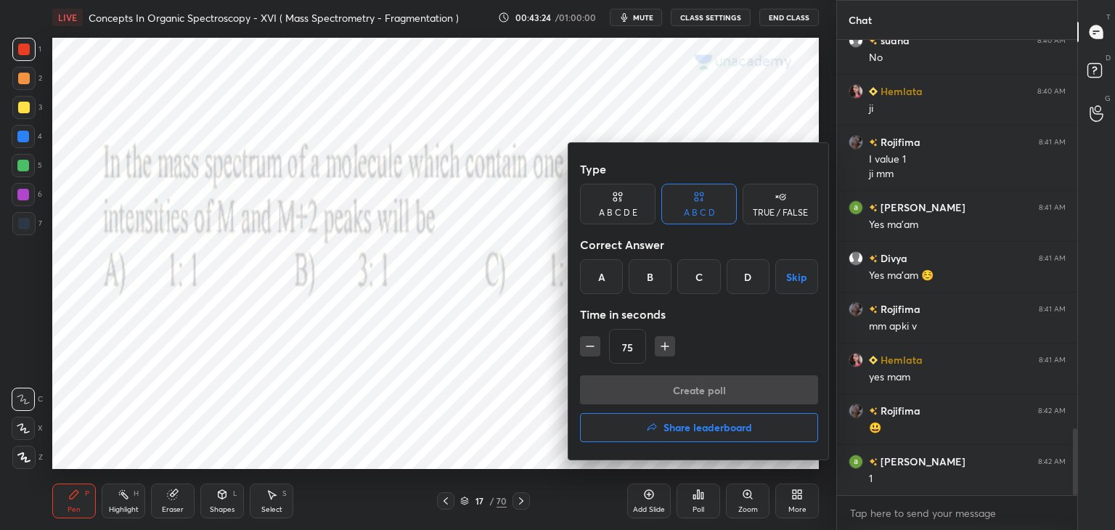
click at [653, 280] on div "B" at bounding box center [650, 276] width 43 height 35
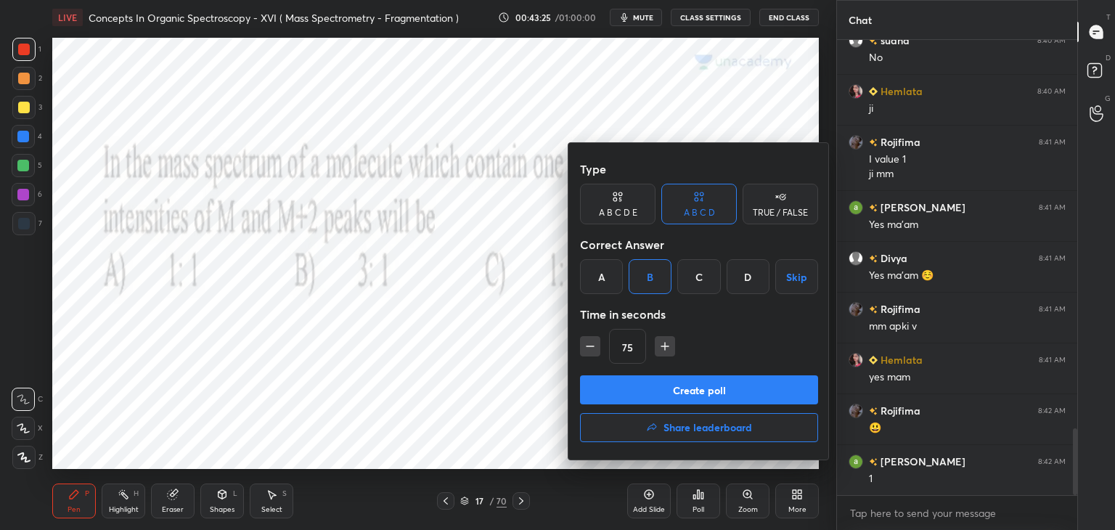
click at [587, 344] on icon "button" at bounding box center [590, 346] width 15 height 15
type input "60"
click at [619, 391] on button "Create poll" at bounding box center [699, 389] width 238 height 29
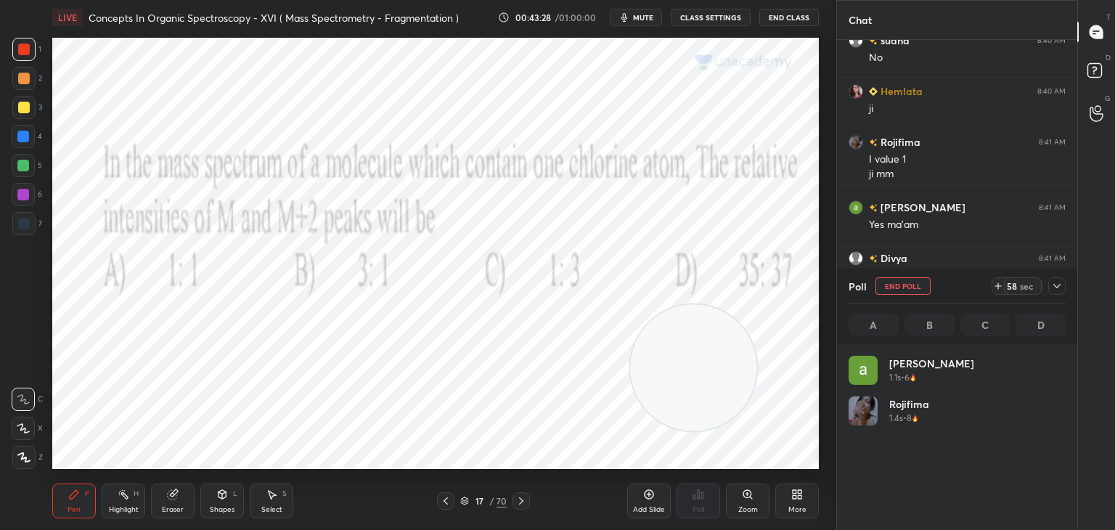
scroll to position [170, 213]
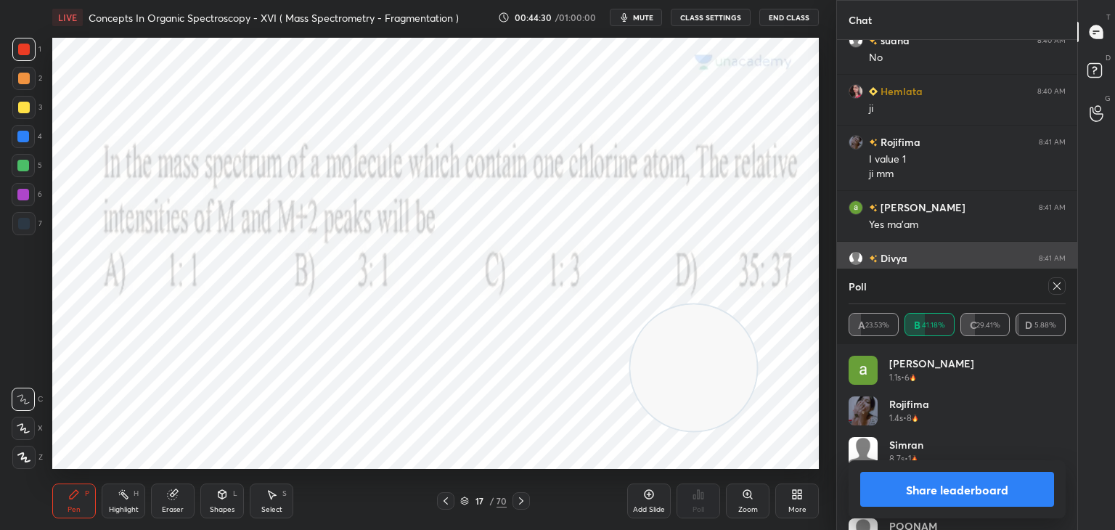
click at [1059, 284] on icon at bounding box center [1058, 286] width 12 height 12
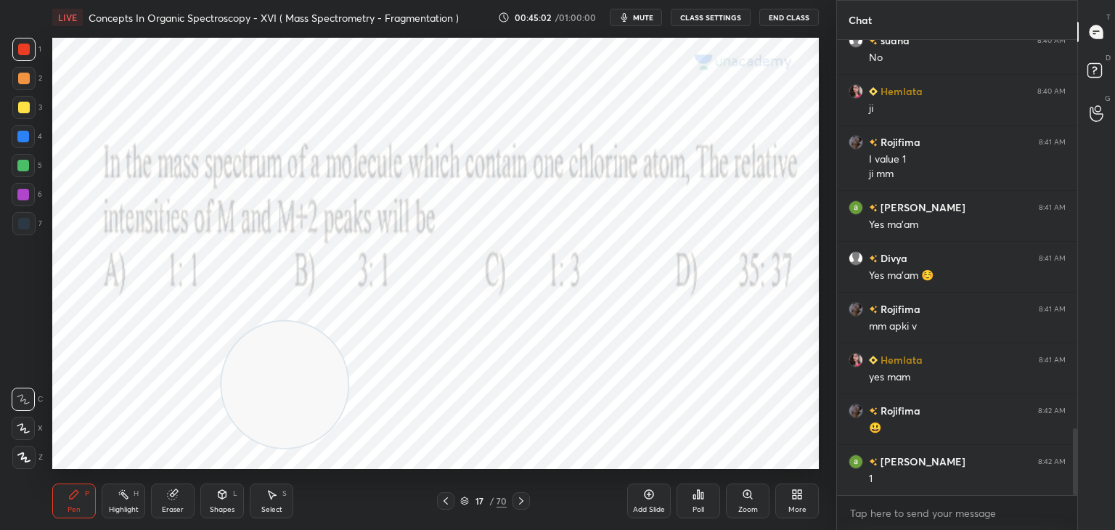
scroll to position [2709, 0]
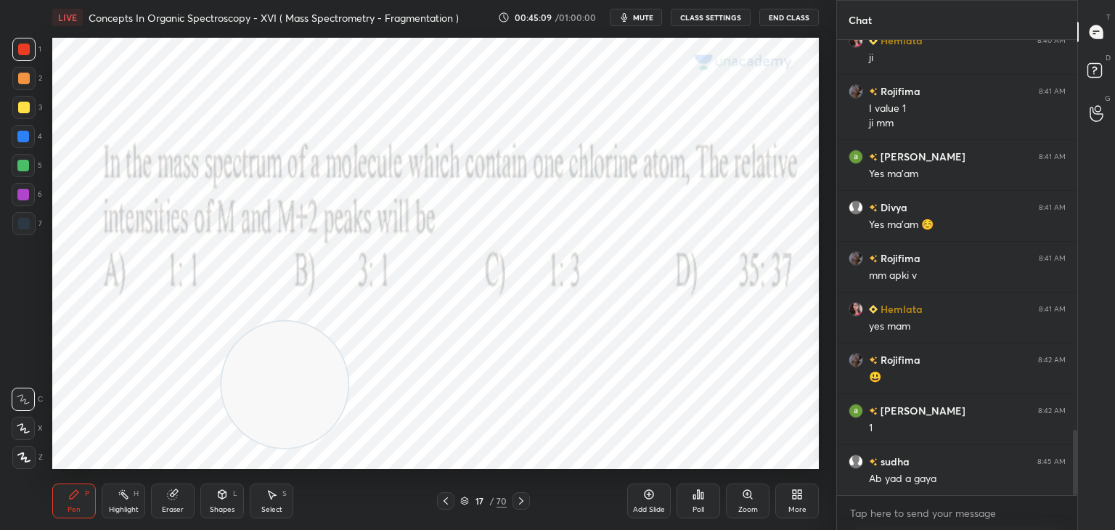
click at [524, 499] on icon at bounding box center [522, 501] width 12 height 12
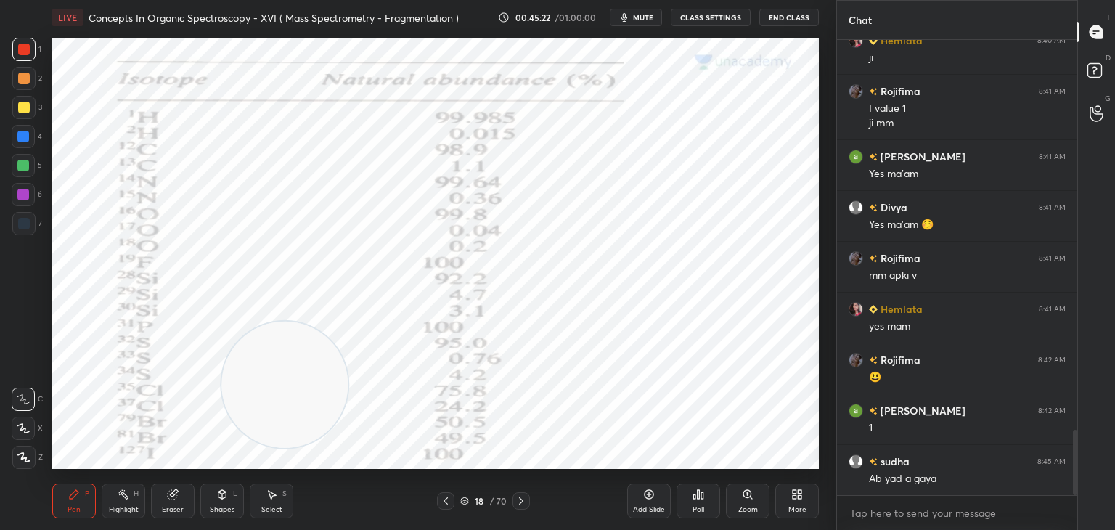
click at [526, 500] on icon at bounding box center [522, 501] width 12 height 12
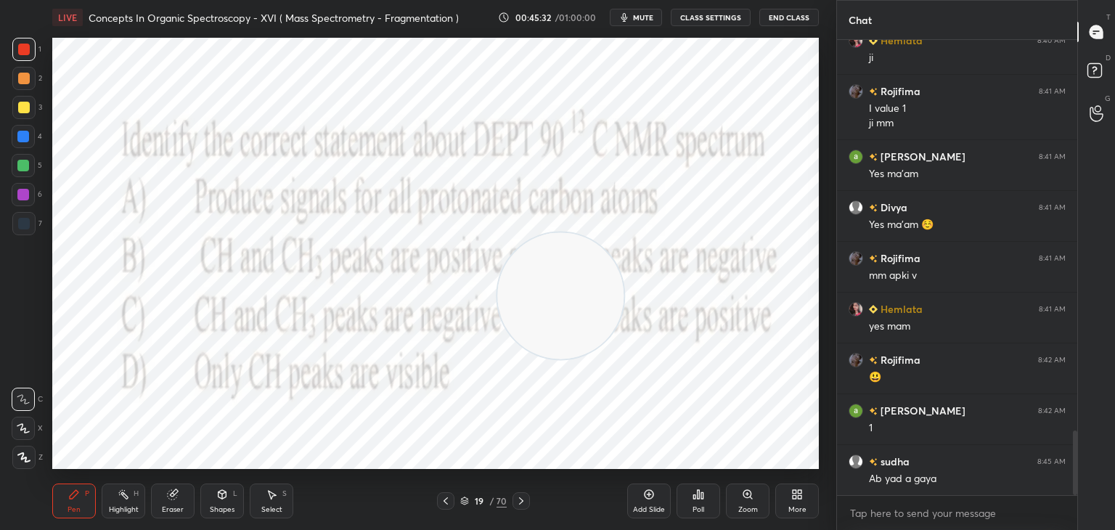
scroll to position [2760, 0]
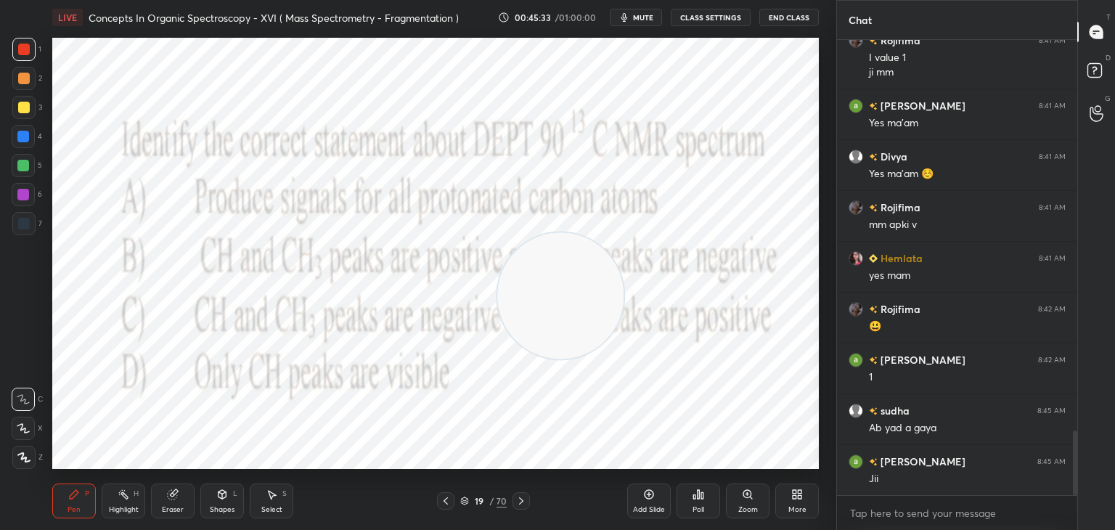
click at [698, 495] on icon at bounding box center [699, 494] width 2 height 9
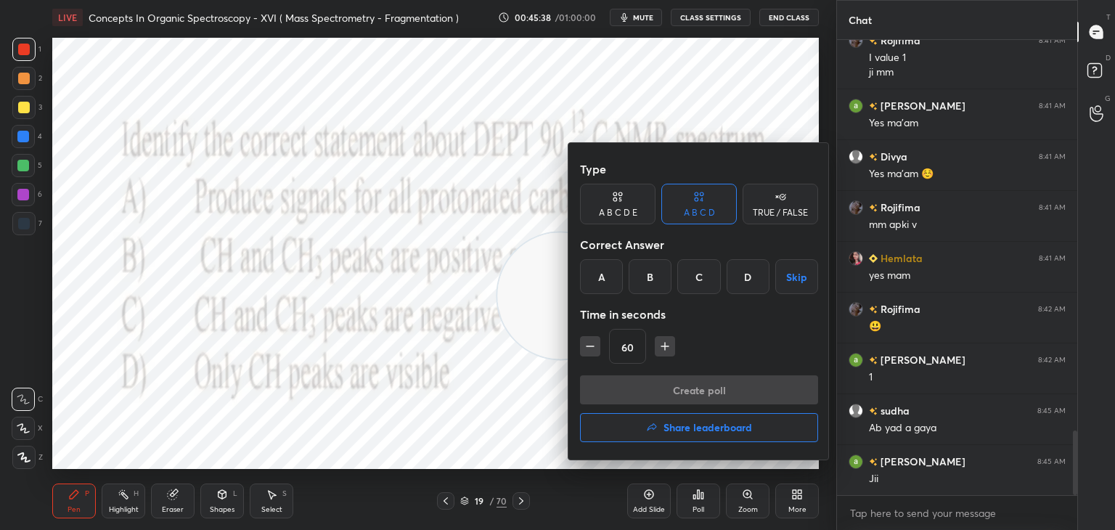
click at [752, 276] on div "D" at bounding box center [748, 276] width 43 height 35
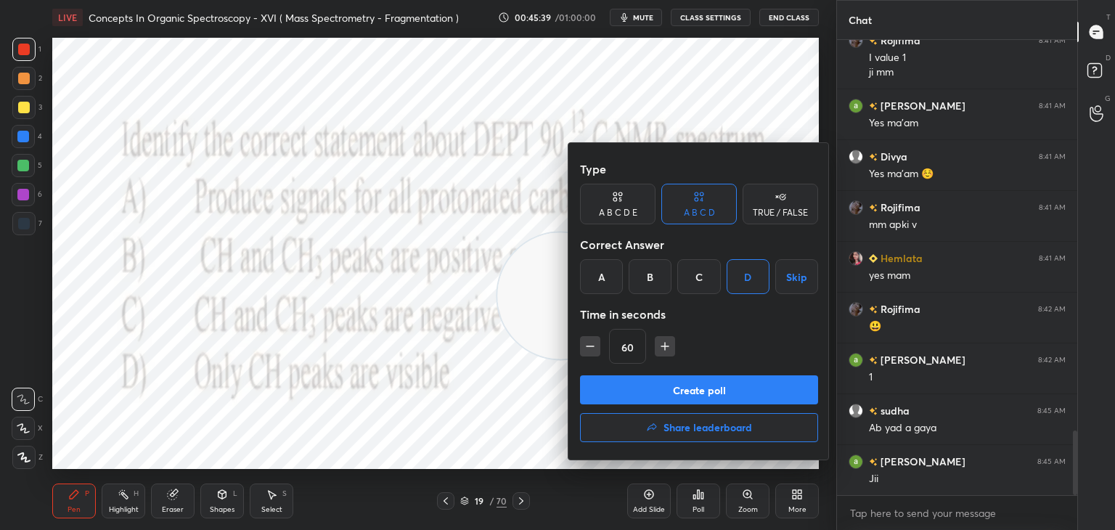
click at [694, 389] on button "Create poll" at bounding box center [699, 389] width 238 height 29
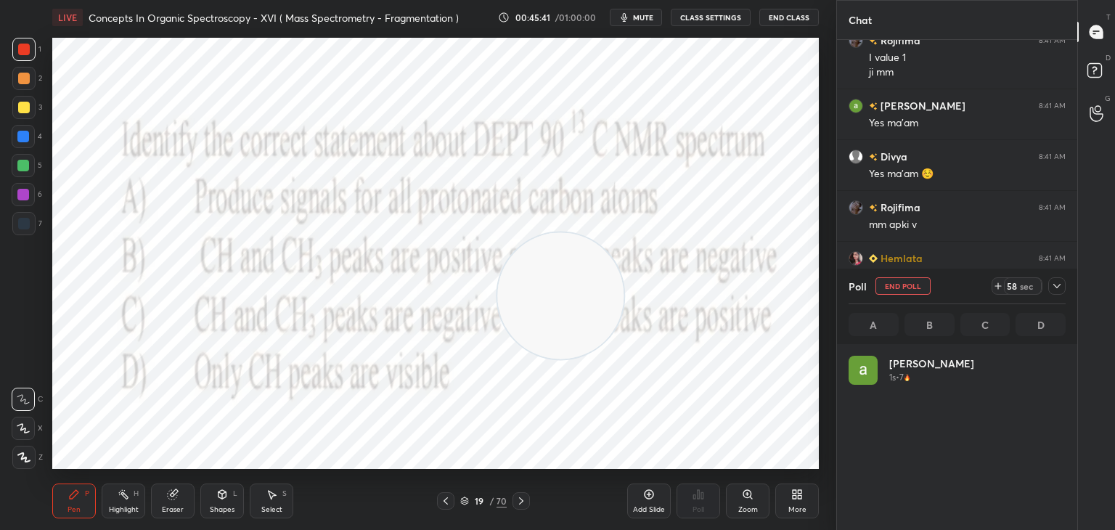
scroll to position [170, 213]
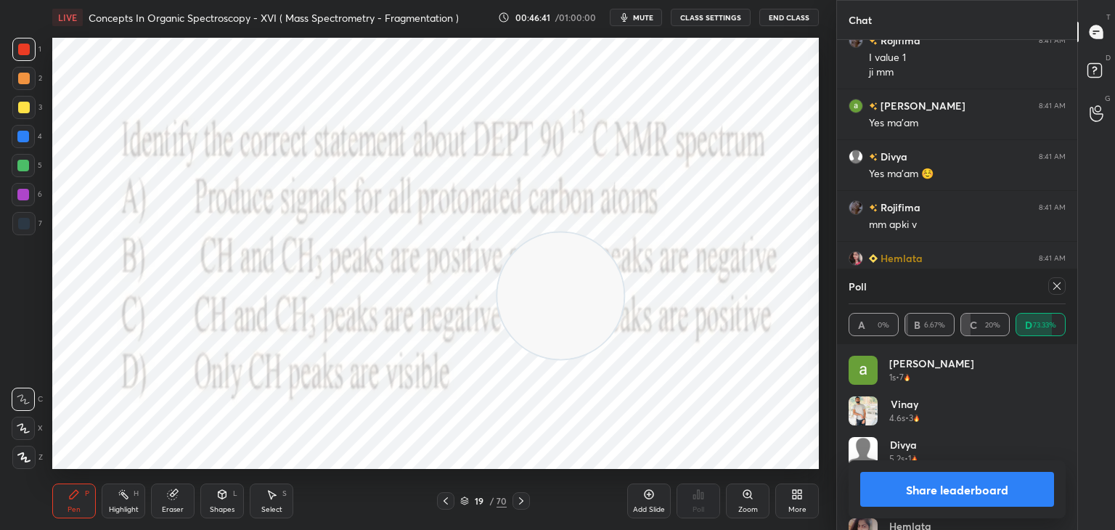
click at [1059, 285] on icon at bounding box center [1058, 286] width 12 height 12
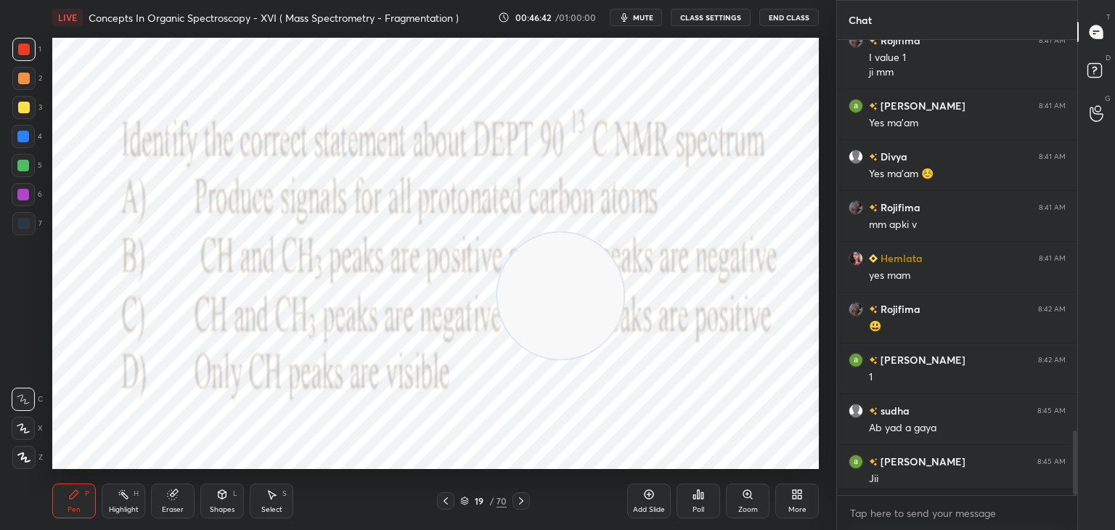
scroll to position [331, 236]
click at [521, 500] on icon at bounding box center [522, 501] width 12 height 12
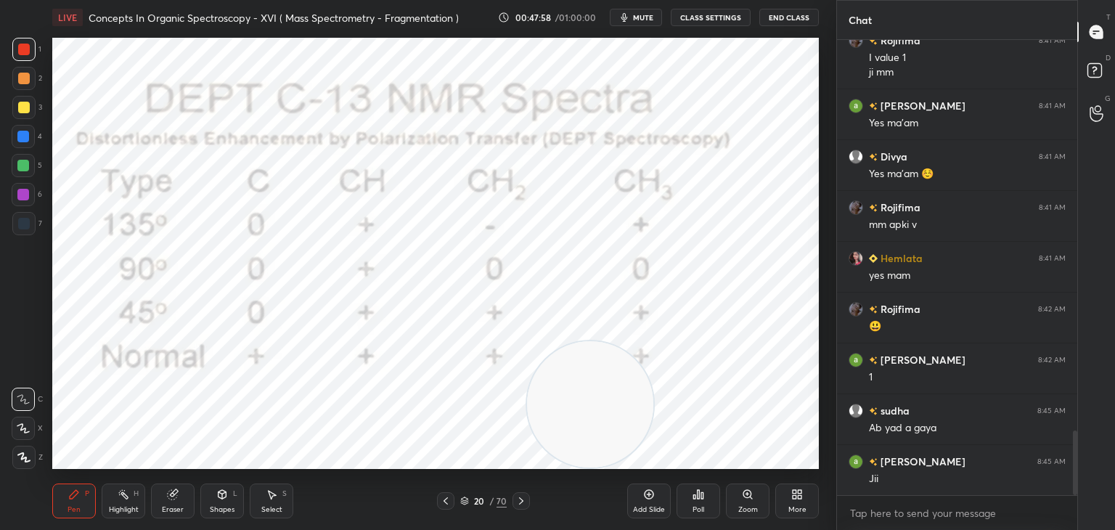
click at [526, 499] on icon at bounding box center [522, 501] width 12 height 12
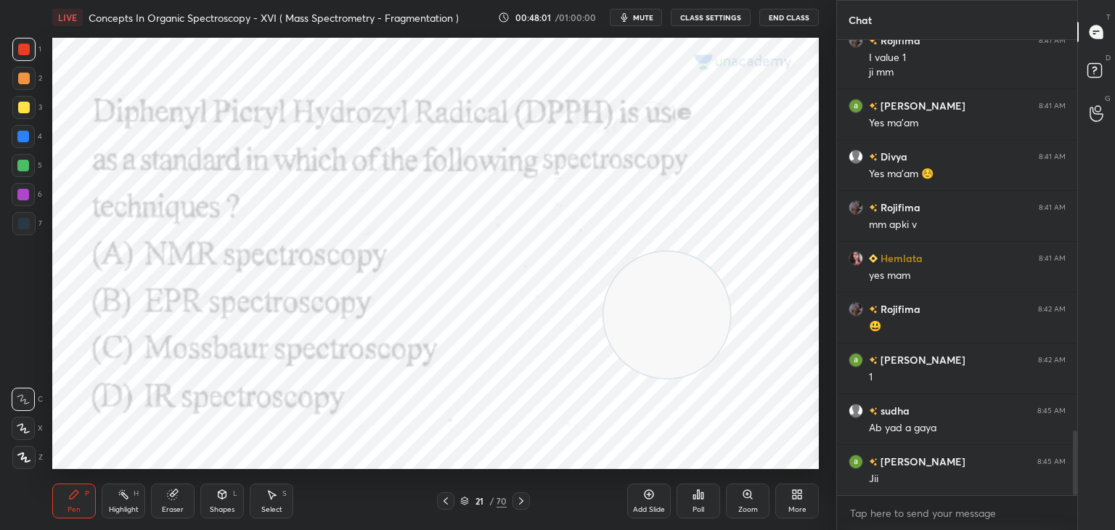
click at [700, 495] on icon at bounding box center [699, 495] width 12 height 12
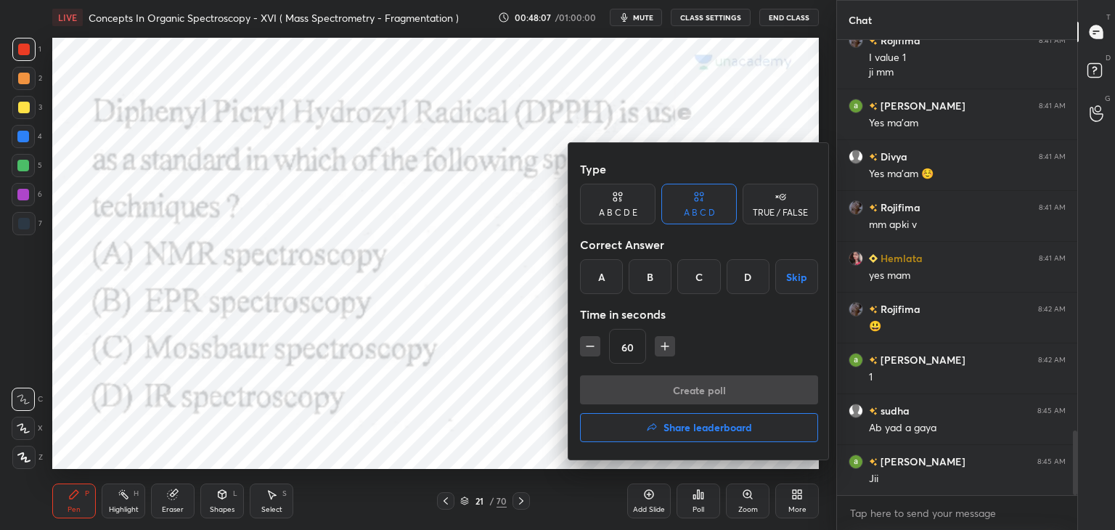
click at [651, 270] on div "B" at bounding box center [650, 276] width 43 height 35
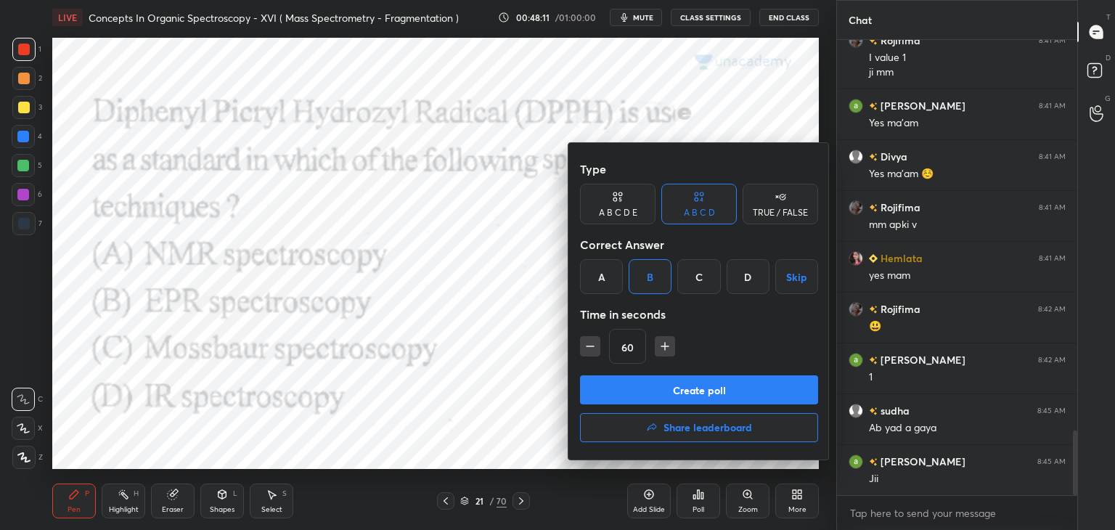
click at [667, 388] on button "Create poll" at bounding box center [699, 389] width 238 height 29
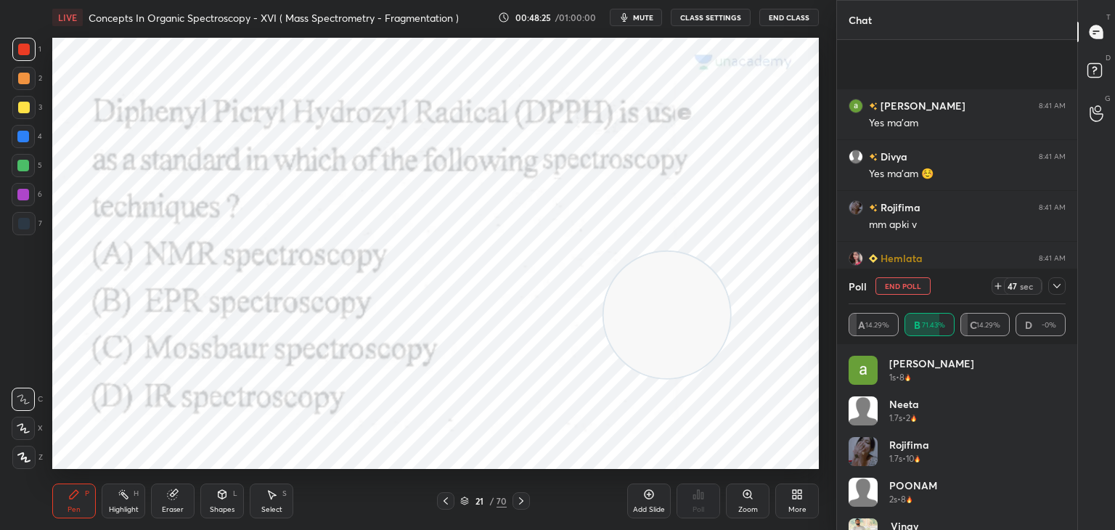
scroll to position [2886, 0]
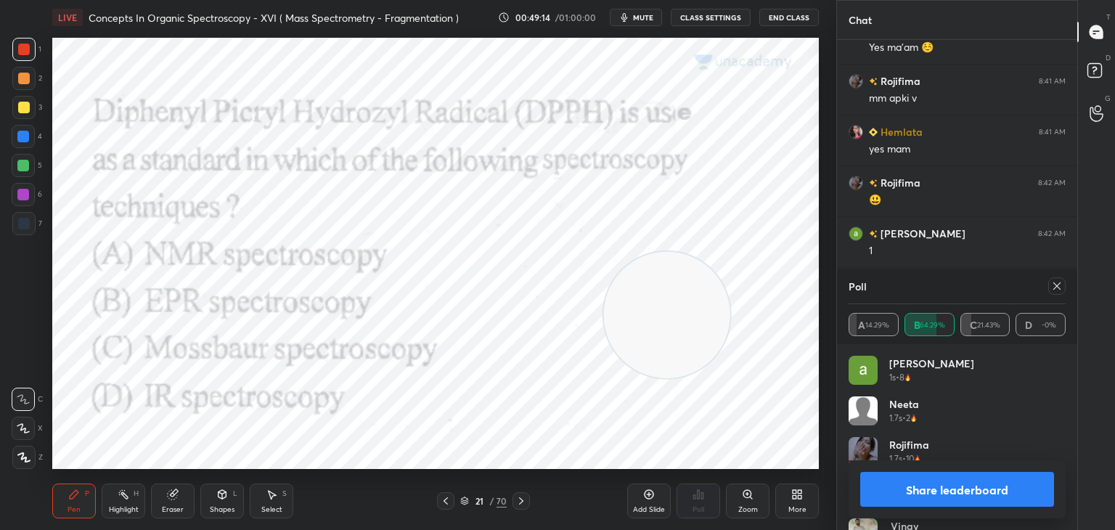
click at [1054, 282] on icon at bounding box center [1058, 286] width 12 height 12
type textarea "x"
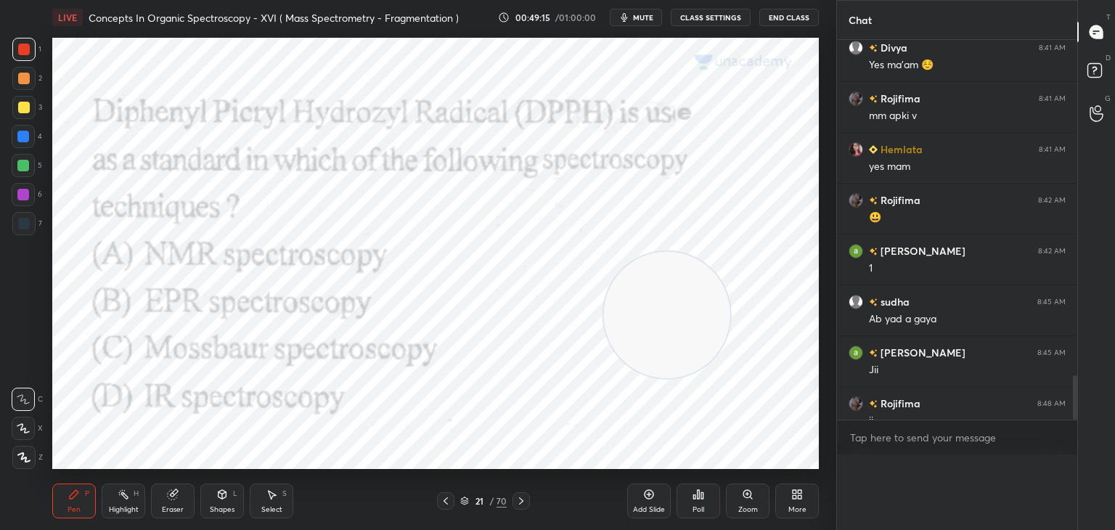
scroll to position [427, 236]
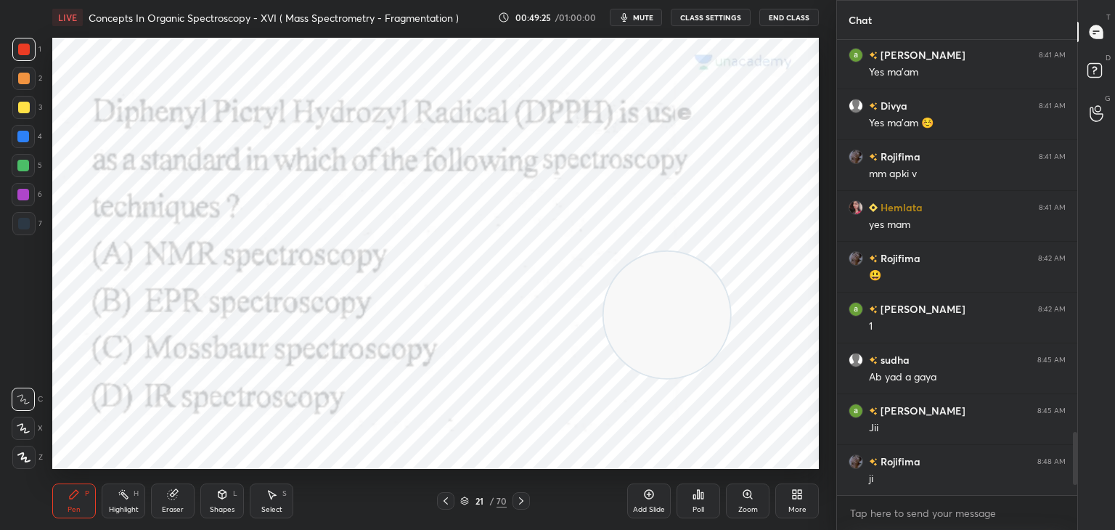
click at [521, 501] on icon at bounding box center [522, 501] width 12 height 12
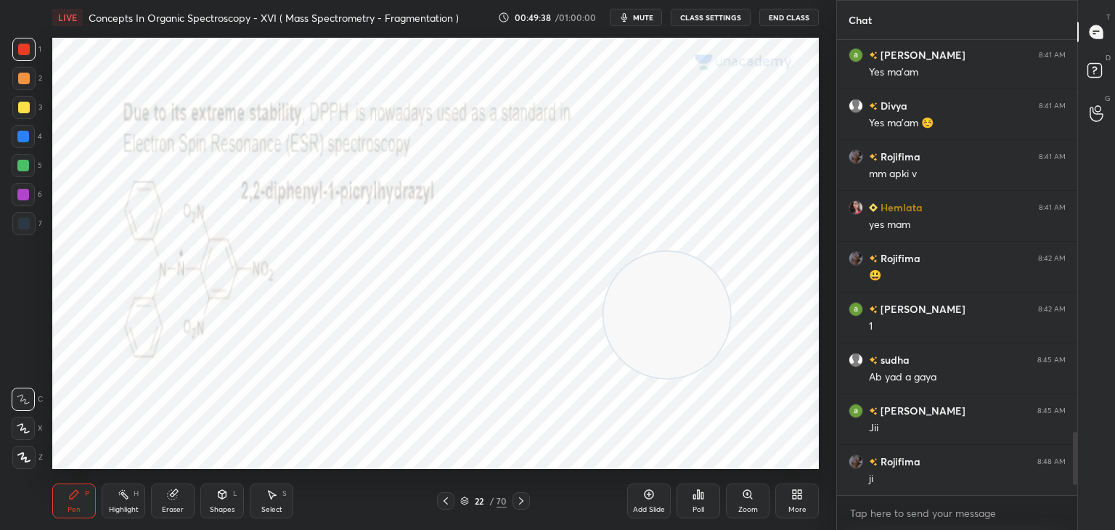
click at [521, 500] on icon at bounding box center [522, 501] width 12 height 12
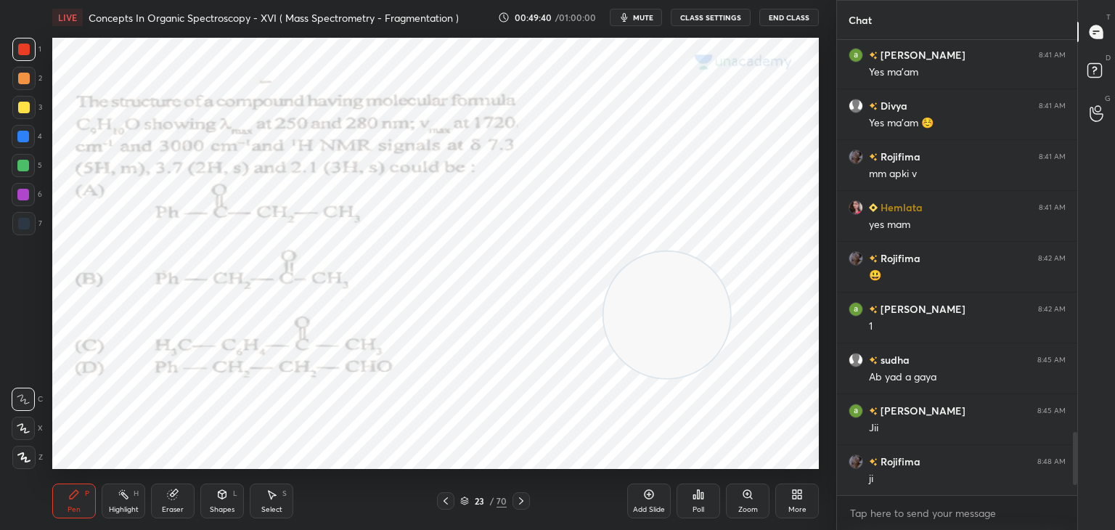
click at [704, 493] on div "Poll" at bounding box center [699, 501] width 44 height 35
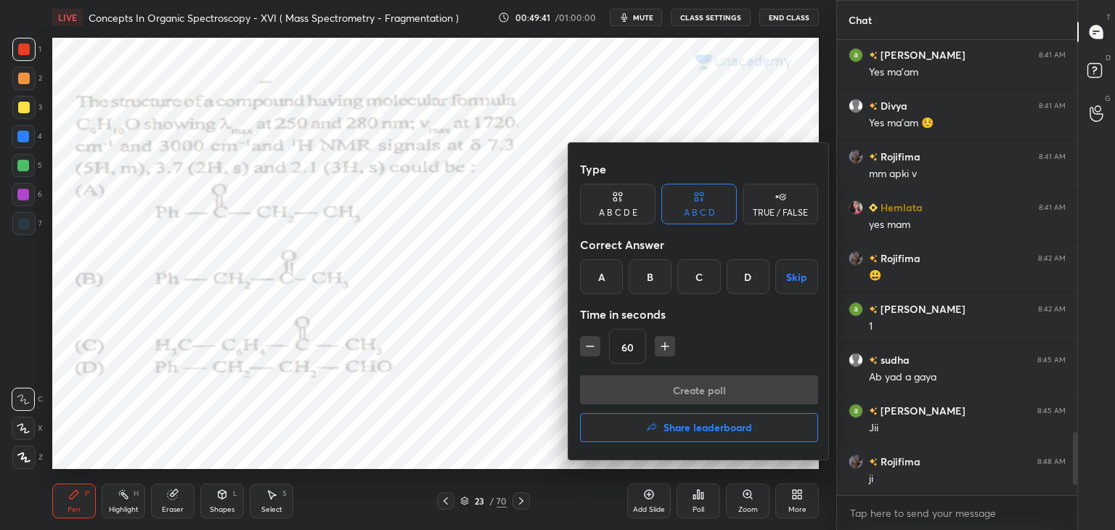
click at [667, 344] on icon "button" at bounding box center [665, 346] width 15 height 15
type input "75"
click at [646, 265] on div "B" at bounding box center [650, 276] width 43 height 35
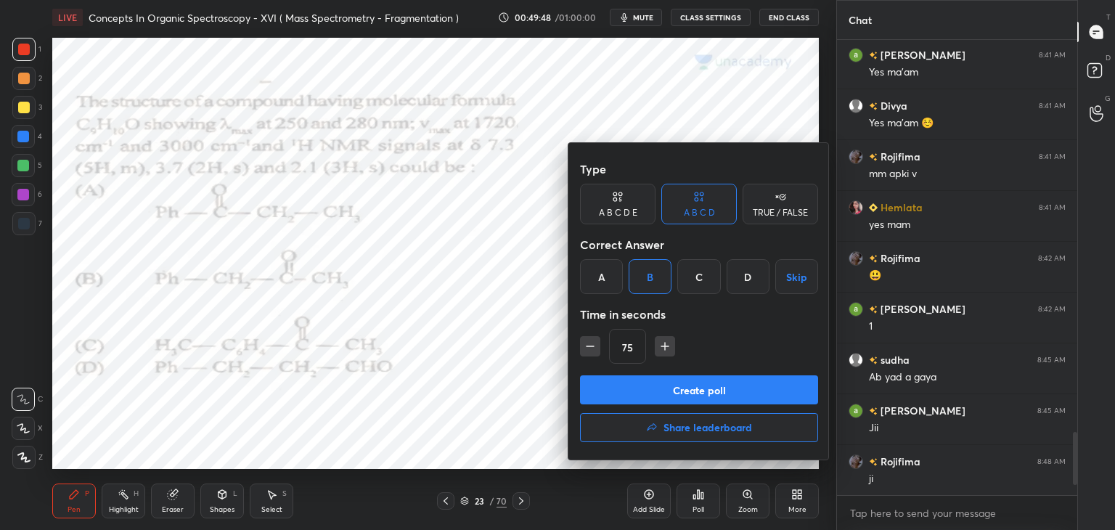
click at [695, 391] on button "Create poll" at bounding box center [699, 389] width 238 height 29
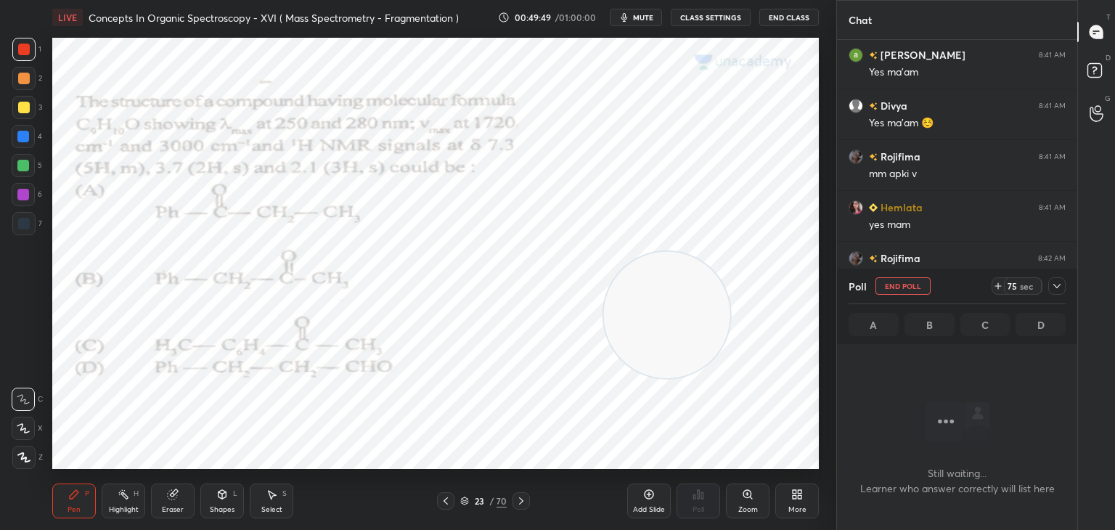
scroll to position [4, 4]
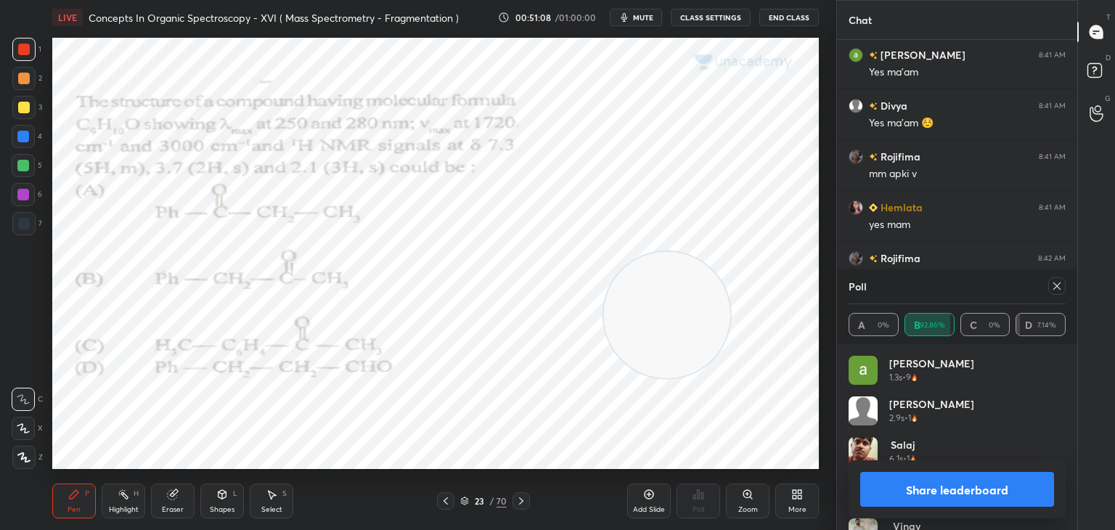
click at [1058, 283] on icon at bounding box center [1058, 286] width 12 height 12
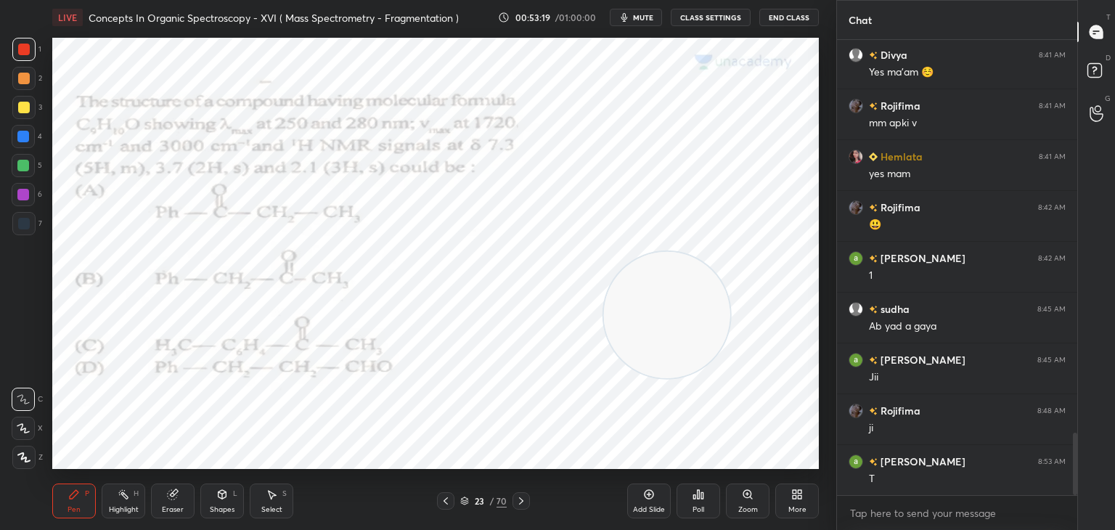
scroll to position [2912, 0]
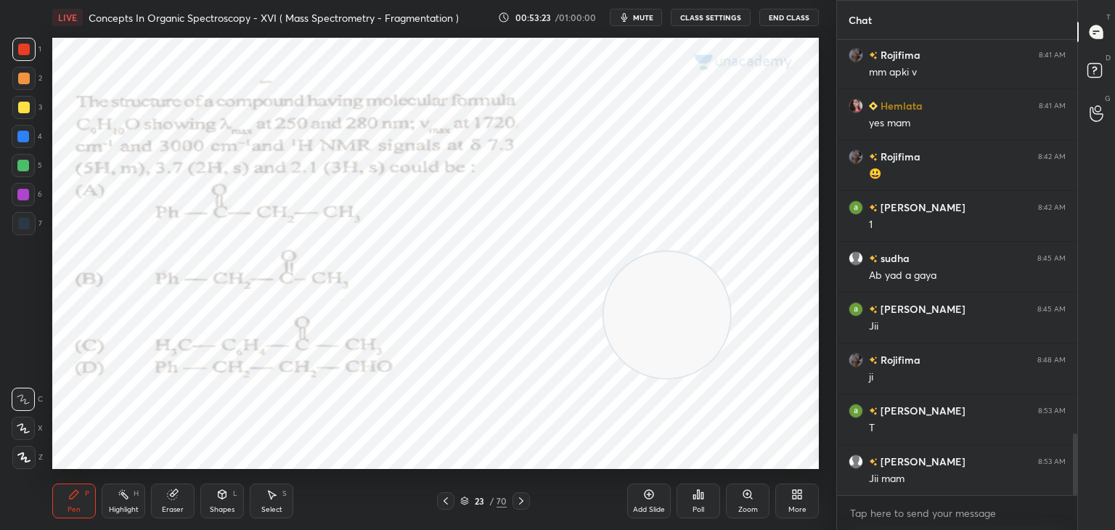
click at [521, 498] on icon at bounding box center [522, 501] width 12 height 12
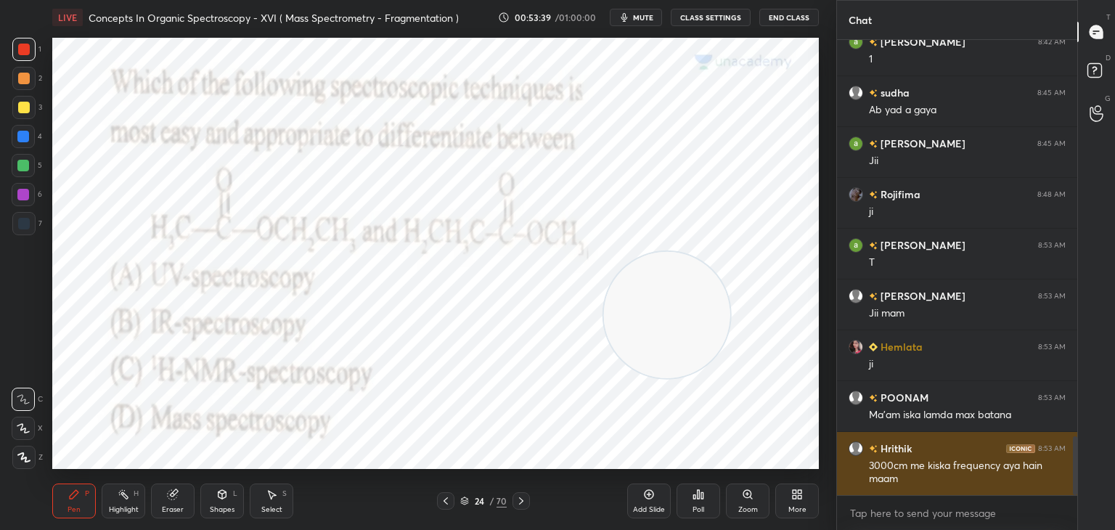
scroll to position [3128, 0]
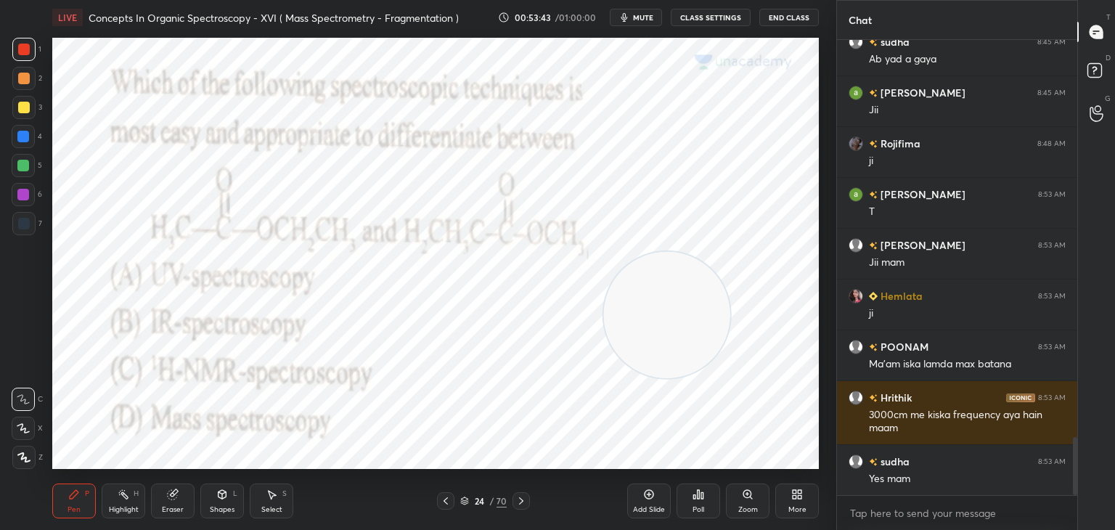
click at [705, 496] on div "Poll" at bounding box center [699, 501] width 44 height 35
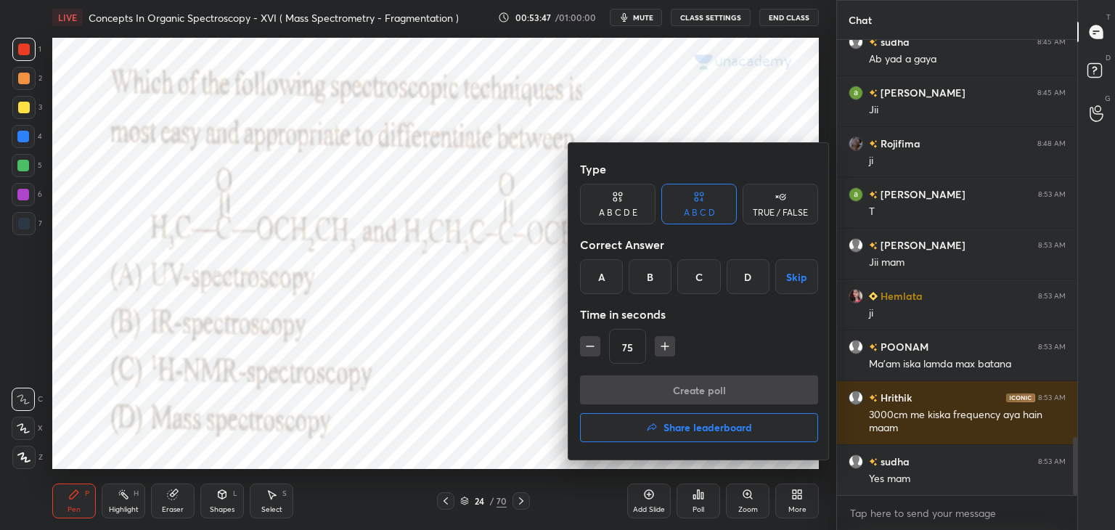
click at [697, 267] on div "C" at bounding box center [699, 276] width 43 height 35
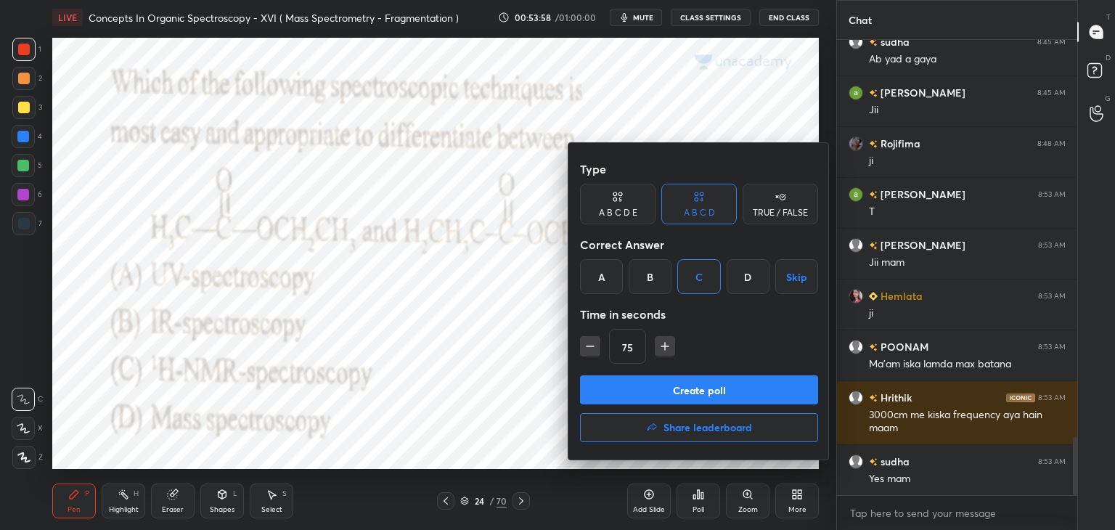
click at [662, 391] on button "Create poll" at bounding box center [699, 389] width 238 height 29
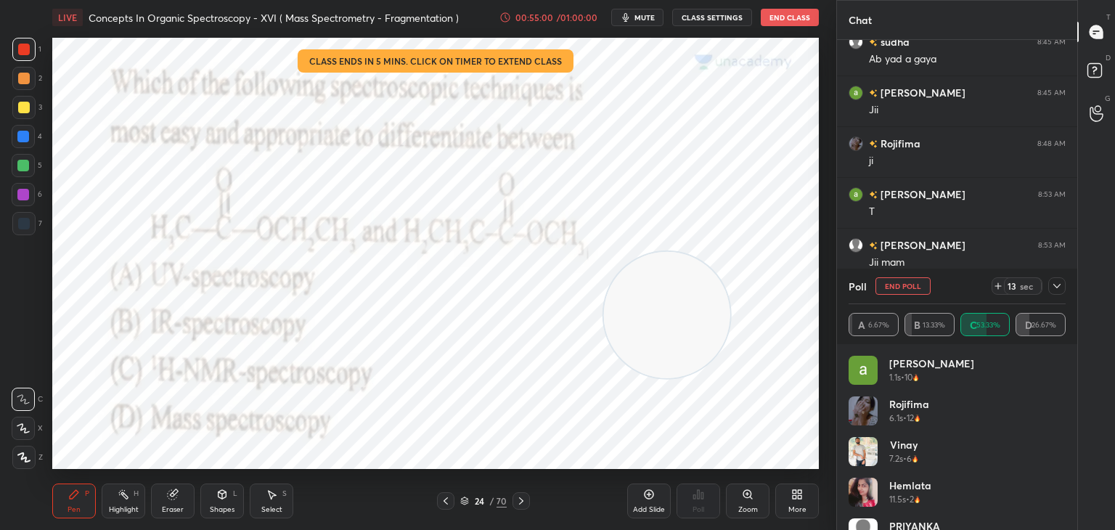
scroll to position [3268, 0]
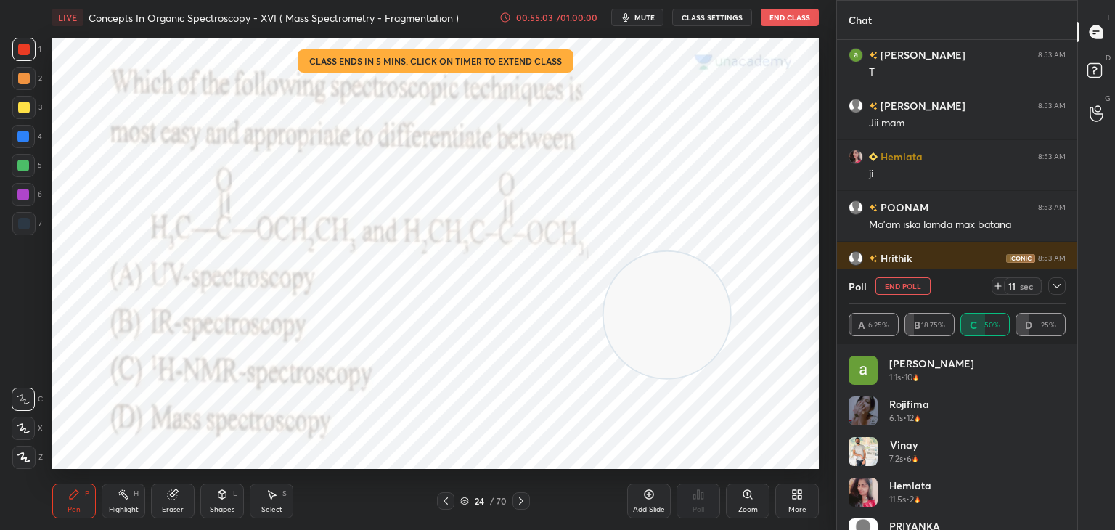
click at [508, 16] on icon at bounding box center [506, 18] width 12 height 12
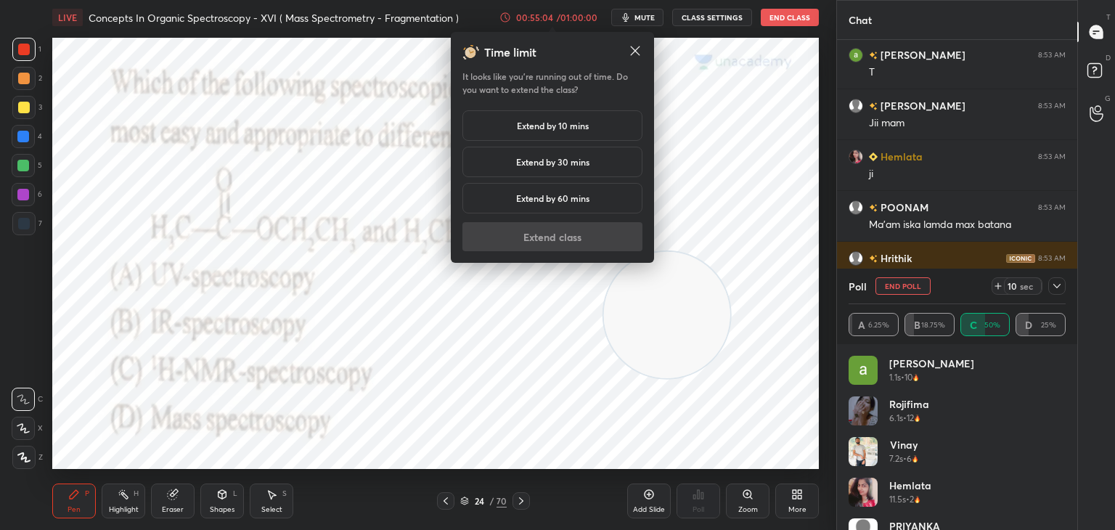
click at [503, 126] on div "Extend by 10 mins" at bounding box center [553, 125] width 180 height 31
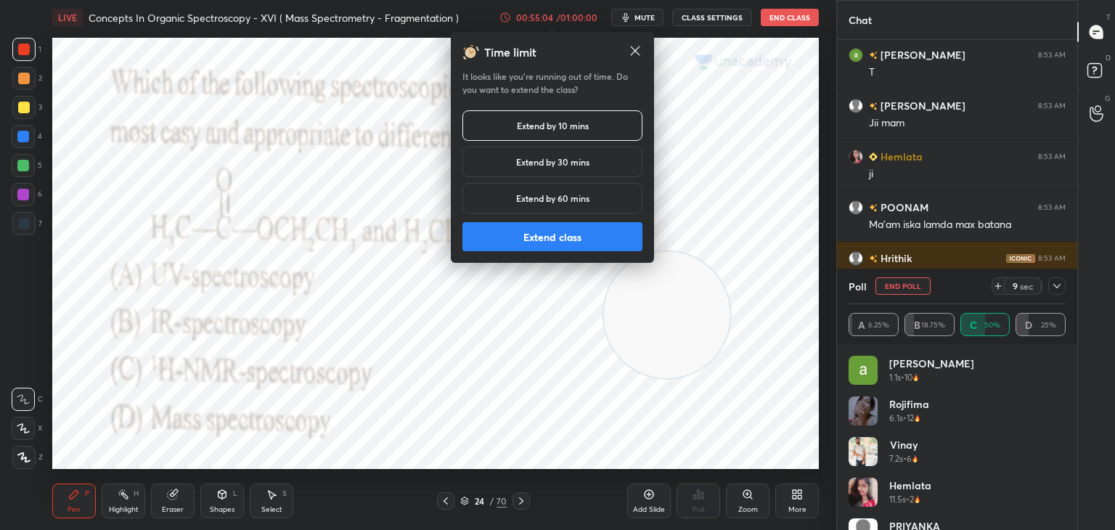
click at [489, 238] on button "Extend class" at bounding box center [553, 236] width 180 height 29
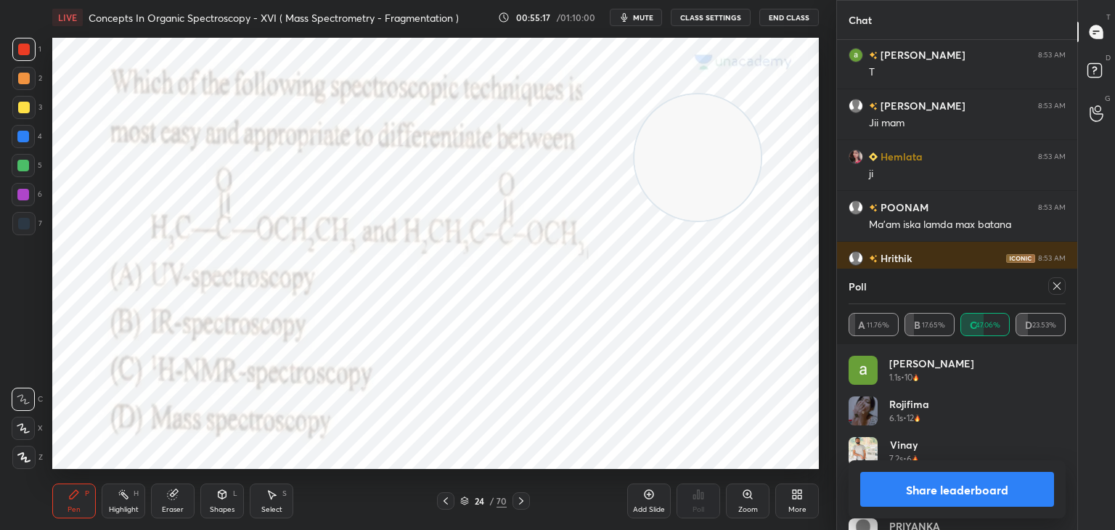
click at [1060, 288] on icon at bounding box center [1057, 285] width 7 height 7
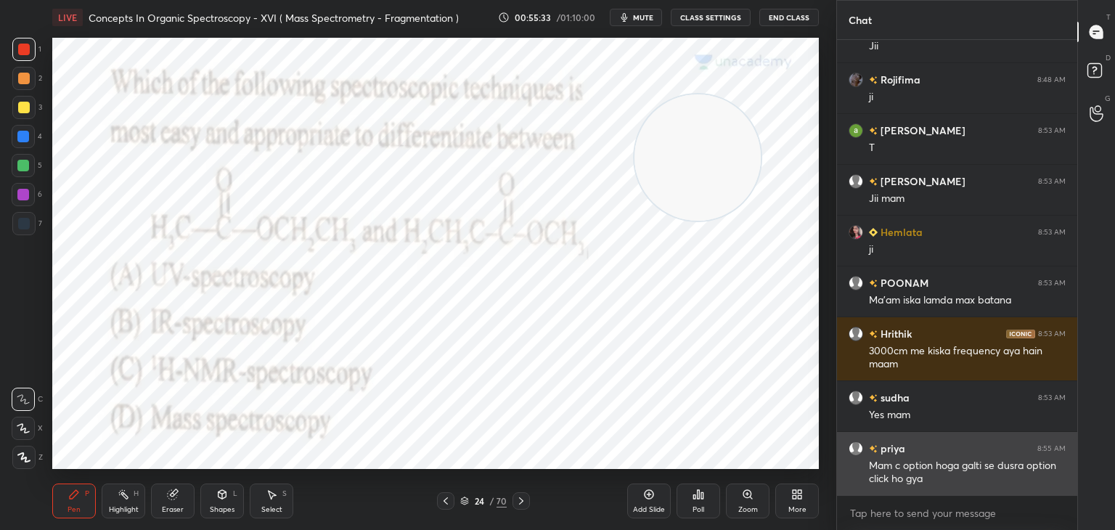
scroll to position [3243, 0]
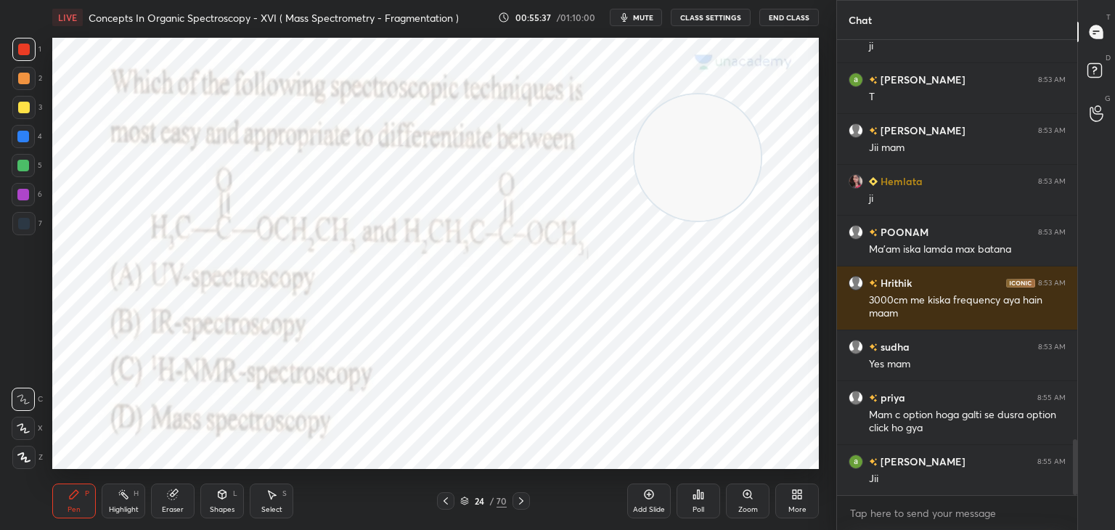
click at [23, 136] on div at bounding box center [23, 137] width 12 height 12
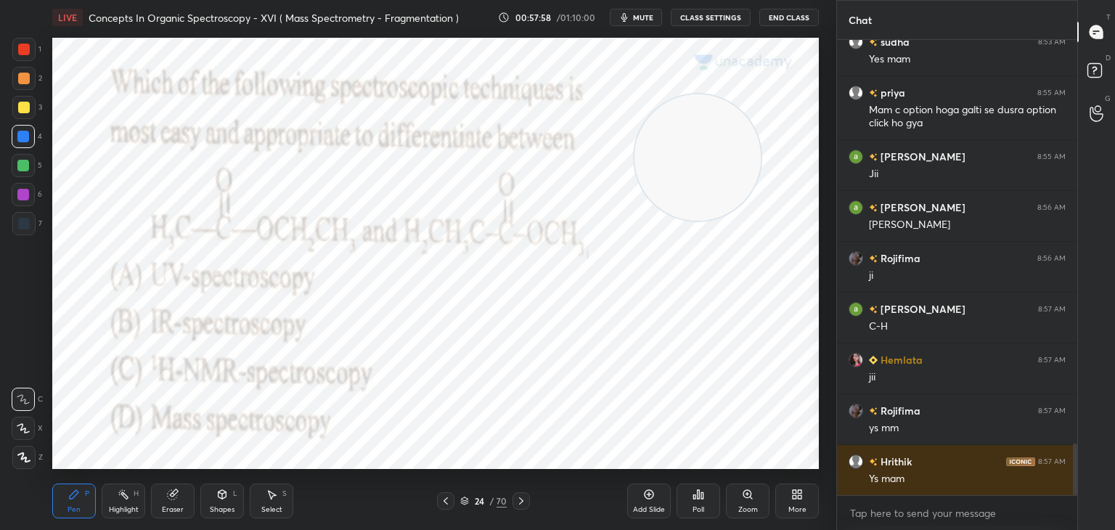
scroll to position [3599, 0]
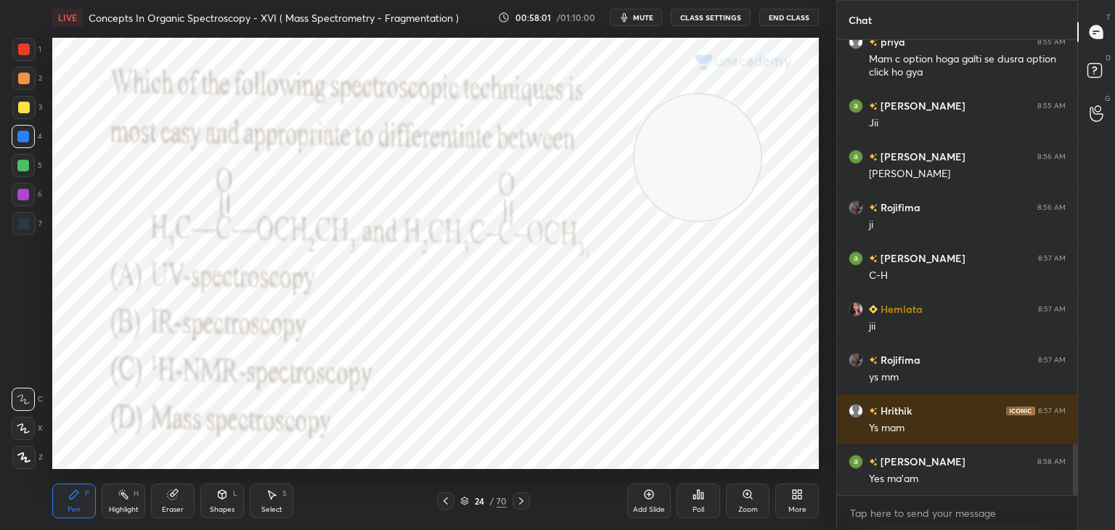
click at [522, 499] on icon at bounding box center [522, 501] width 12 height 12
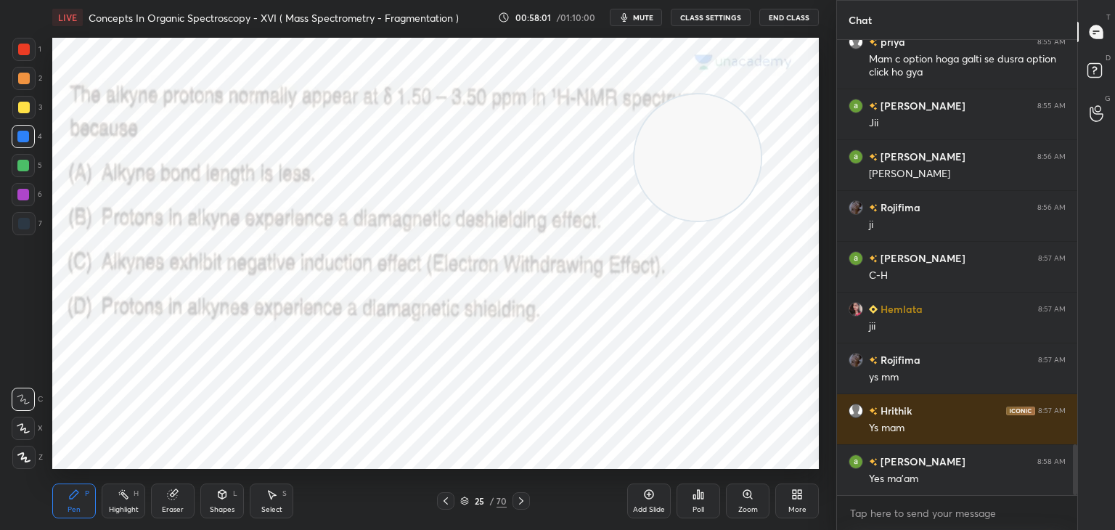
scroll to position [3650, 0]
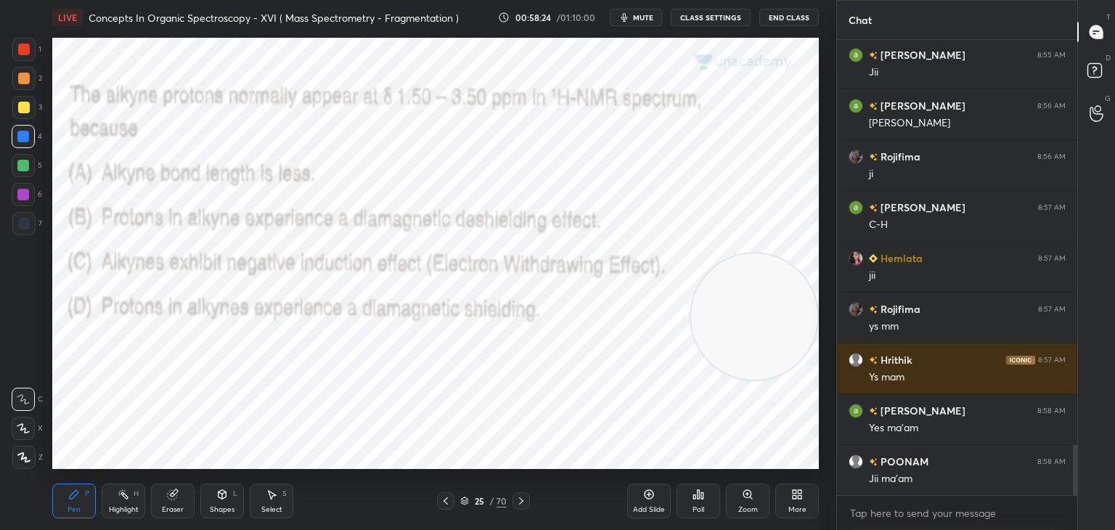
click at [704, 494] on div "Poll" at bounding box center [699, 501] width 44 height 35
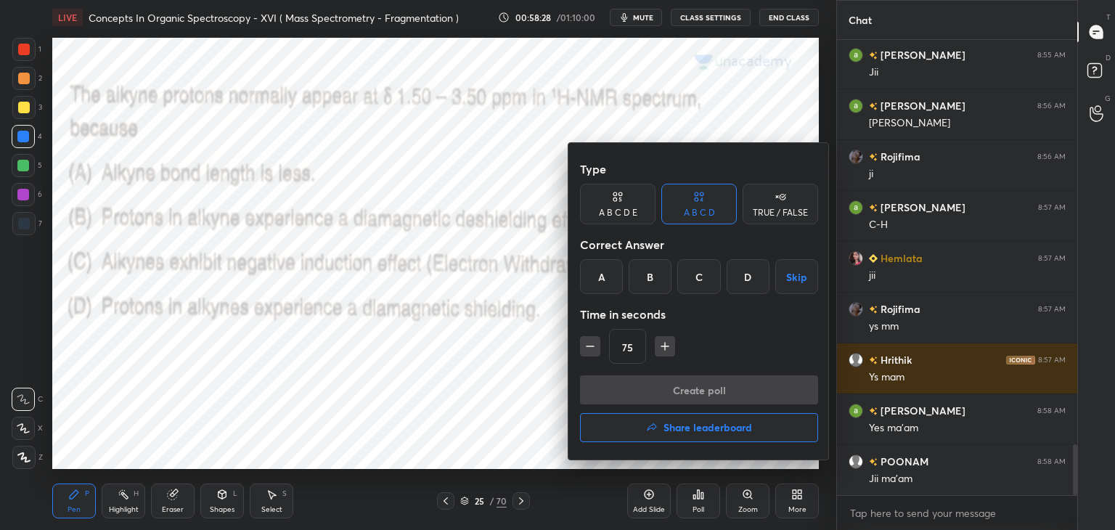
click at [749, 277] on div "D" at bounding box center [748, 276] width 43 height 35
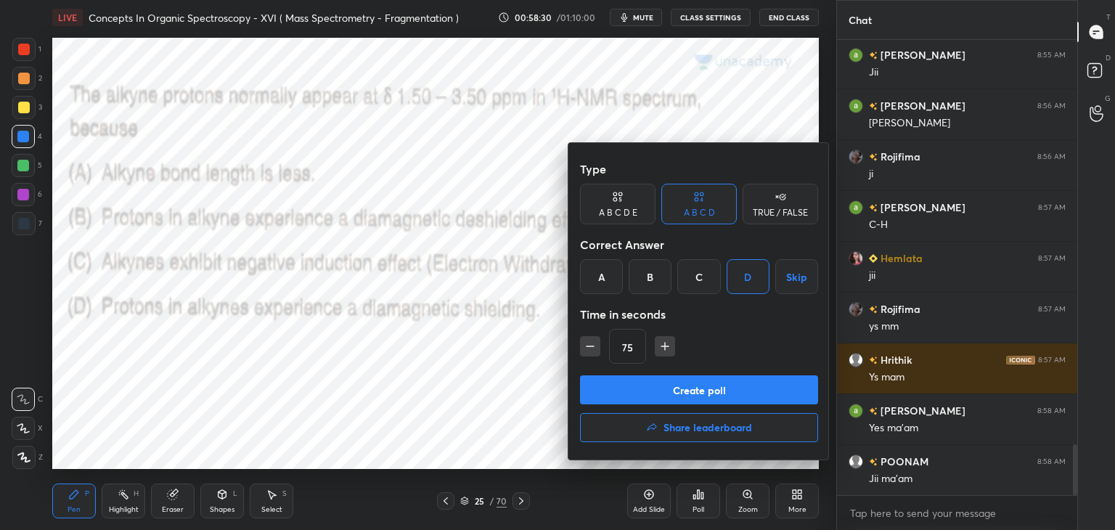
click at [678, 383] on button "Create poll" at bounding box center [699, 389] width 238 height 29
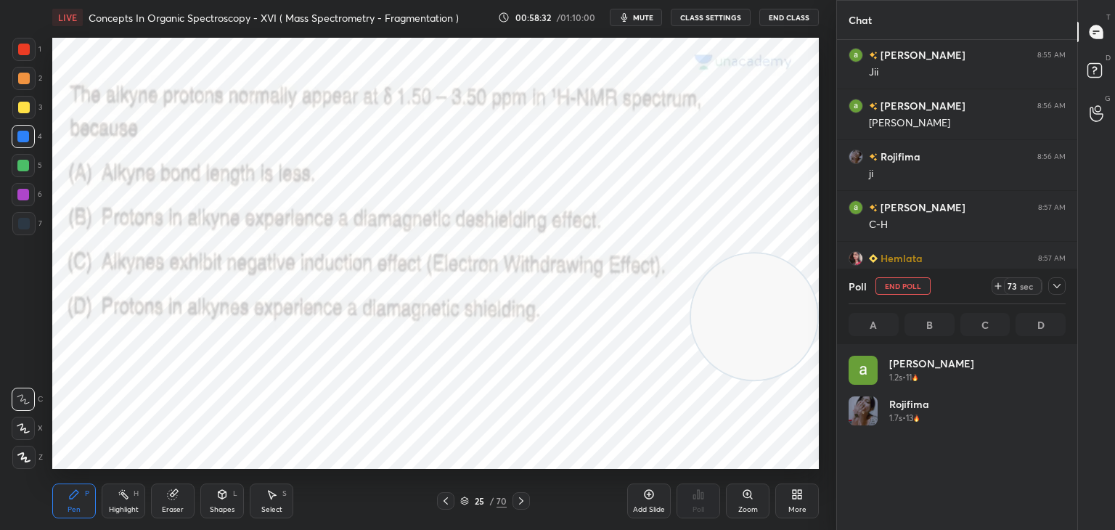
scroll to position [170, 213]
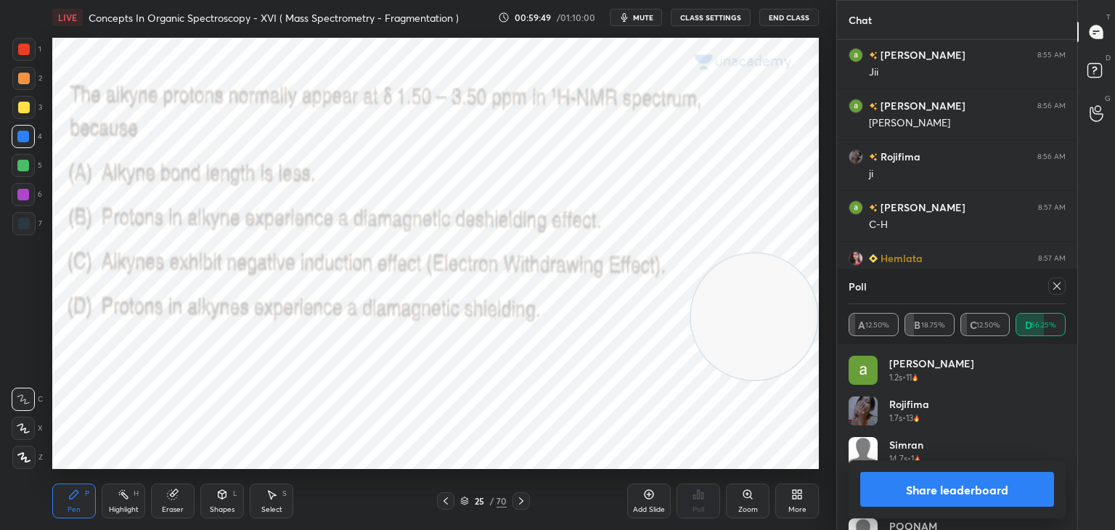
click at [895, 492] on button "Share leaderboard" at bounding box center [958, 489] width 194 height 35
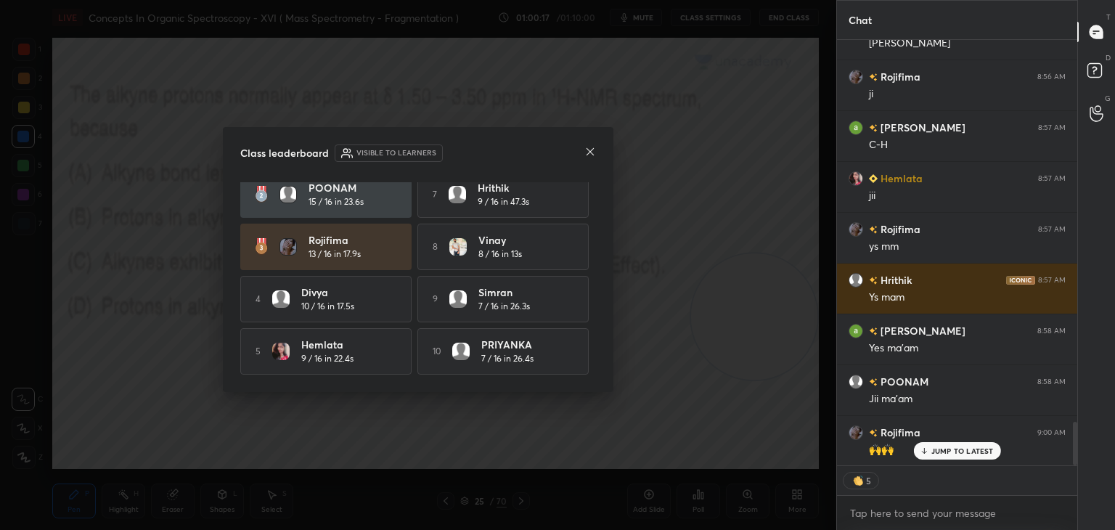
scroll to position [67, 0]
click at [593, 152] on icon at bounding box center [591, 152] width 12 height 12
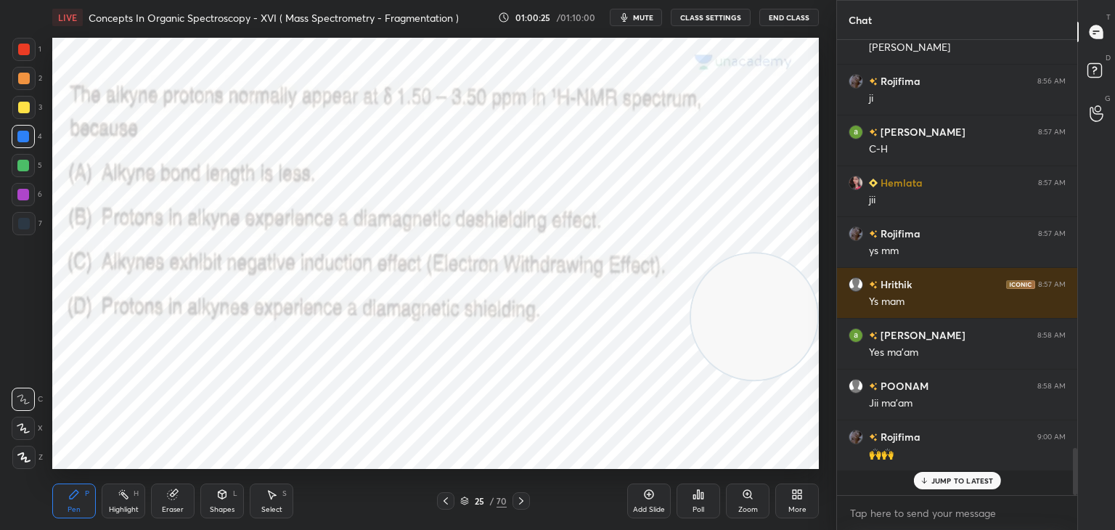
scroll to position [451, 236]
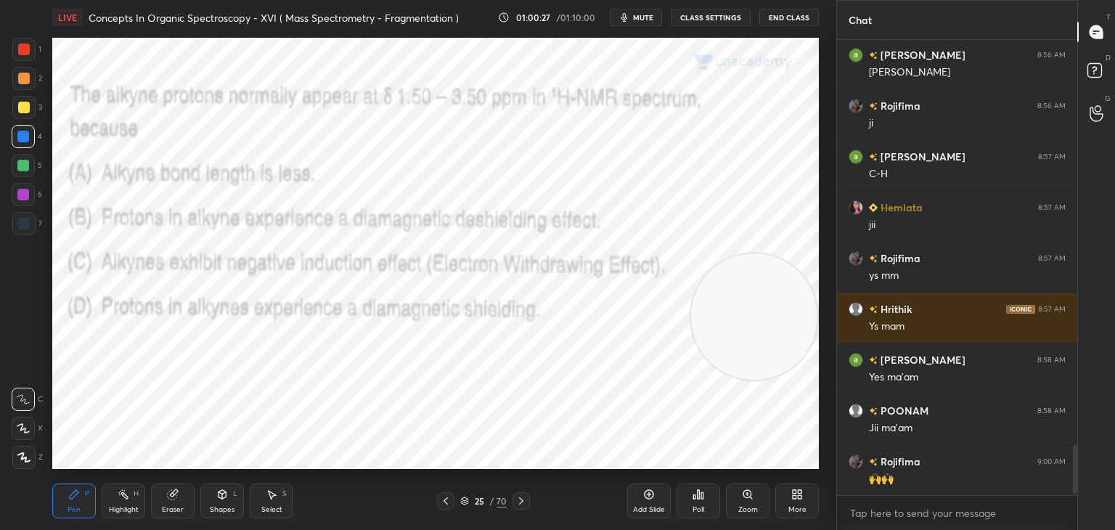
click at [520, 503] on icon at bounding box center [522, 501] width 12 height 12
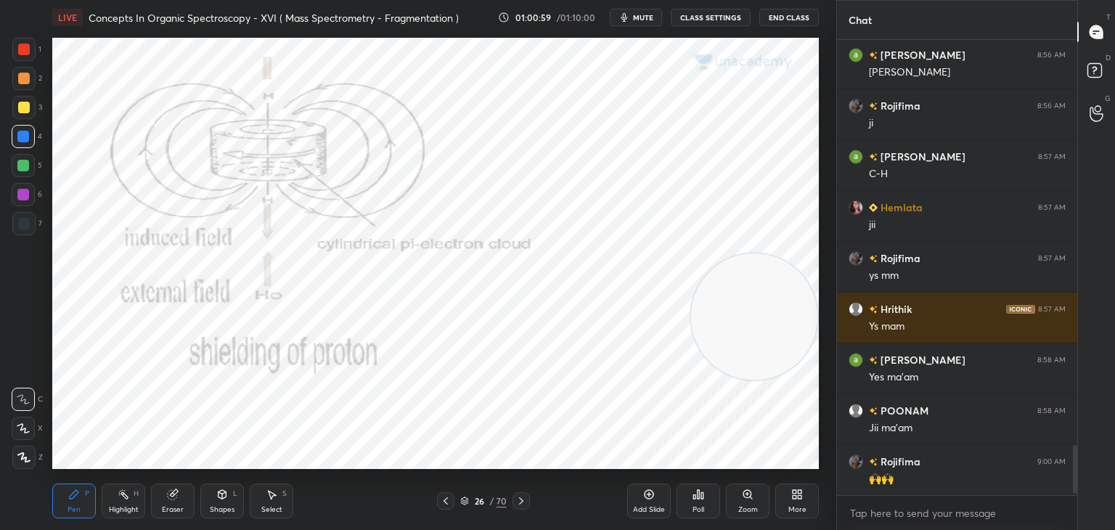
click at [442, 497] on icon at bounding box center [446, 501] width 12 height 12
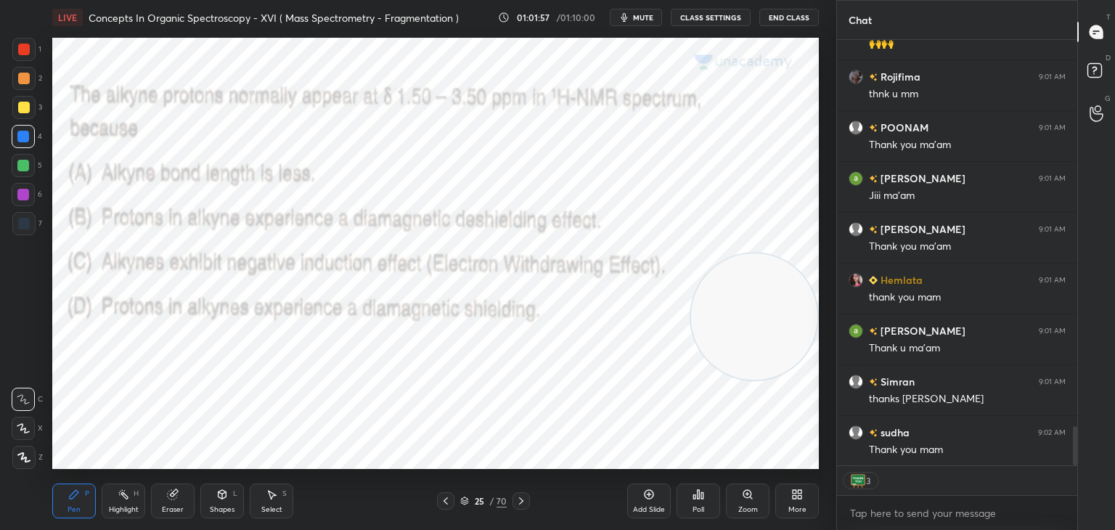
scroll to position [4188, 0]
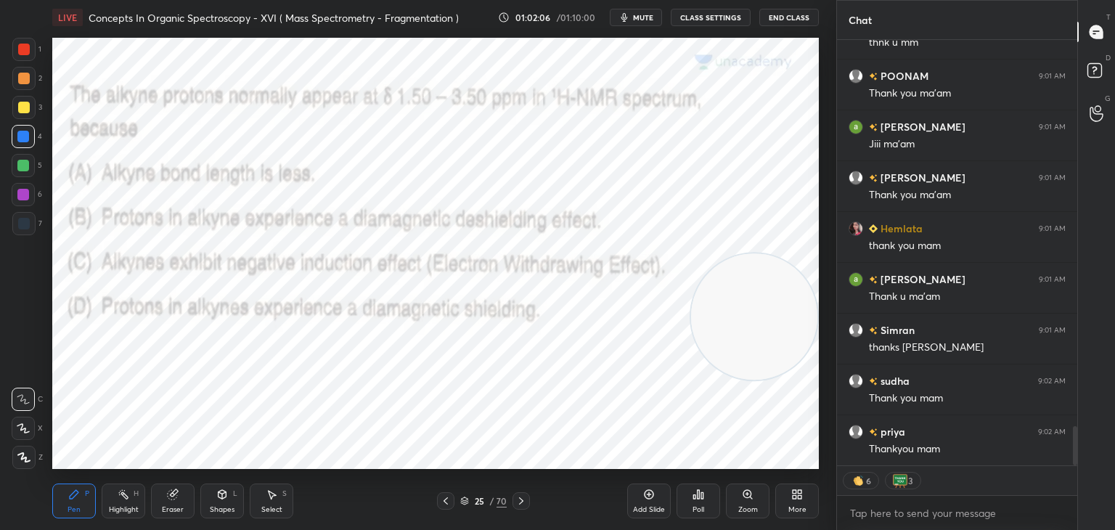
click at [785, 15] on button "End Class" at bounding box center [790, 17] width 60 height 17
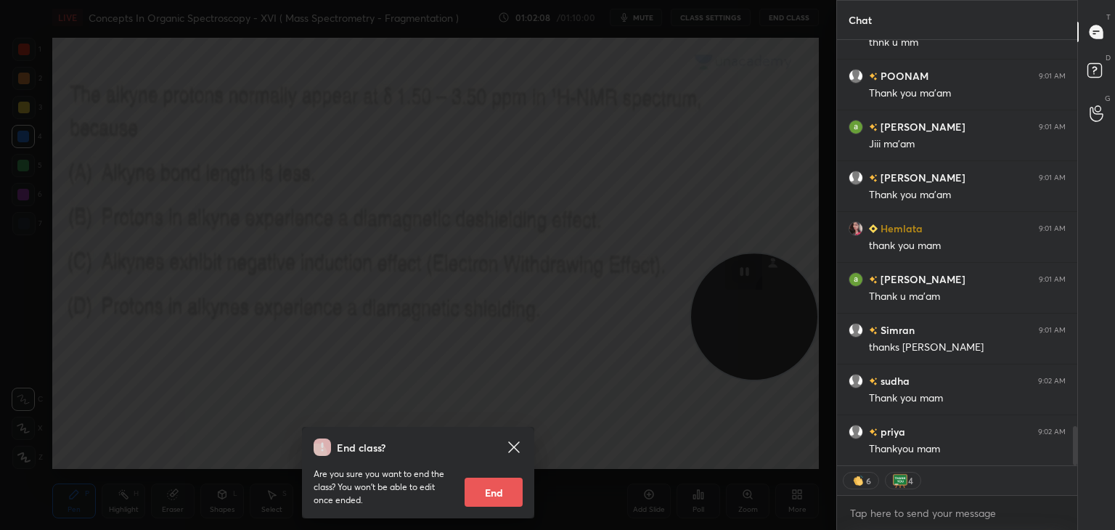
click at [506, 485] on button "End" at bounding box center [494, 492] width 58 height 29
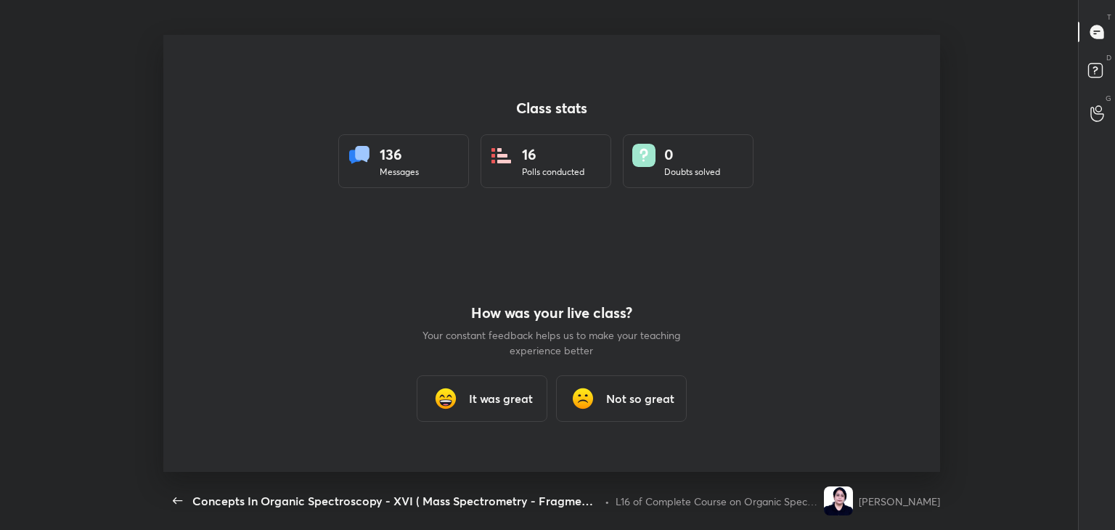
scroll to position [0, 0]
type textarea "x"
click at [499, 395] on h3 "It was great" at bounding box center [501, 398] width 64 height 17
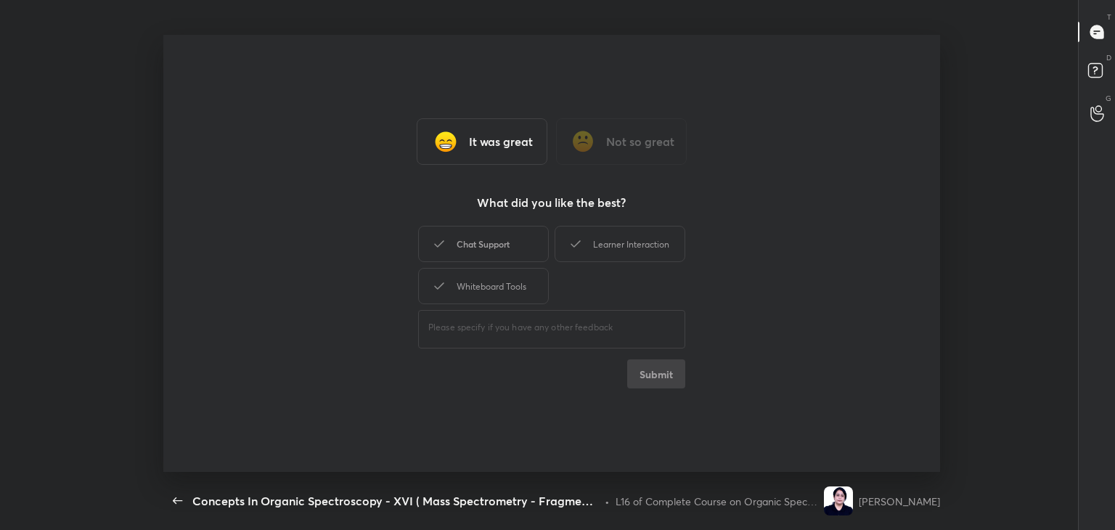
click at [492, 245] on div "Chat Support" at bounding box center [483, 244] width 131 height 36
click at [500, 281] on div "Whiteboard Tools" at bounding box center [483, 286] width 131 height 36
click at [609, 249] on div "Learner Interaction" at bounding box center [620, 244] width 131 height 36
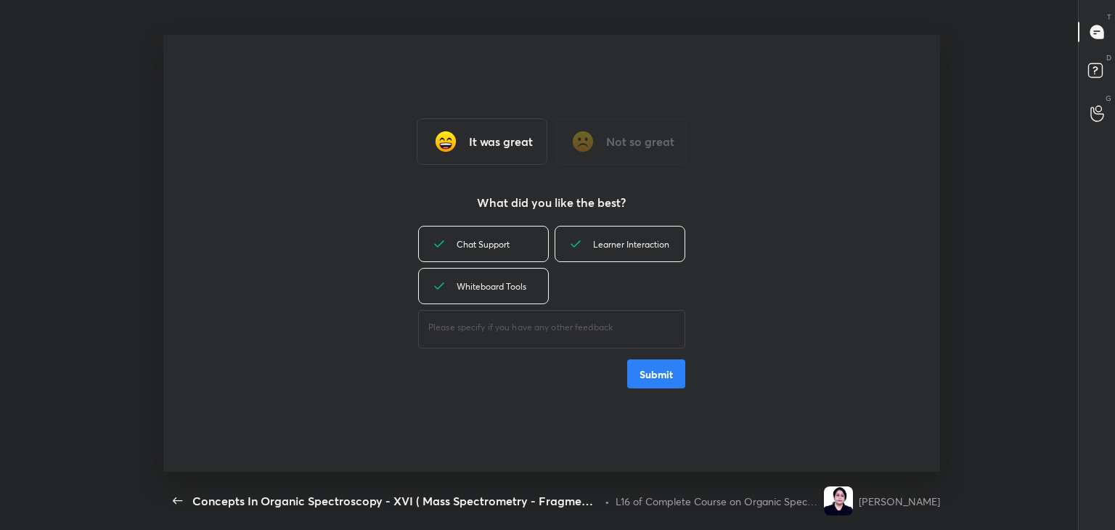
click at [672, 374] on button "Submit" at bounding box center [656, 373] width 58 height 29
